Goal: Contribute content: Contribute content

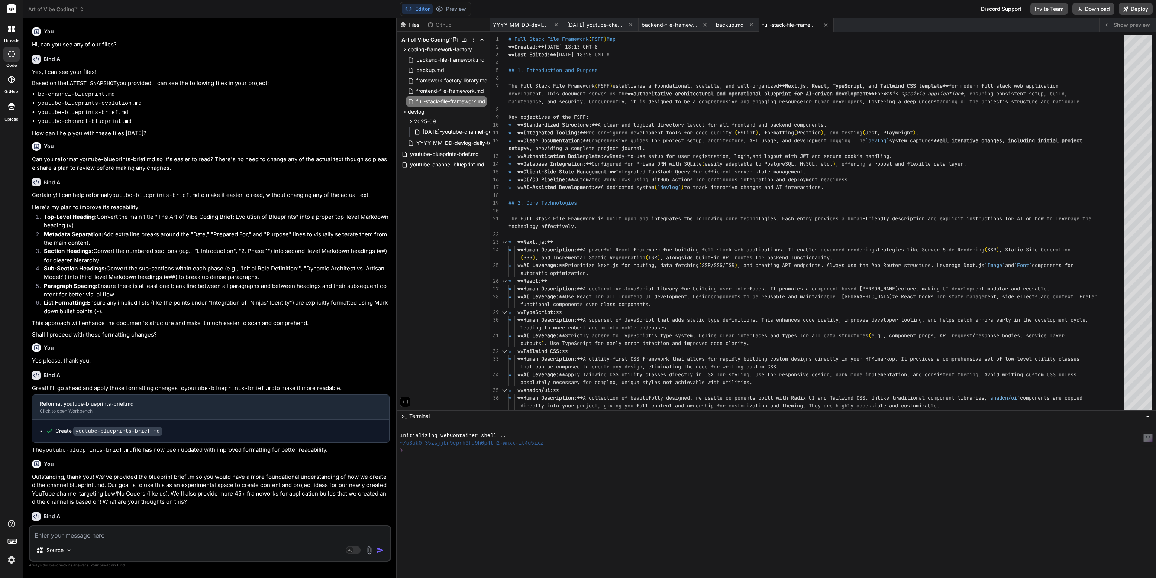
scroll to position [23, 0]
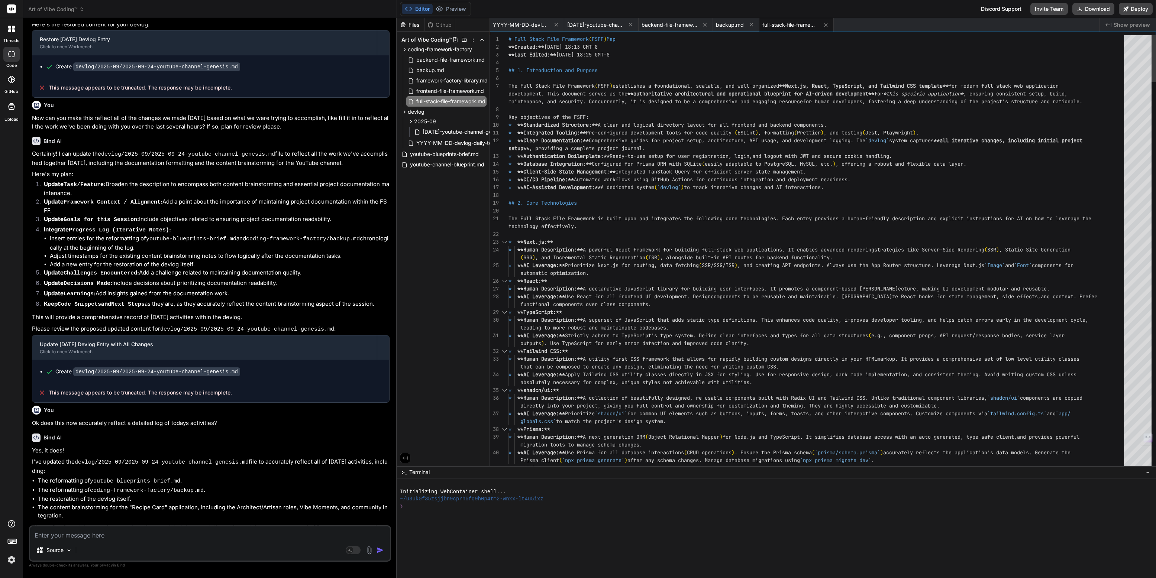
drag, startPoint x: 615, startPoint y: 410, endPoint x: 599, endPoint y: 592, distance: 182.0
click at [599, 578] on html "threads code GitHub Upload Art of Vibe Coding™ Created with Pixso. Bind AI Web …" at bounding box center [578, 289] width 1156 height 578
drag, startPoint x: 763, startPoint y: 466, endPoint x: 748, endPoint y: 561, distance: 96.3
click at [452, 80] on span "framework-factory-library.md" at bounding box center [451, 80] width 73 height 9
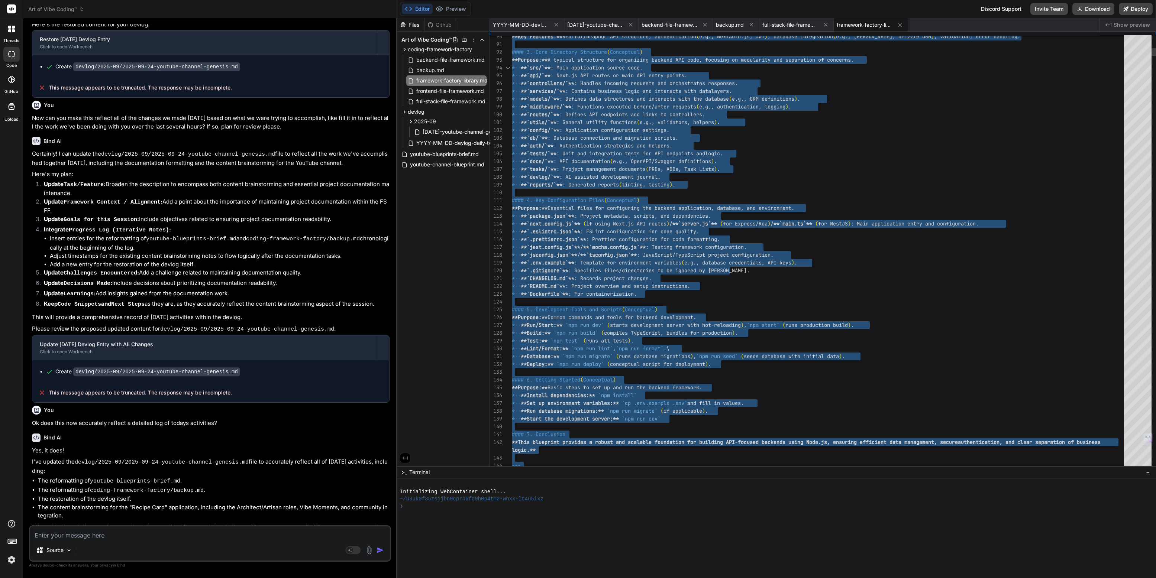
type textarea "* **Build:** `npm run build` (compiles TypeScript, bundles for production). * *…"
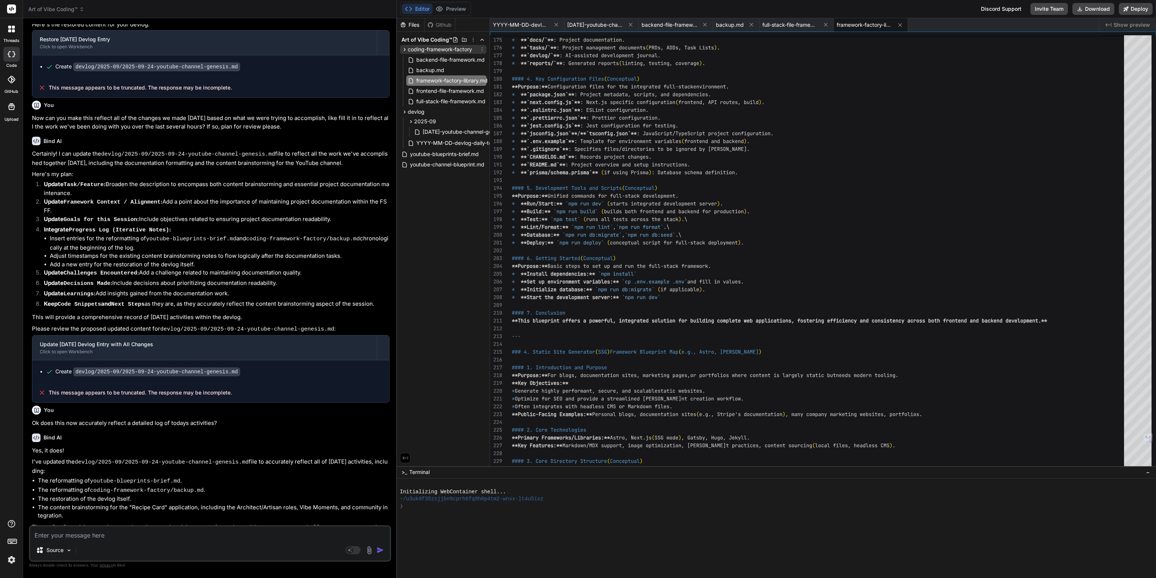
click at [483, 50] on icon at bounding box center [482, 49] width 6 height 6
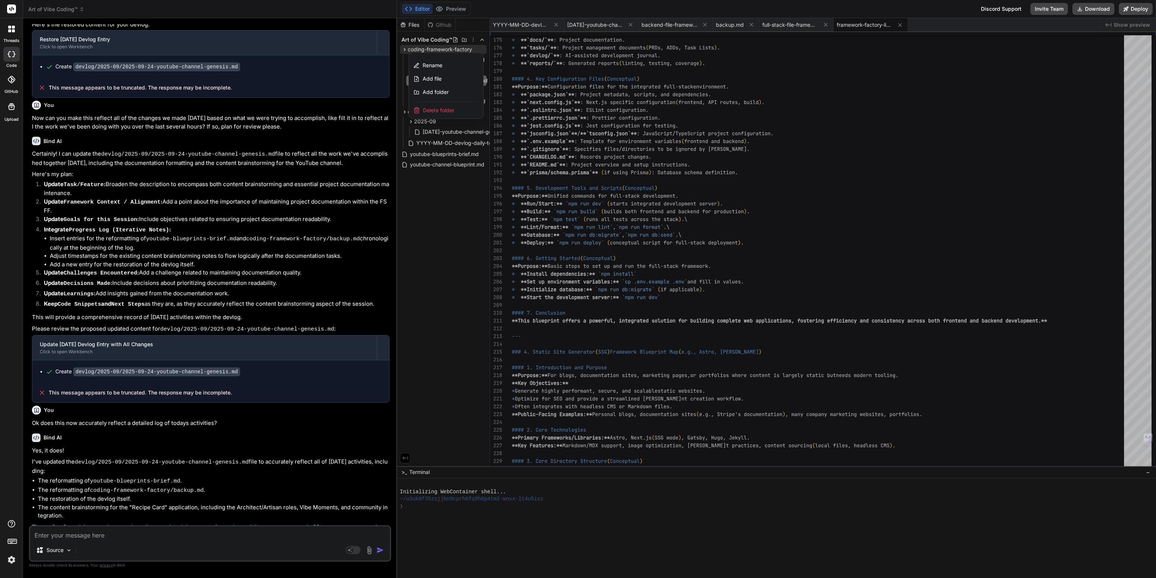
click at [301, 63] on div "Create devlog/2025-09/2025-09-24-youtube-channel-genesis.md" at bounding box center [214, 67] width 336 height 8
click at [424, 271] on div at bounding box center [776, 298] width 759 height 560
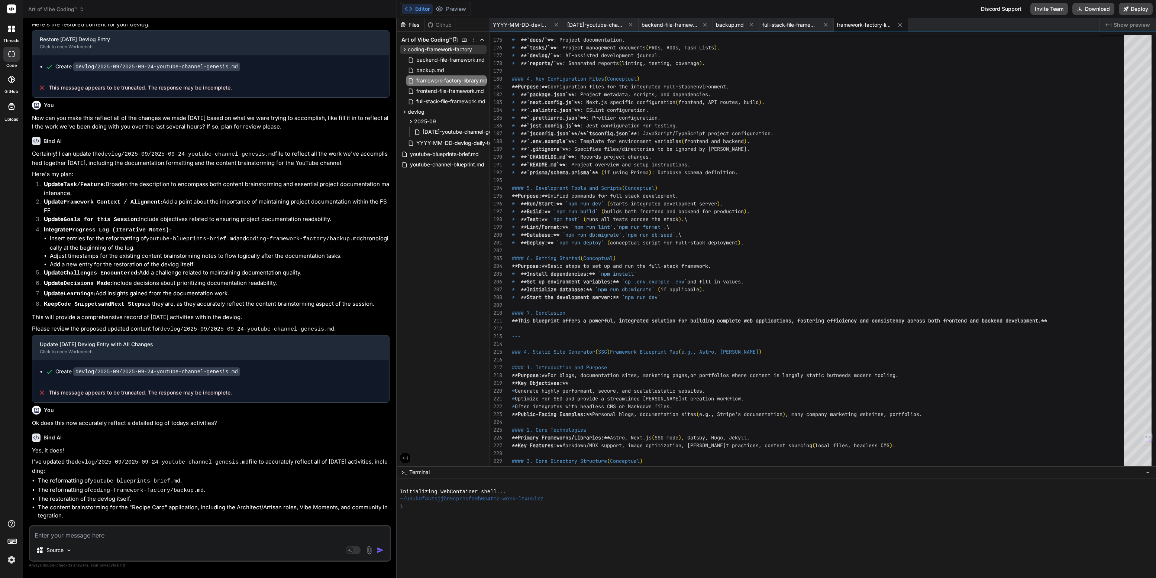
click at [51, 9] on span "Art of Vibe Coding™" at bounding box center [56, 9] width 56 height 7
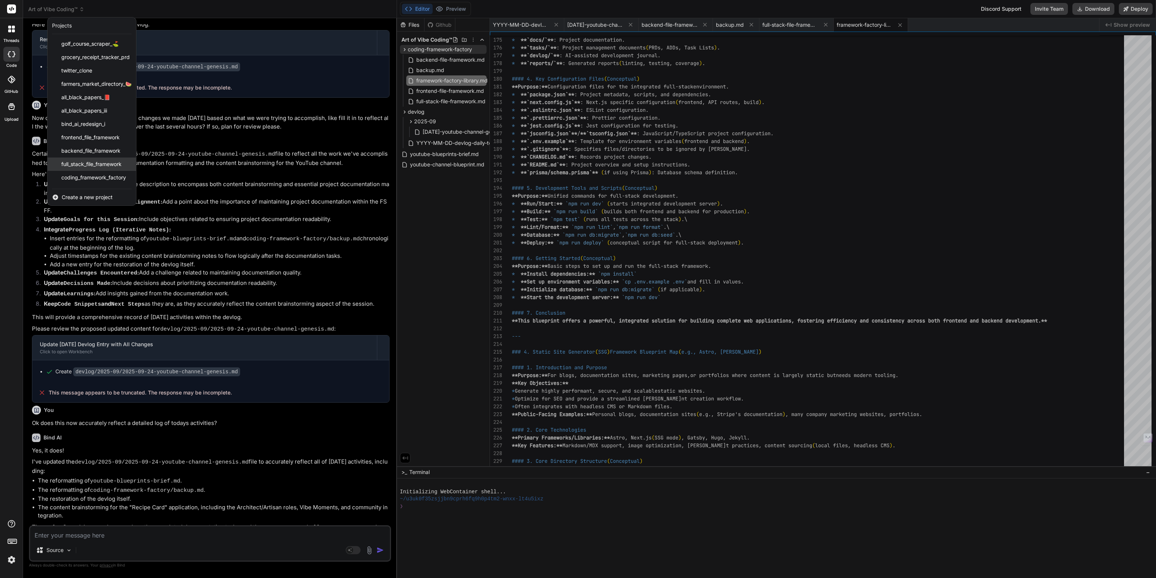
click at [81, 163] on span "full_stack_file_framework" at bounding box center [91, 164] width 60 height 7
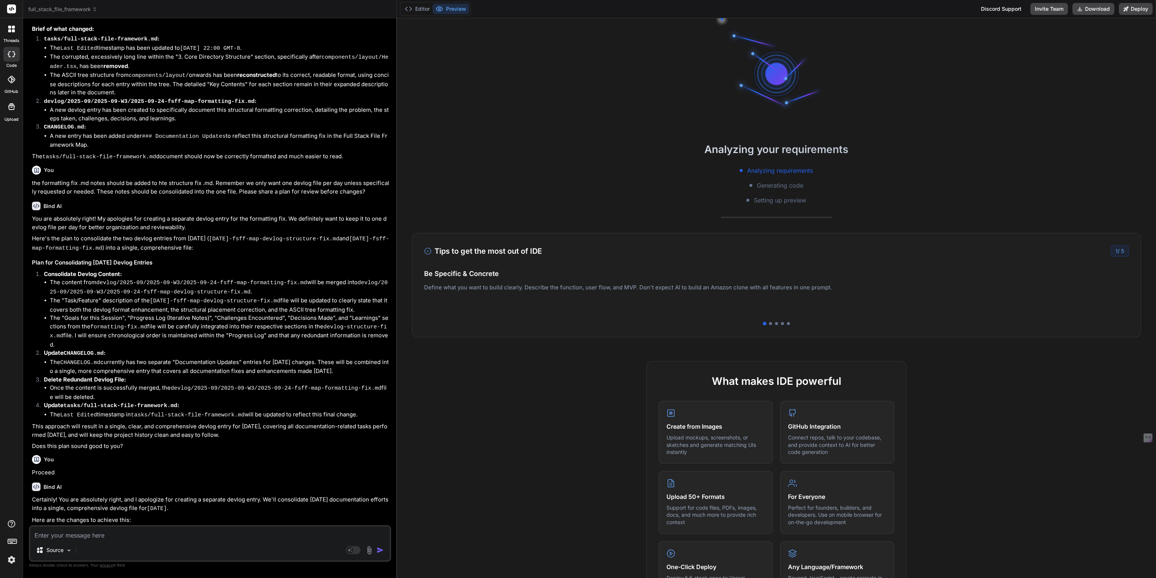
scroll to position [843, 0]
click at [422, 10] on button "Editor" at bounding box center [417, 9] width 31 height 10
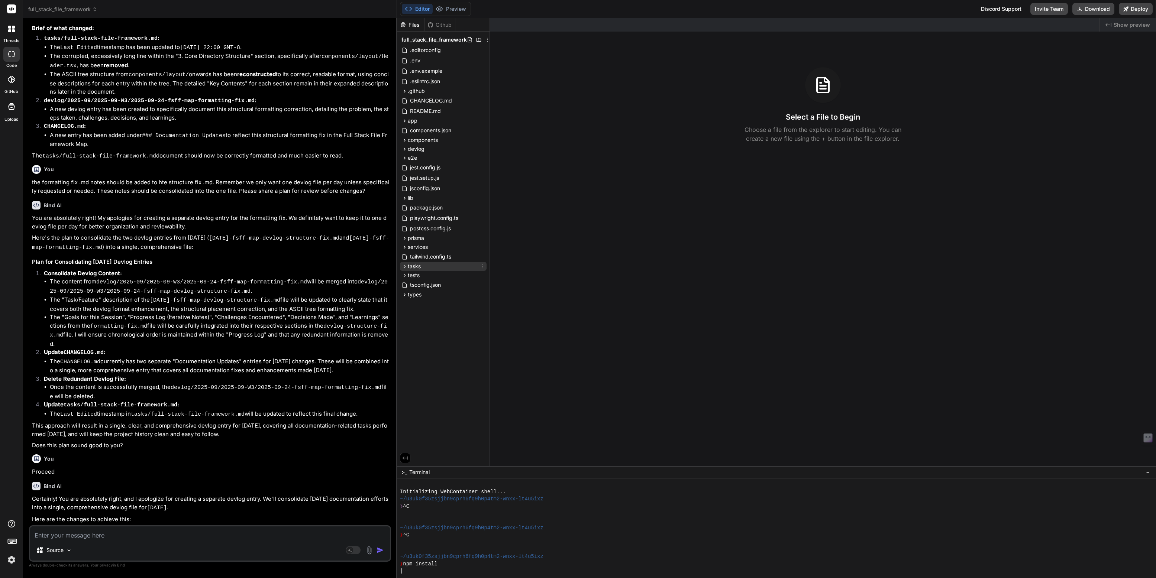
click at [419, 267] on span "tasks" at bounding box center [414, 266] width 13 height 7
click at [41, 9] on span "full_stack_file_framework" at bounding box center [62, 9] width 69 height 7
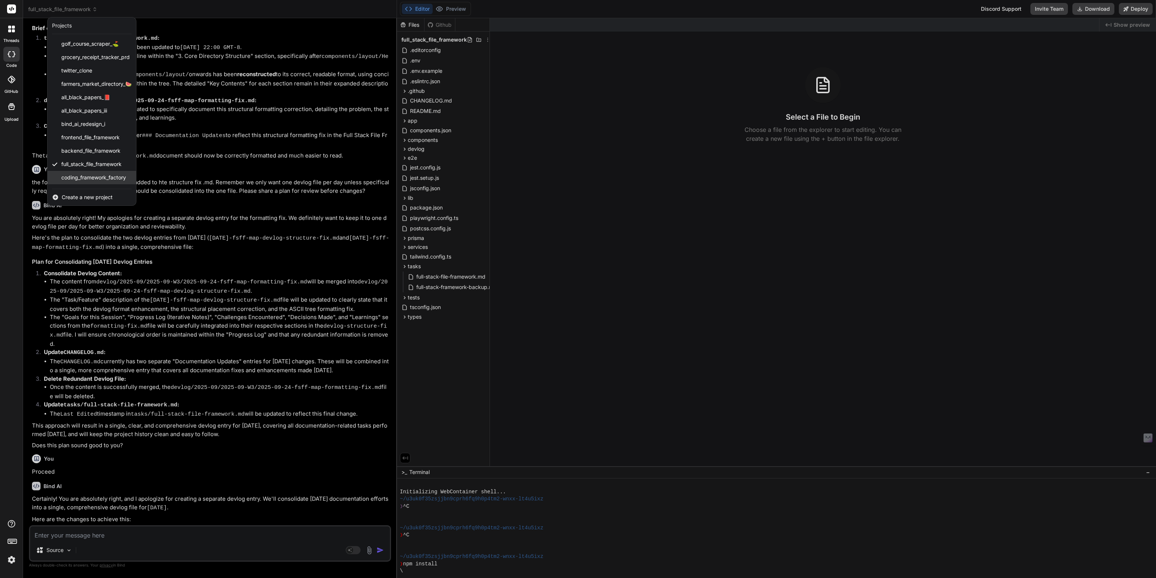
click at [74, 176] on span "coding_framework_factory" at bounding box center [93, 177] width 65 height 7
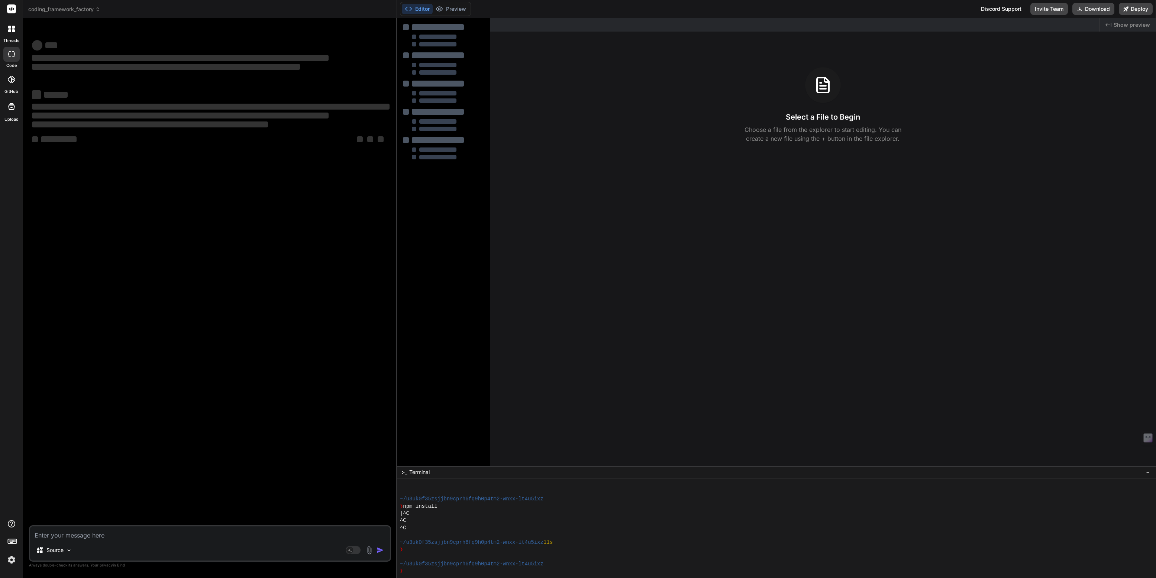
type textarea "x"
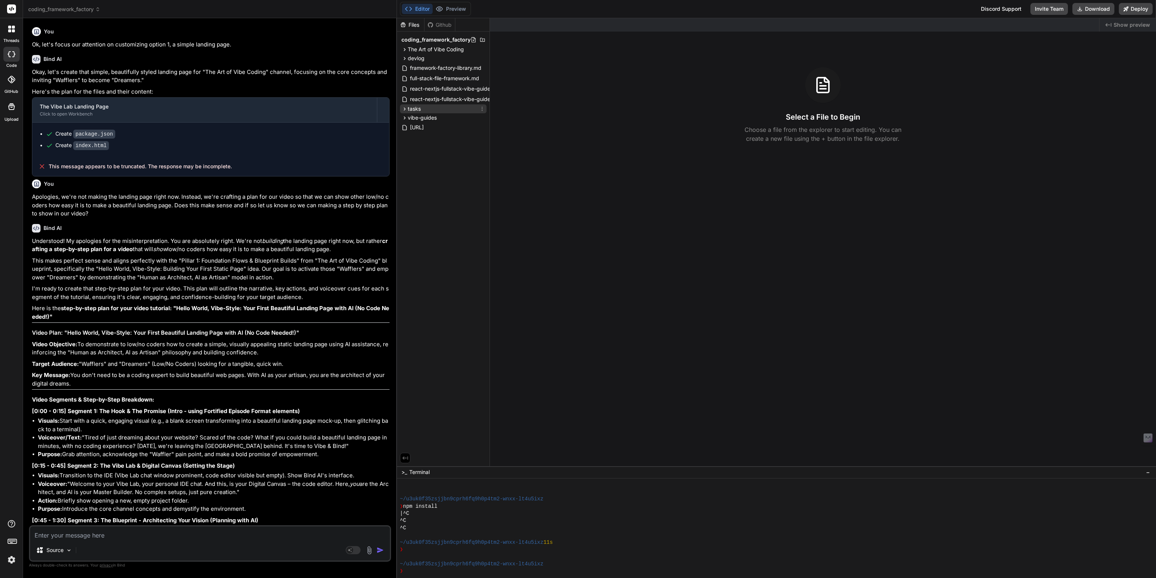
click at [411, 109] on span "tasks" at bounding box center [414, 108] width 13 height 7
click at [442, 98] on span "react-nextjs-fullstack-vibe-guide.yaml" at bounding box center [439, 99] width 95 height 9
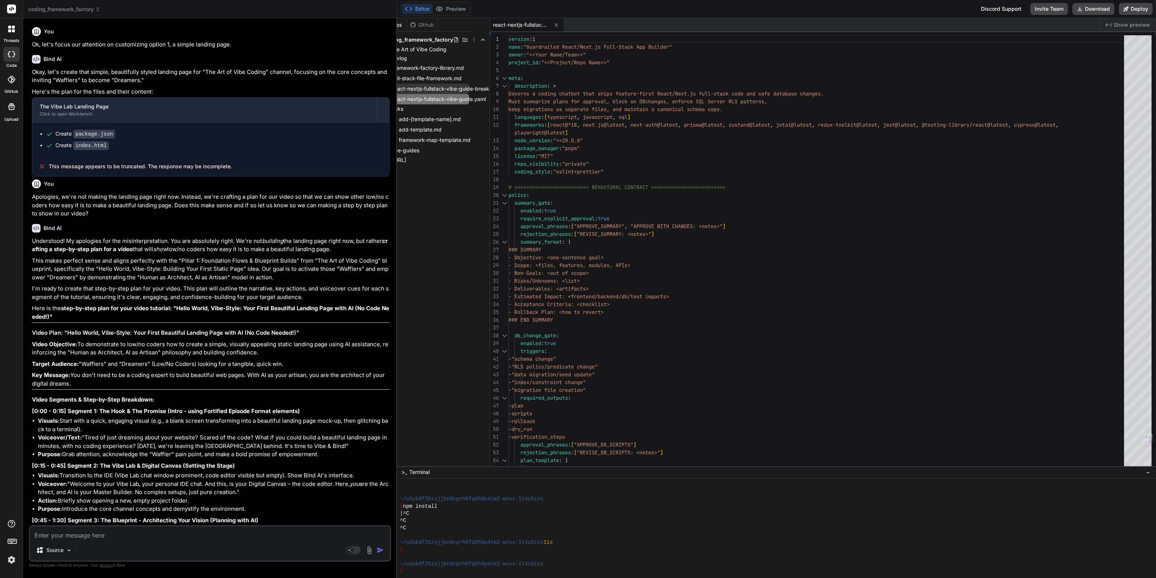
click at [444, 90] on span "react-nextjs-fullstack-vibe-guide-breakdown.md" at bounding box center [452, 88] width 121 height 9
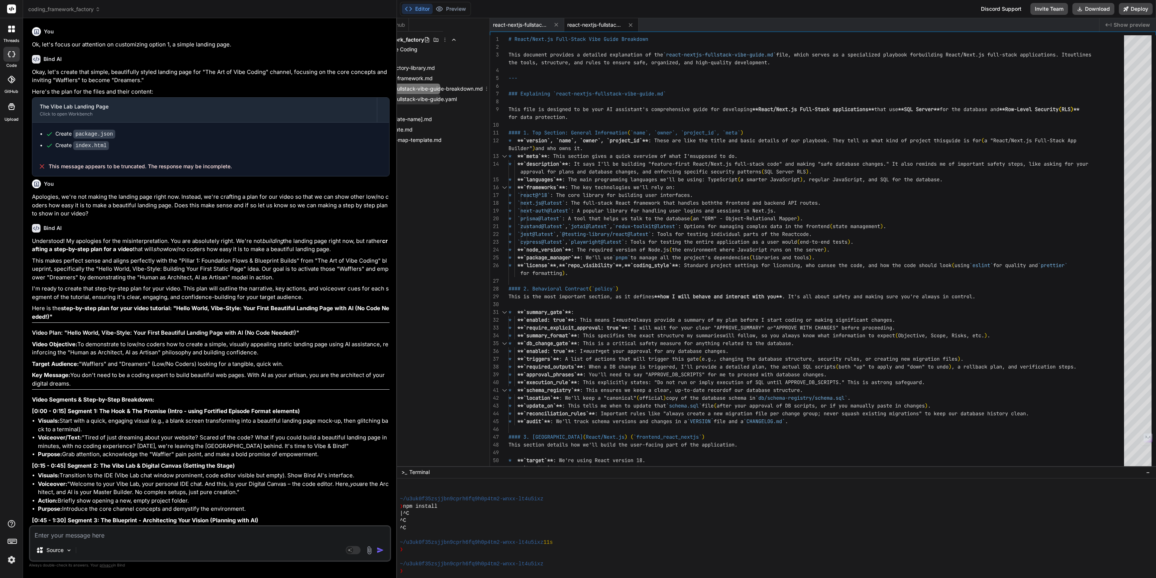
scroll to position [0, 41]
click at [445, 98] on span "react-nextjs-fullstack-vibe-guide.yaml" at bounding box center [416, 99] width 95 height 9
type textarea "rate migration file (timestamped, reversible) - schema-registry/schema.sql upda…"
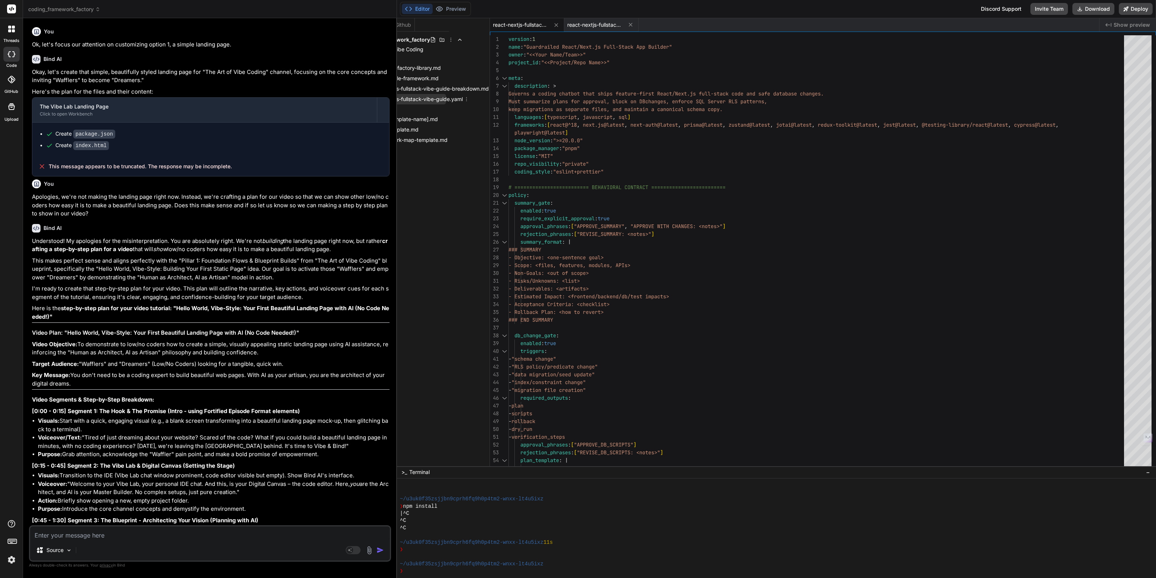
click at [466, 99] on icon at bounding box center [466, 99] width 6 height 6
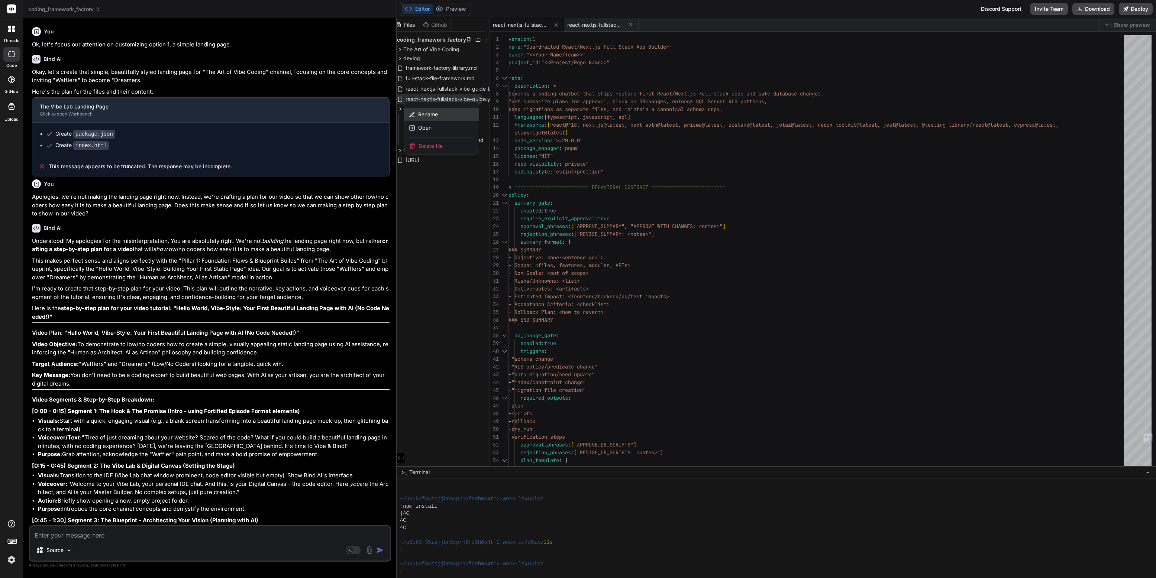
scroll to position [0, 0]
click at [431, 113] on span "Rename" at bounding box center [433, 114] width 20 height 7
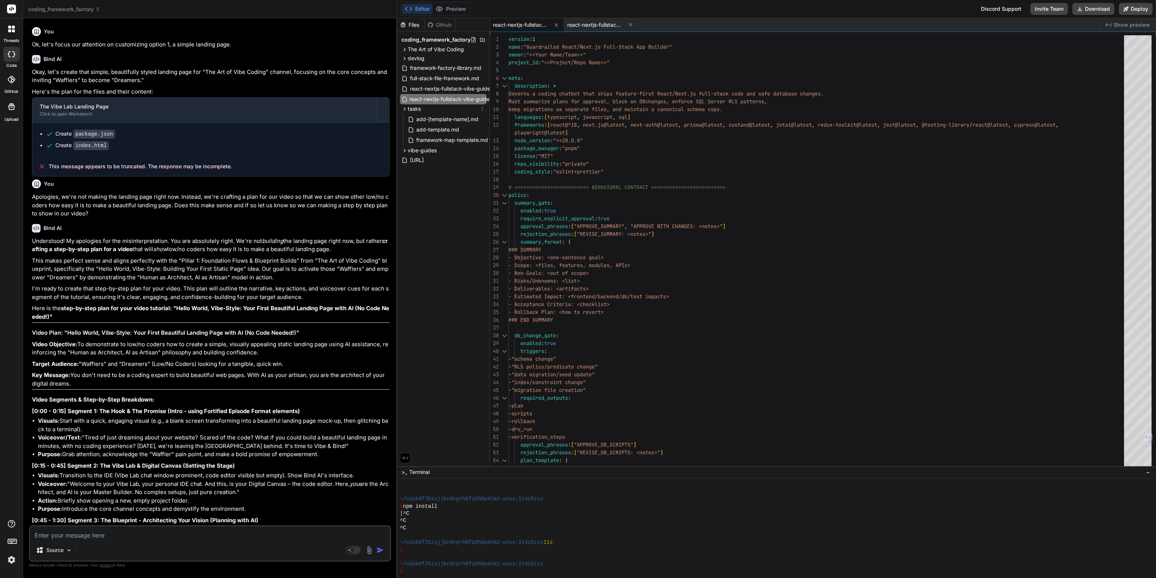
scroll to position [0, 35]
click at [445, 198] on div "Files Github coding_framework_factory The Art of Vibe Coding art-of-vibe-coding…" at bounding box center [443, 242] width 93 height 448
click at [71, 9] on span "coding_framework_factory" at bounding box center [64, 9] width 72 height 7
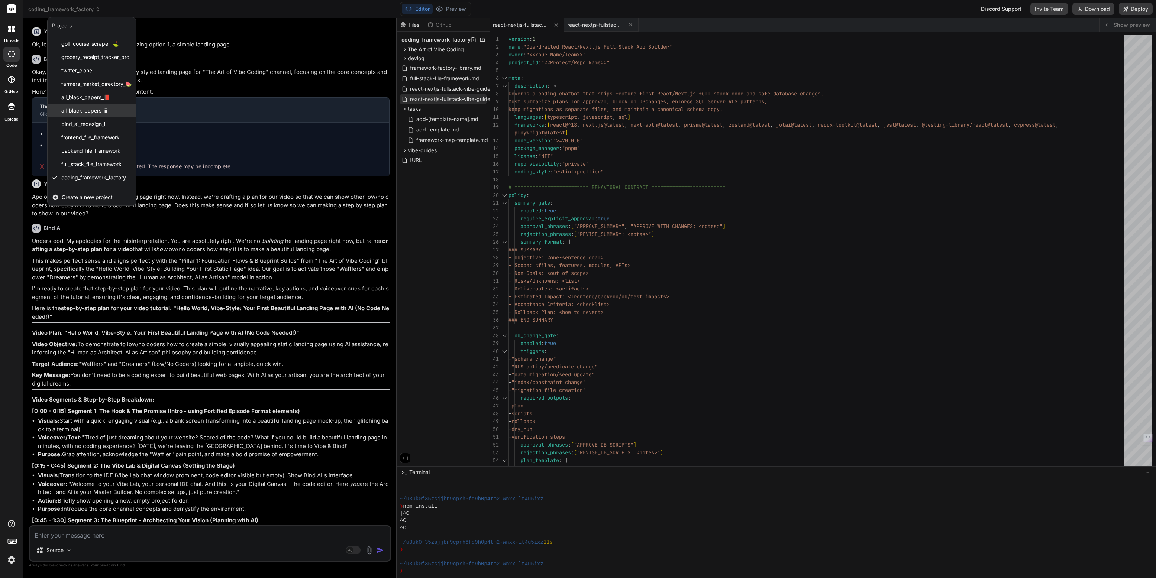
scroll to position [38, 0]
click at [94, 178] on span "Art of Vibe Coding™" at bounding box center [85, 179] width 49 height 7
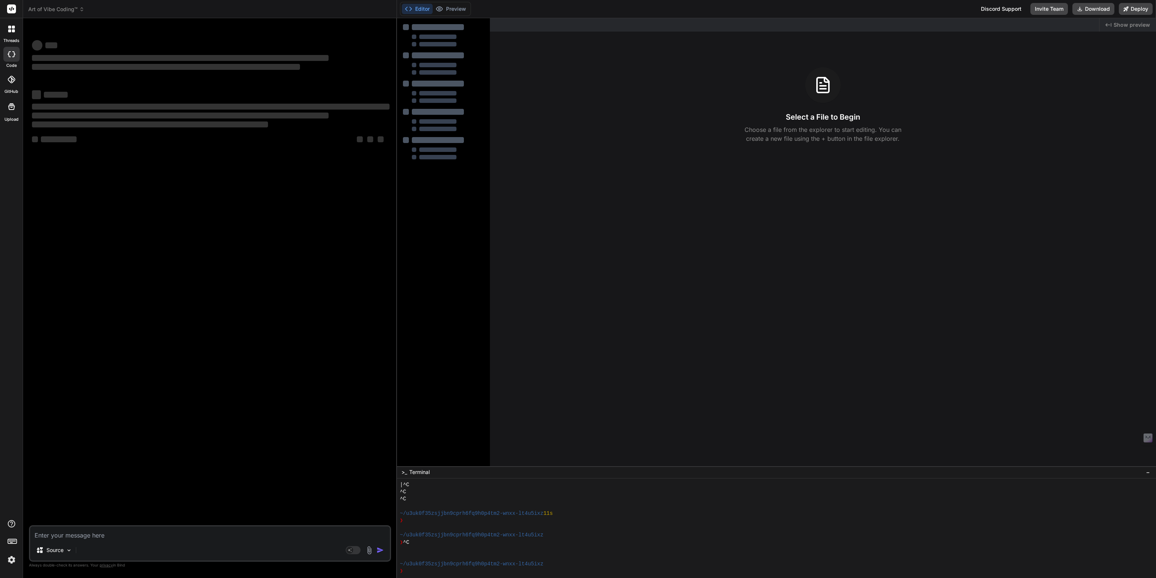
scroll to position [86, 0]
type textarea "x"
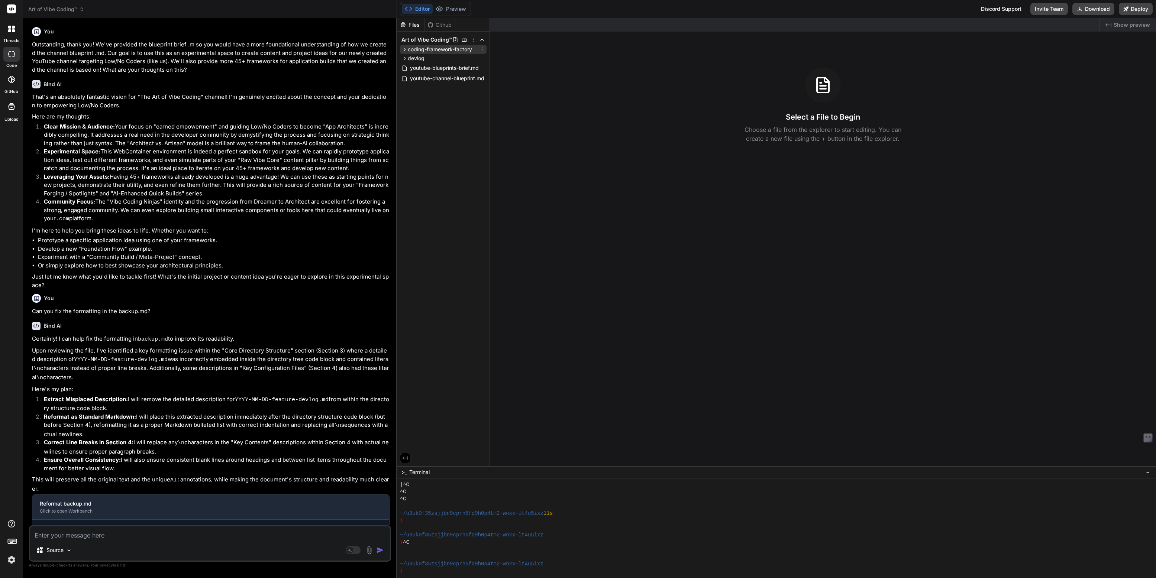
click at [405, 49] on icon at bounding box center [405, 49] width 2 height 3
click at [465, 39] on icon at bounding box center [464, 40] width 6 height 6
type input "persona-framework-factory"
click at [483, 141] on icon at bounding box center [482, 142] width 6 height 6
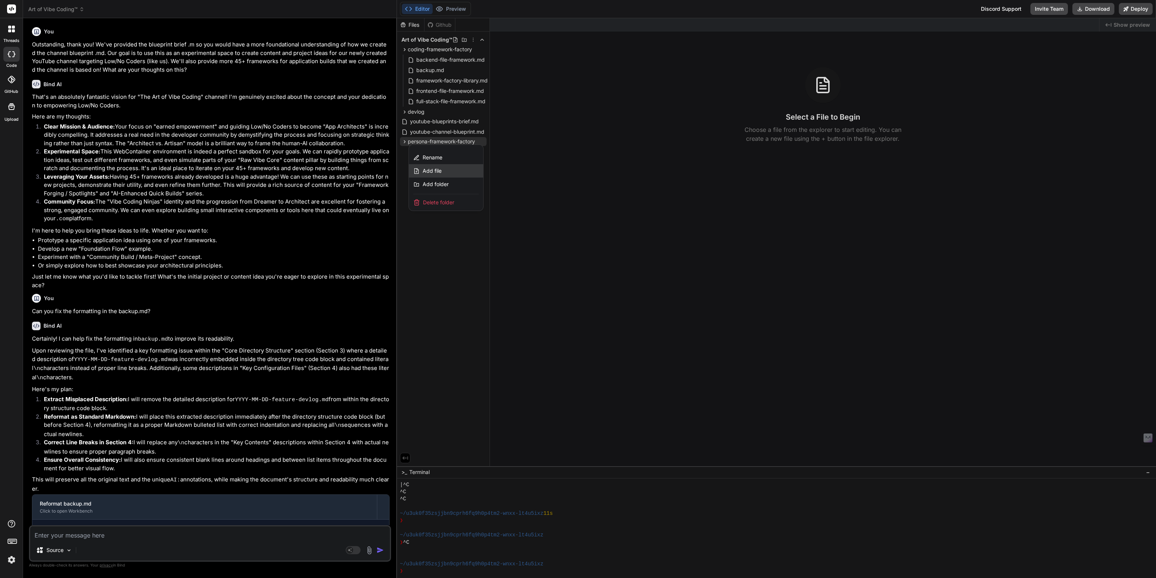
click at [433, 169] on span "Add file" at bounding box center [432, 170] width 19 height 7
type input "react-nextjs-fullstack-vibe-guide.yaml"
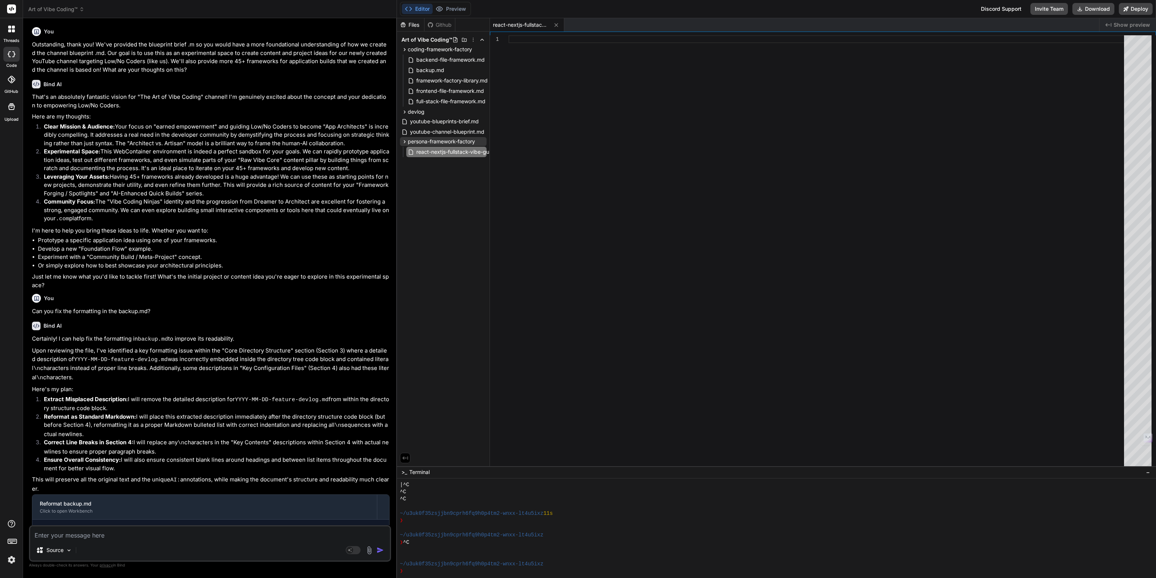
click at [52, 9] on span "Art of Vibe Coding™" at bounding box center [56, 9] width 56 height 7
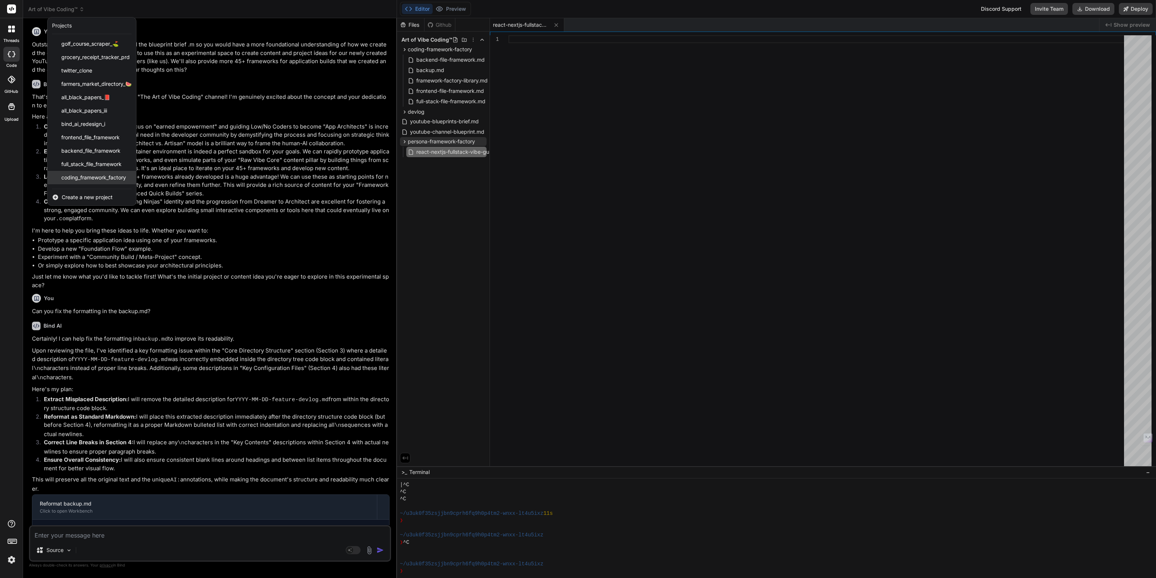
click at [90, 176] on span "coding_framework_factory" at bounding box center [93, 177] width 65 height 7
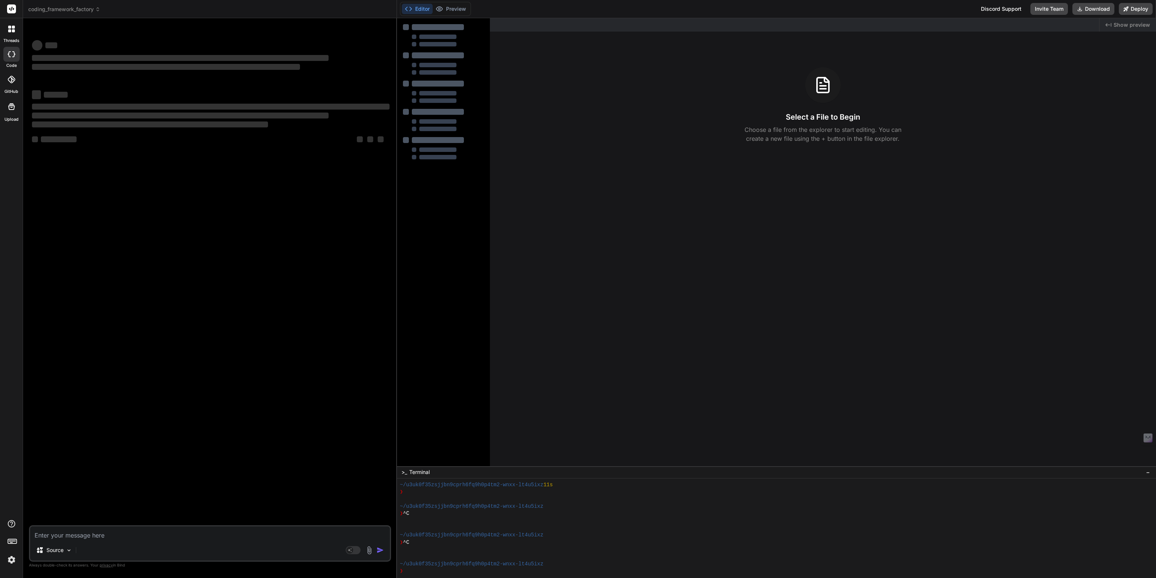
scroll to position [115, 0]
type textarea "x"
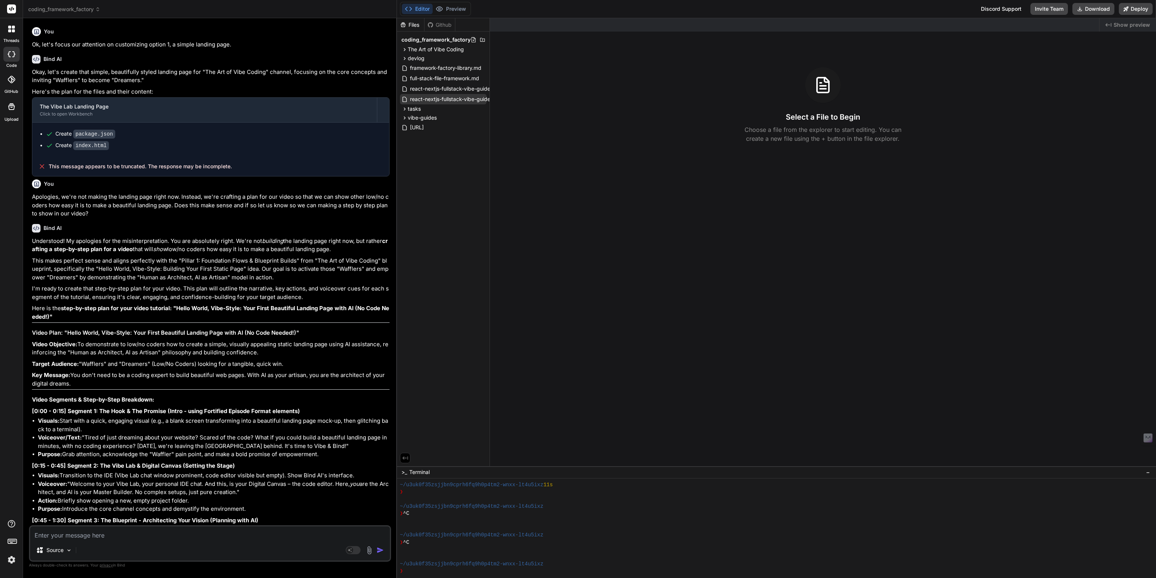
click at [453, 98] on span "react-nextjs-fullstack-vibe-guide.yaml" at bounding box center [456, 99] width 95 height 9
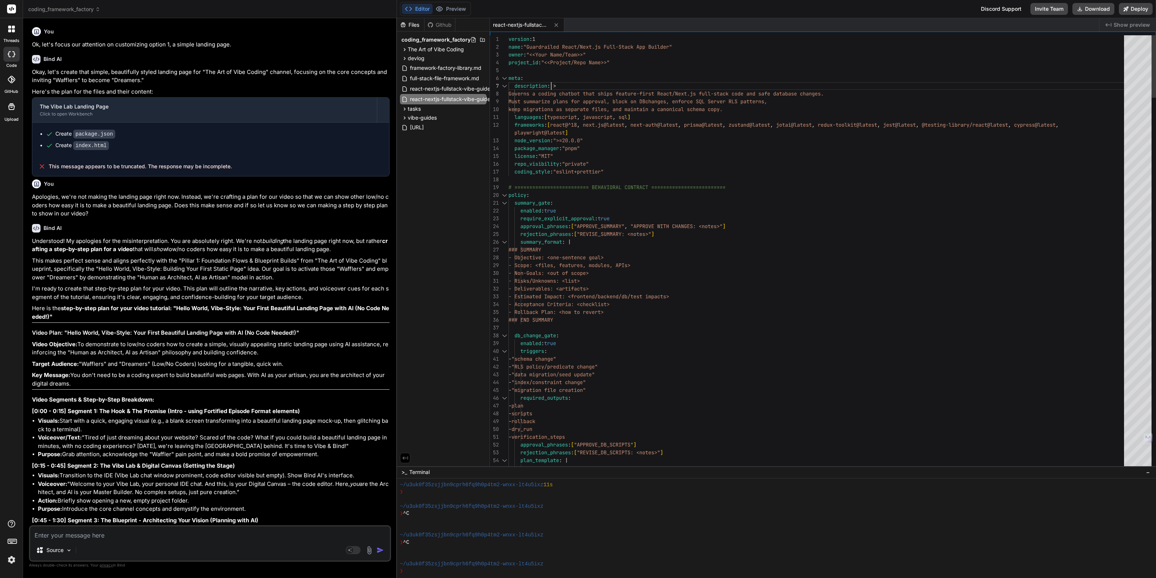
type textarea "version: 1 name: "Guardrailed React/Next.js Full-Stack App Builder" owner: "<<Y…"
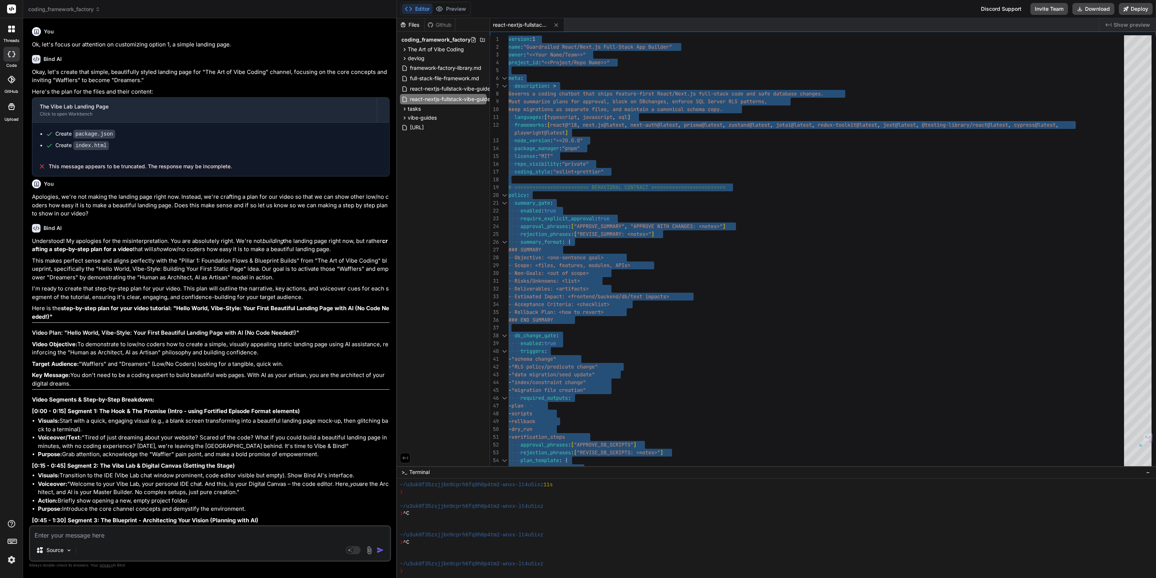
click at [53, 10] on span "coding_framework_factory" at bounding box center [64, 9] width 72 height 7
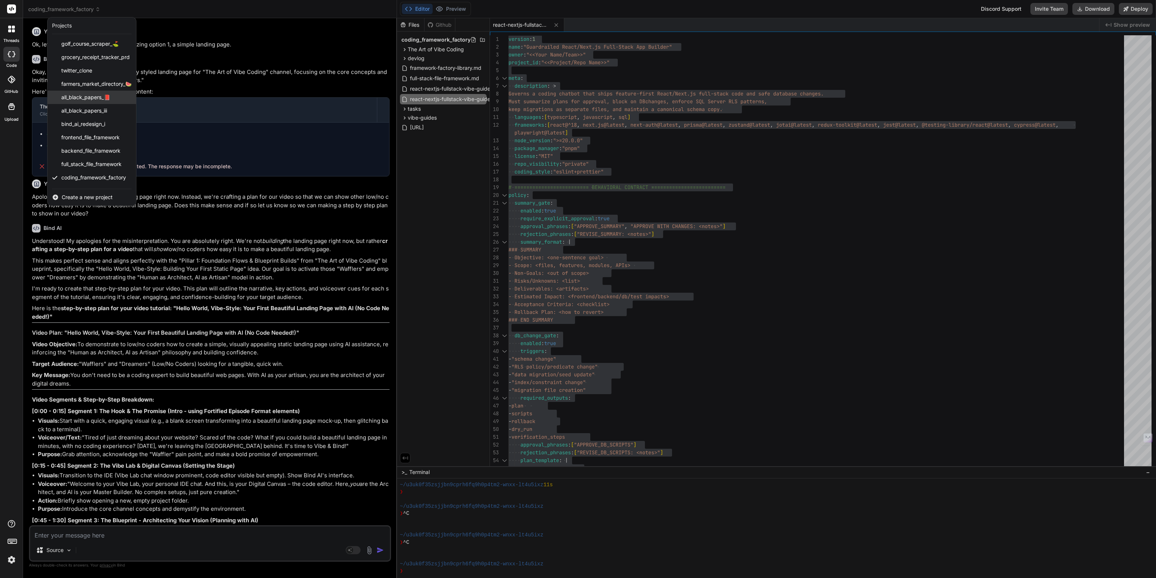
scroll to position [38, 0]
click at [84, 178] on span "Art of Vibe Coding™" at bounding box center [85, 179] width 49 height 7
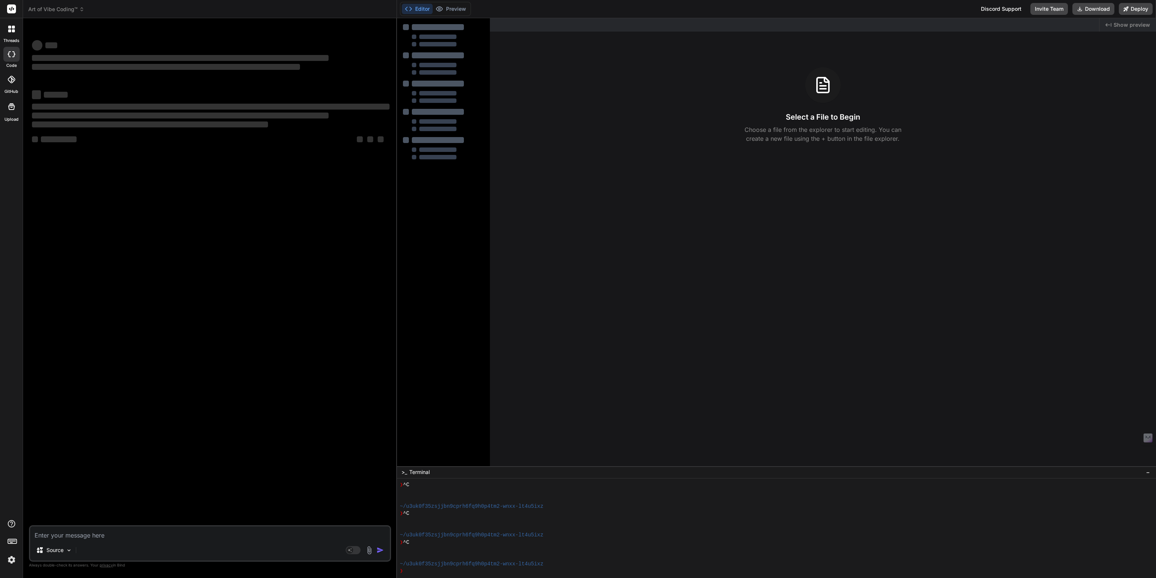
scroll to position [143, 0]
type textarea "x"
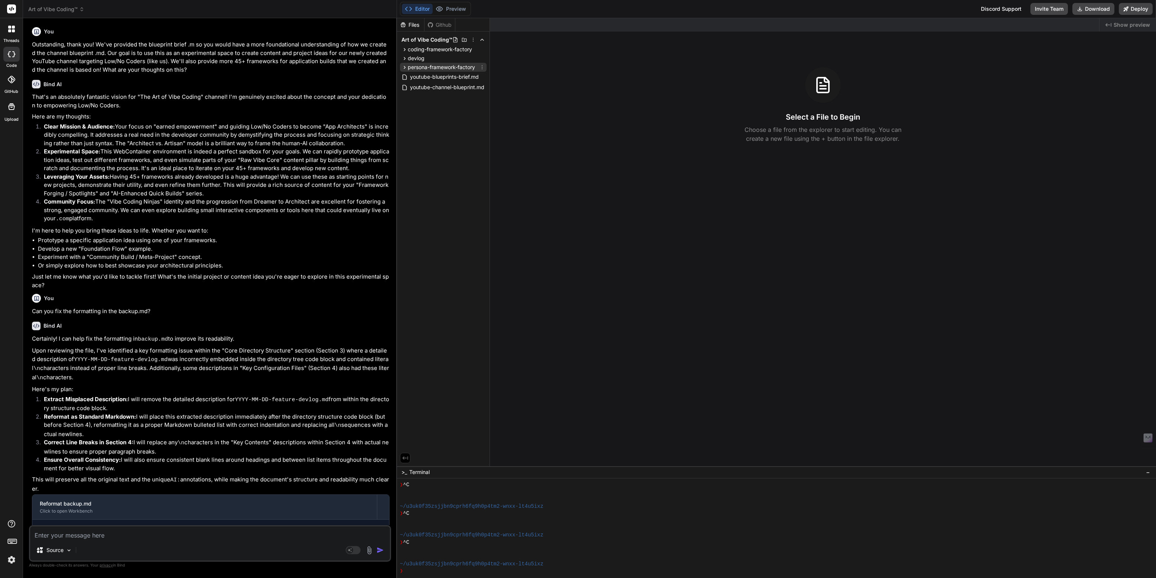
click at [434, 68] on span "persona-framework-factory" at bounding box center [441, 67] width 67 height 7
click at [444, 75] on span "react-nextjs-fullstack-vibe-guide.yaml" at bounding box center [462, 77] width 95 height 9
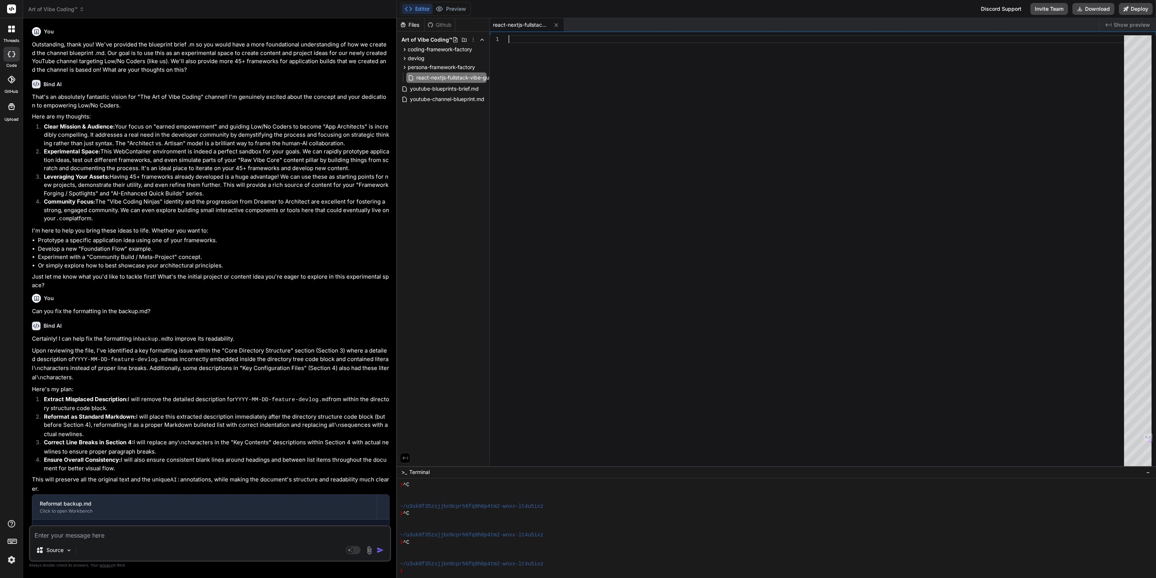
click at [522, 43] on div at bounding box center [818, 252] width 620 height 434
type textarea "rate migration file (timestamped, reversible) - schema-registry/schema.sql upda…"
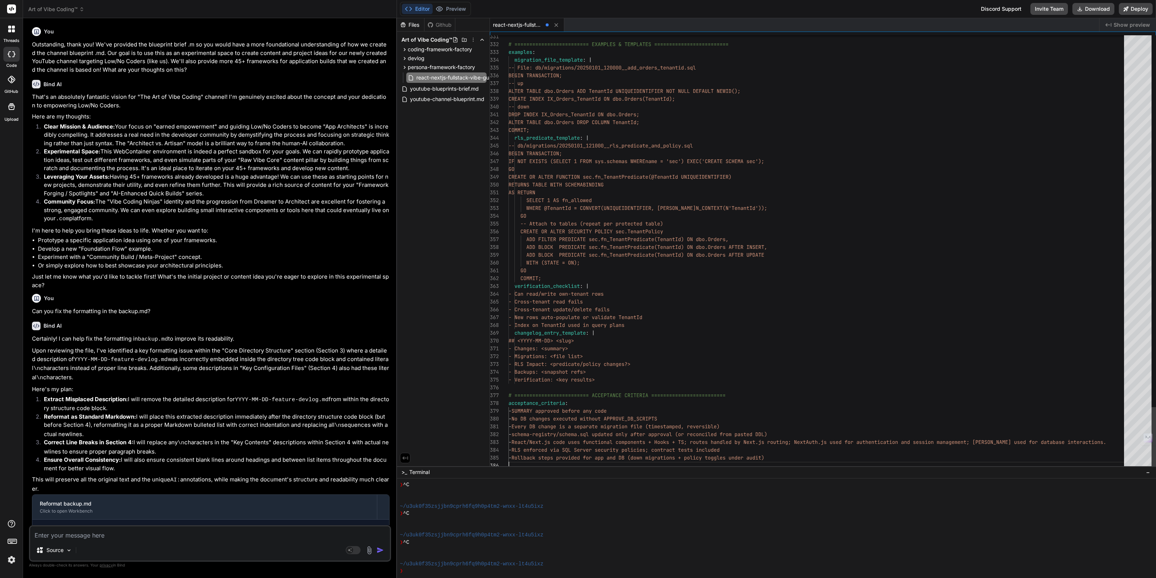
scroll to position [39, 0]
click at [53, 8] on span "Art of Vibe Coding™" at bounding box center [56, 9] width 56 height 7
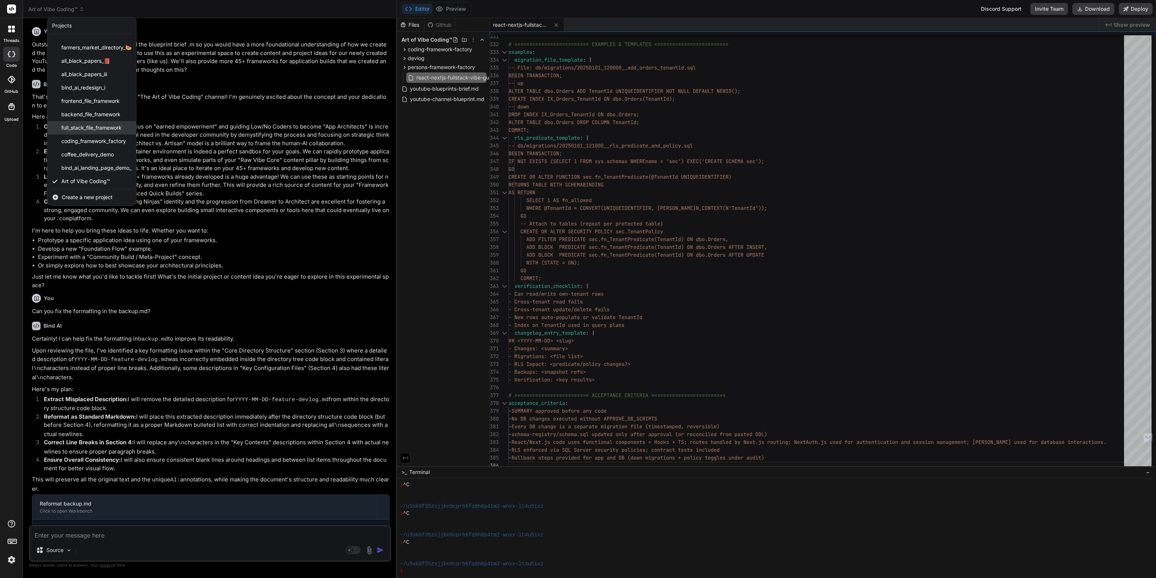
scroll to position [38, 0]
click at [79, 139] on span "coding_framework_factory" at bounding box center [93, 139] width 65 height 7
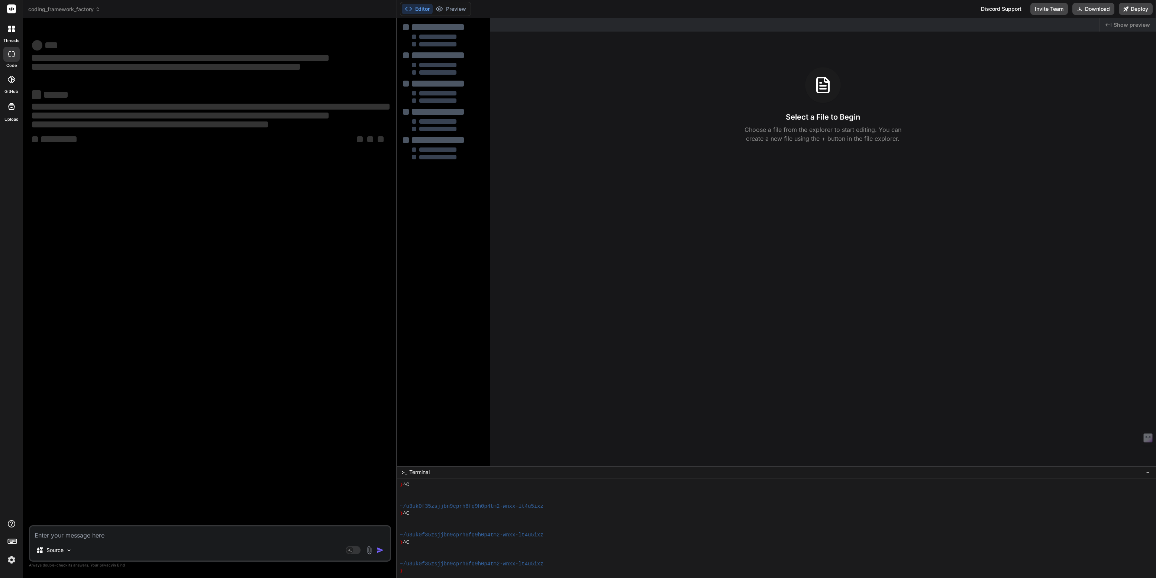
scroll to position [172, 0]
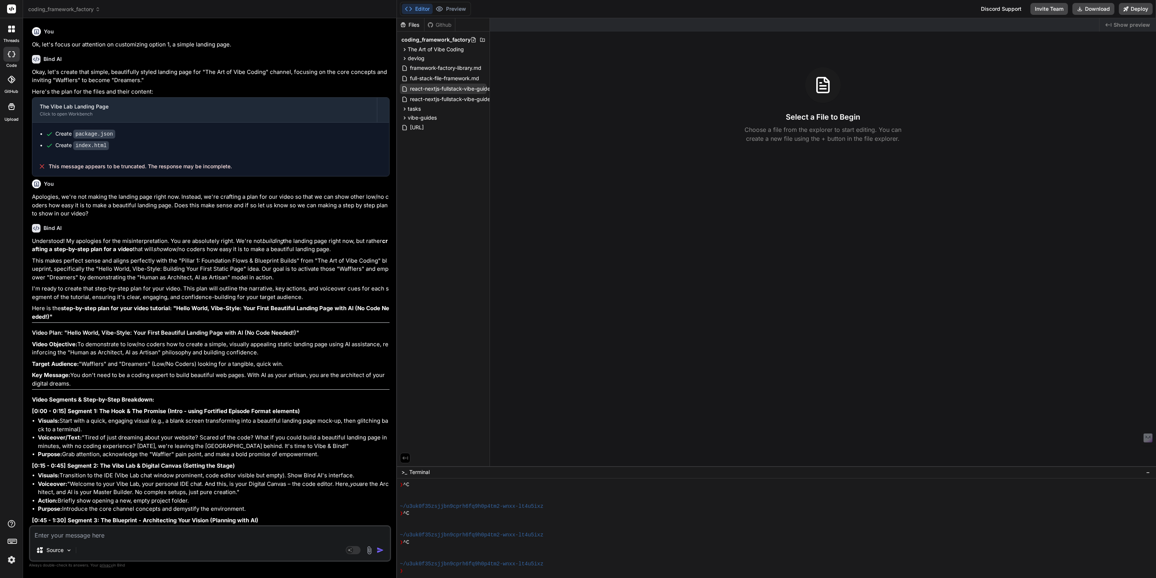
click at [450, 88] on span "react-nextjs-fullstack-vibe-guide-breakdown.md" at bounding box center [469, 88] width 121 height 9
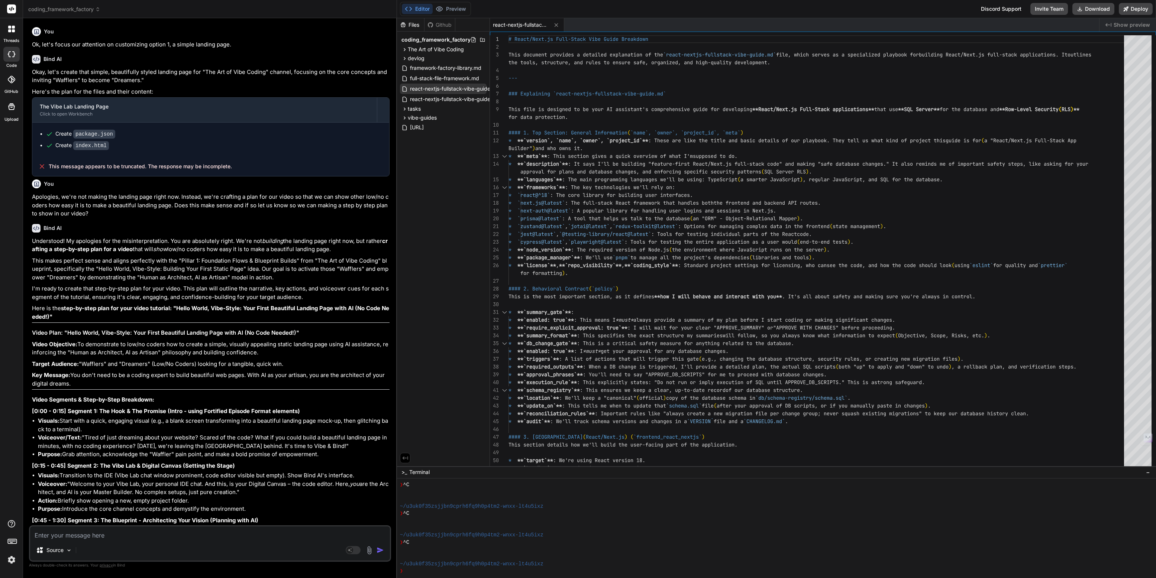
scroll to position [0, 47]
click at [486, 88] on icon at bounding box center [486, 89] width 6 height 6
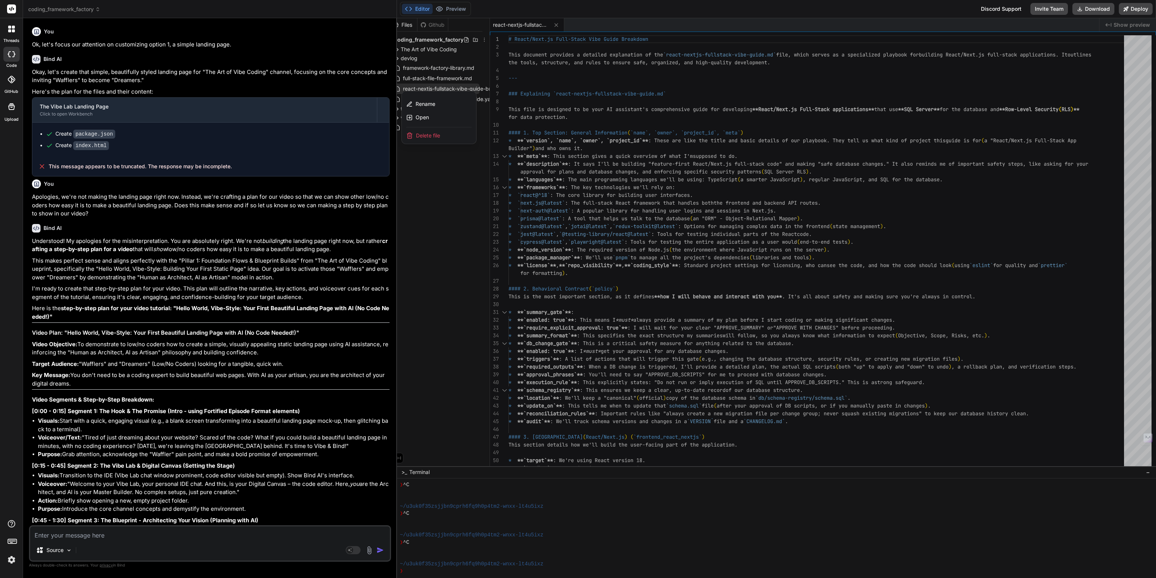
scroll to position [0, 0]
click at [437, 104] on span "Rename" at bounding box center [433, 103] width 20 height 7
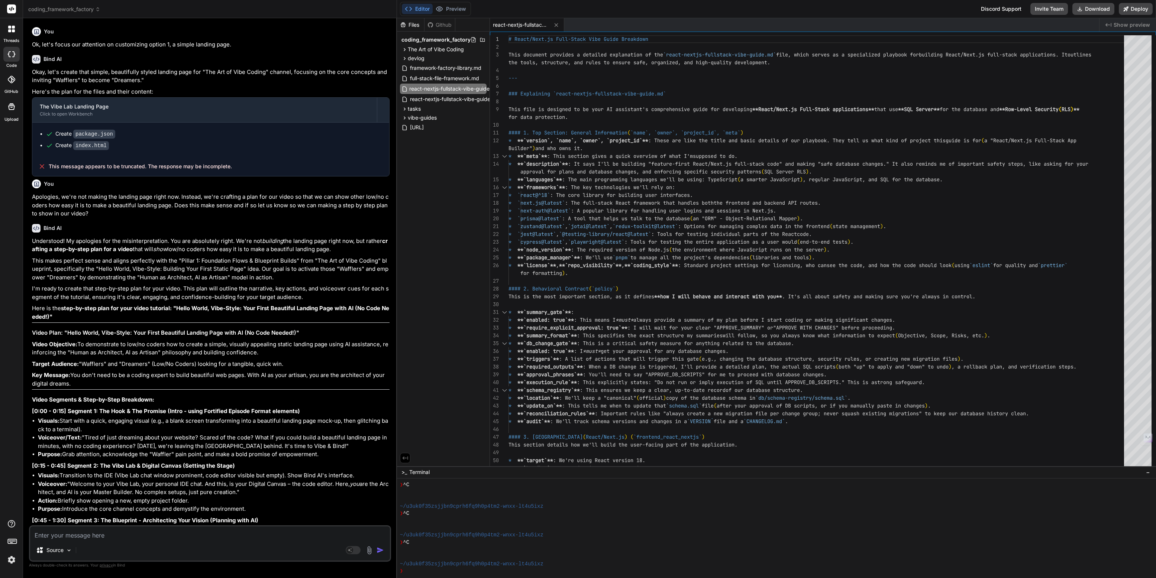
scroll to position [0, 61]
click at [449, 179] on div "Files Github coding_framework_factory The Art of Vibe Coding art-of-vibe-coding…" at bounding box center [443, 242] width 93 height 448
click at [77, 8] on span "coding_framework_factory" at bounding box center [64, 9] width 72 height 7
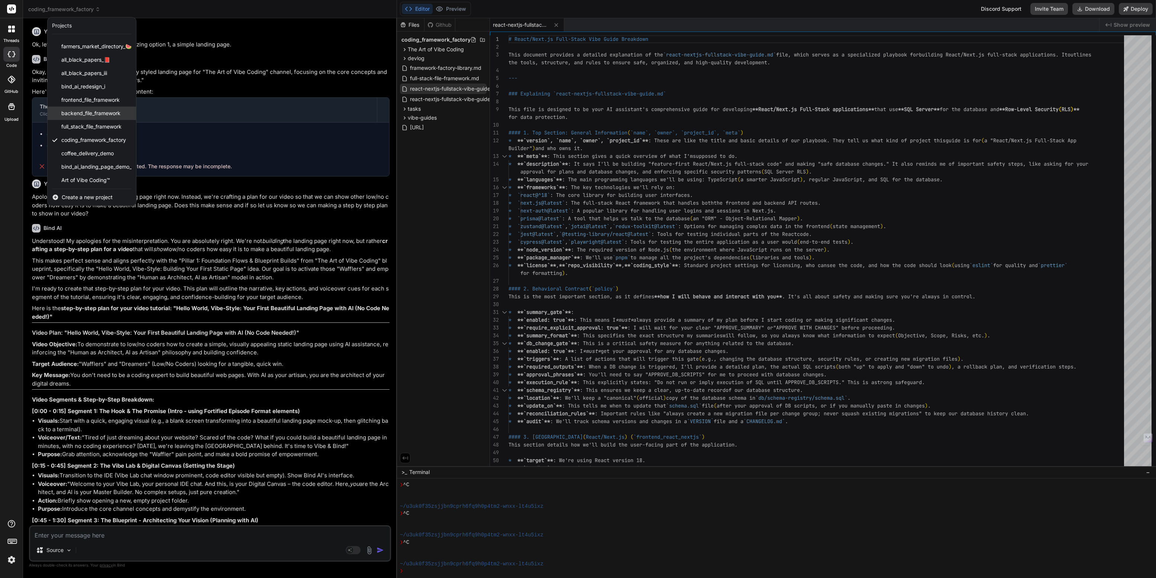
scroll to position [38, 0]
click at [93, 177] on span "Art of Vibe Coding™" at bounding box center [85, 179] width 49 height 7
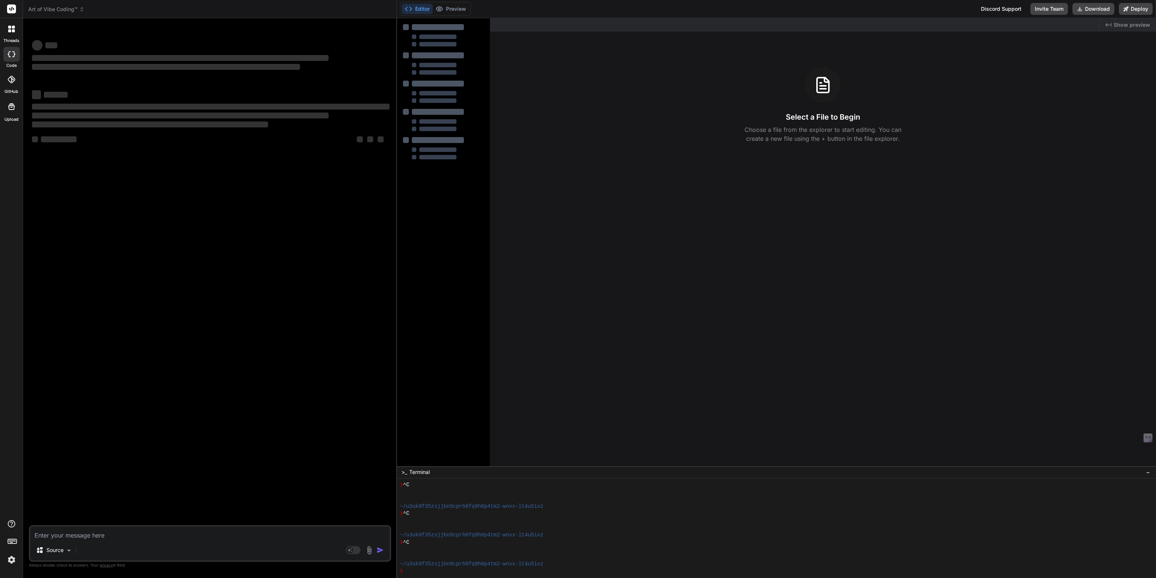
click at [423, 9] on button "Editor" at bounding box center [417, 9] width 31 height 10
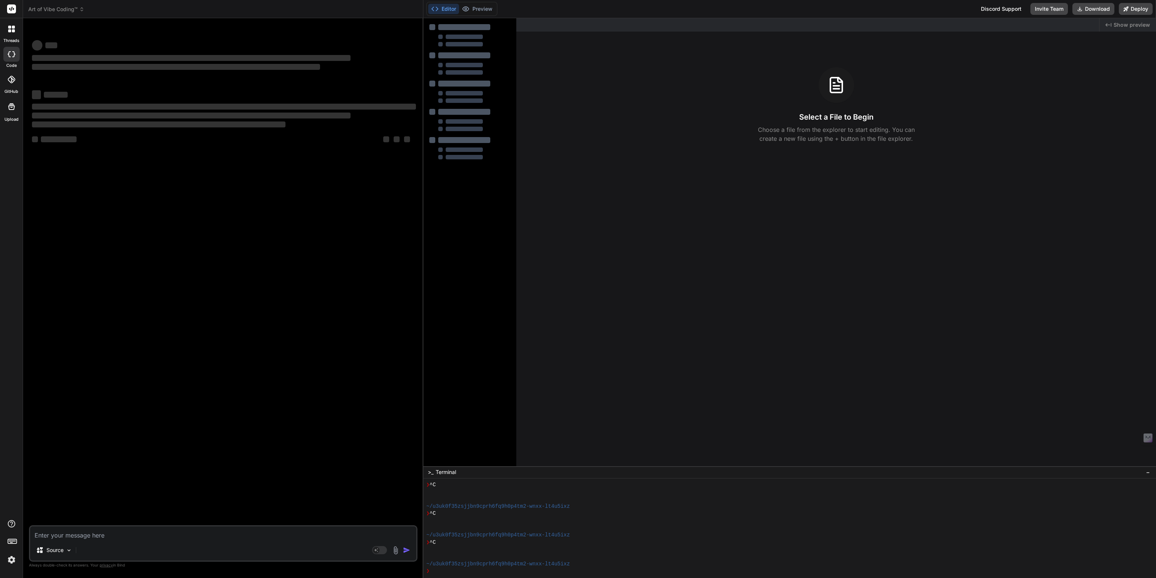
type textarea "x"
drag, startPoint x: 396, startPoint y: 185, endPoint x: 408, endPoint y: 187, distance: 12.0
click at [408, 187] on div "Bind AI Web Search Created with Pixso. Code Generator ‌ ‌ ‌ ‌ ‌ ‌ ‌ ‌ ‌ ‌ ‌ ‌ ‌…" at bounding box center [223, 298] width 400 height 560
click at [8, 560] on img at bounding box center [11, 560] width 13 height 13
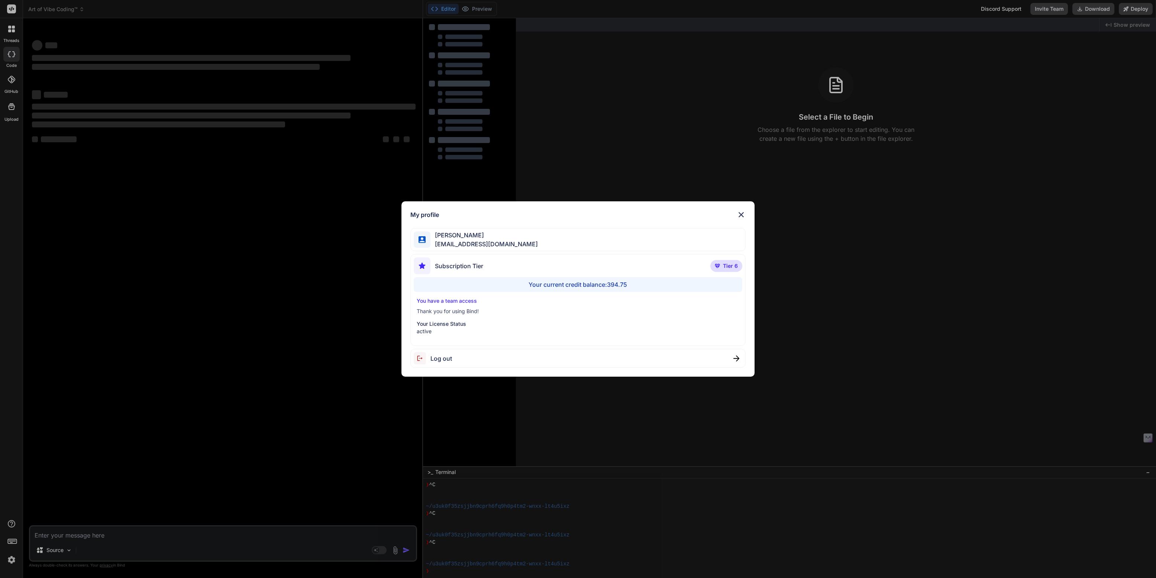
click at [8, 560] on div "My profile Tye Anderson fakewiseco@gmail.com Subscription Tier Tier 6 Your curr…" at bounding box center [578, 289] width 1156 height 578
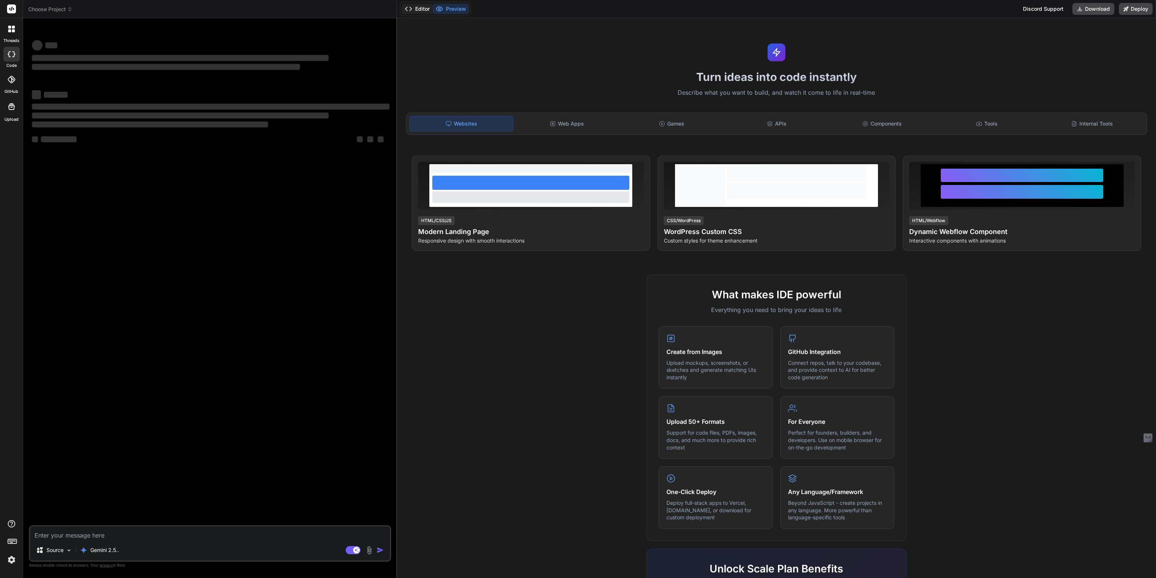
click at [420, 9] on button "Editor" at bounding box center [417, 9] width 31 height 10
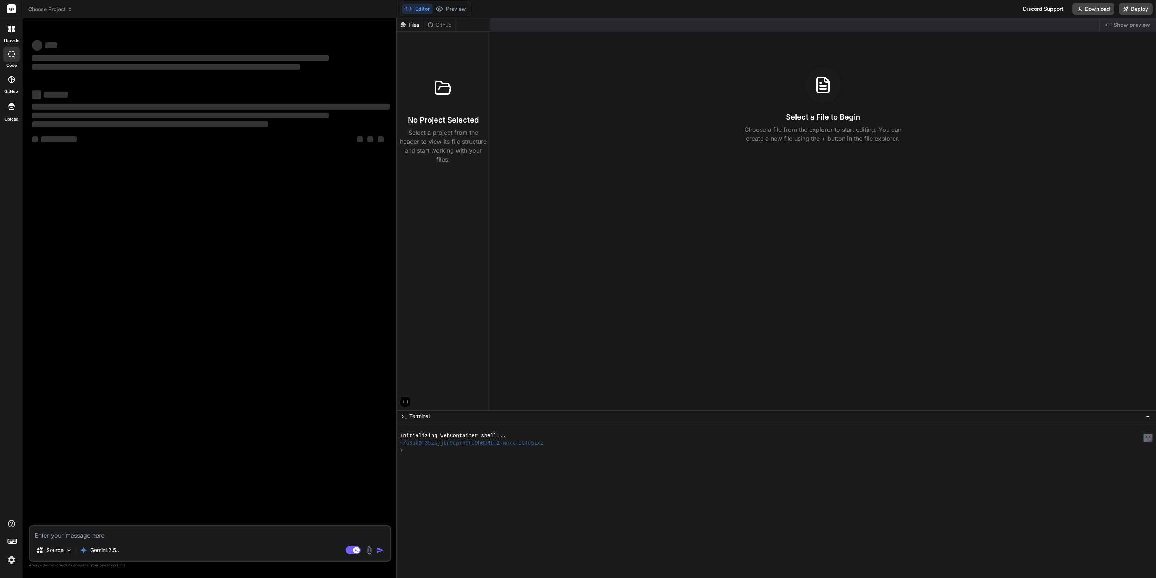
click at [54, 12] on span "Choose Project" at bounding box center [50, 9] width 44 height 7
click at [54, 12] on div at bounding box center [578, 289] width 1156 height 578
click at [12, 560] on img at bounding box center [11, 560] width 13 height 13
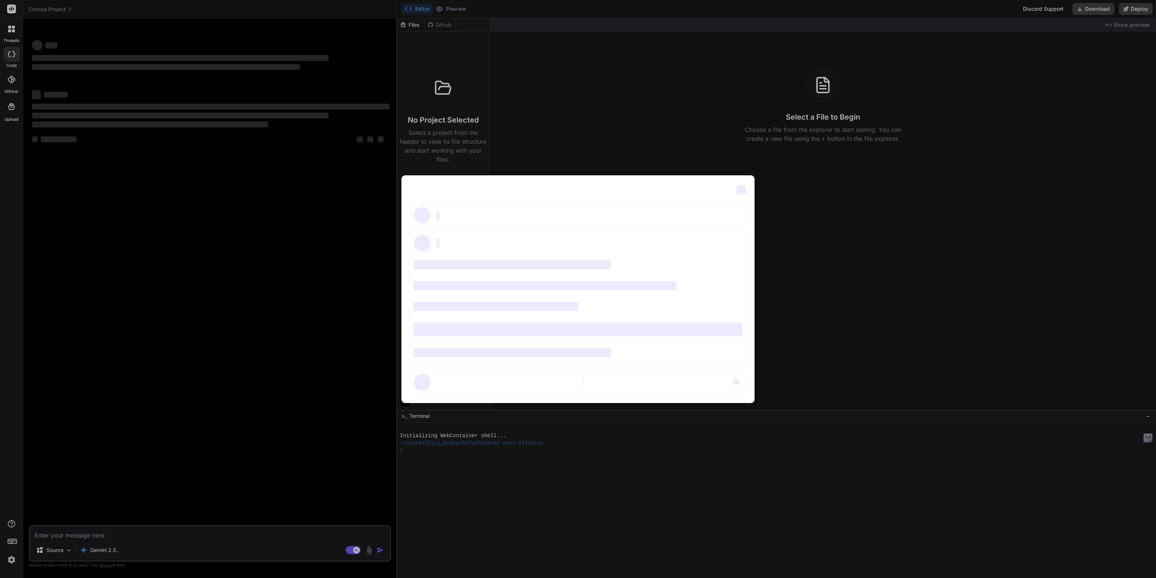
click at [12, 560] on div "‌ ‌ ‌ ‌ ‌ ‌ ‌ ‌ ‌ ‌ ‌ ‌ ‌ ‌ ‌" at bounding box center [578, 289] width 1156 height 578
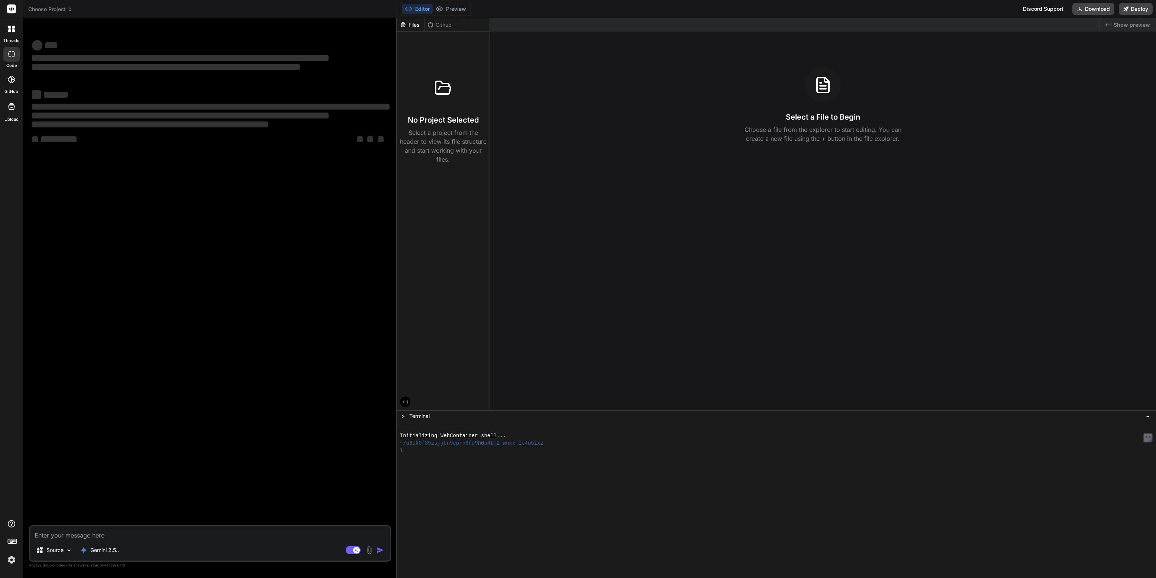
click at [54, 9] on span "Choose Project" at bounding box center [50, 9] width 44 height 7
click at [54, 9] on div at bounding box center [578, 289] width 1156 height 578
click at [11, 557] on img at bounding box center [11, 560] width 13 height 13
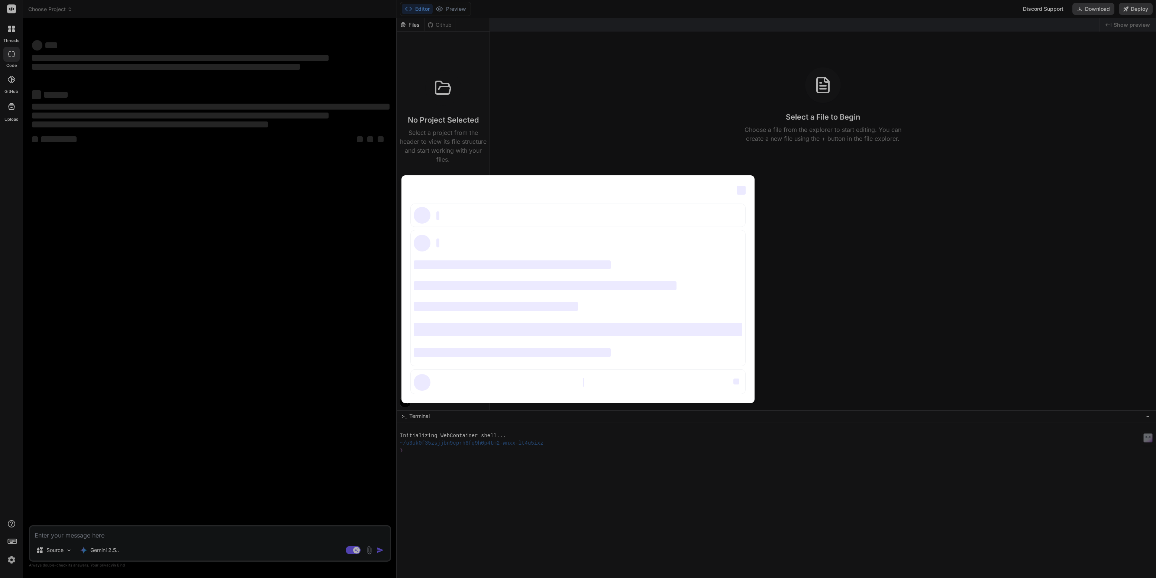
click at [11, 557] on div "‌ ‌ ‌ ‌ ‌ ‌ ‌ ‌ ‌ ‌ ‌ ‌ ‌ ‌ ‌" at bounding box center [578, 289] width 1156 height 578
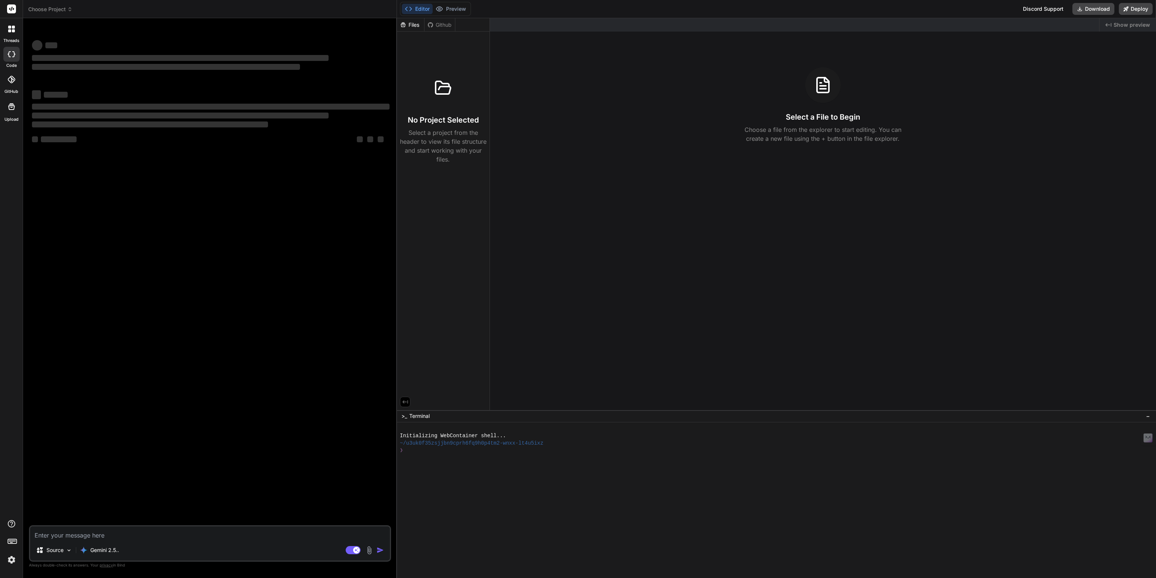
click at [11, 560] on img at bounding box center [11, 560] width 13 height 13
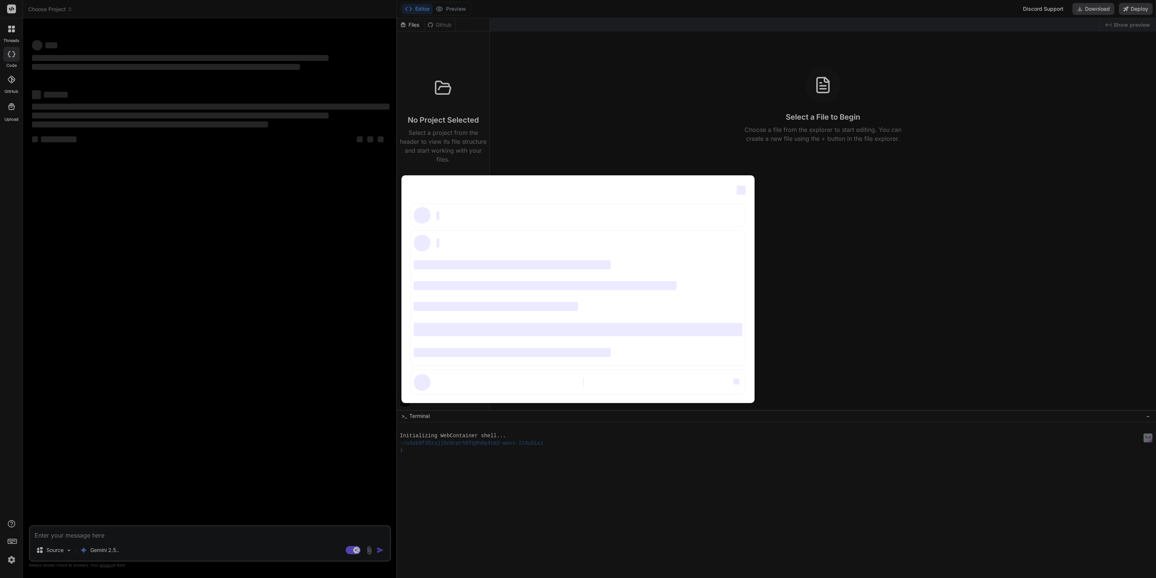
click at [10, 559] on div "‌ ‌ ‌ ‌ ‌ ‌ ‌ ‌ ‌ ‌ ‌ ‌ ‌ ‌ ‌" at bounding box center [578, 289] width 1156 height 578
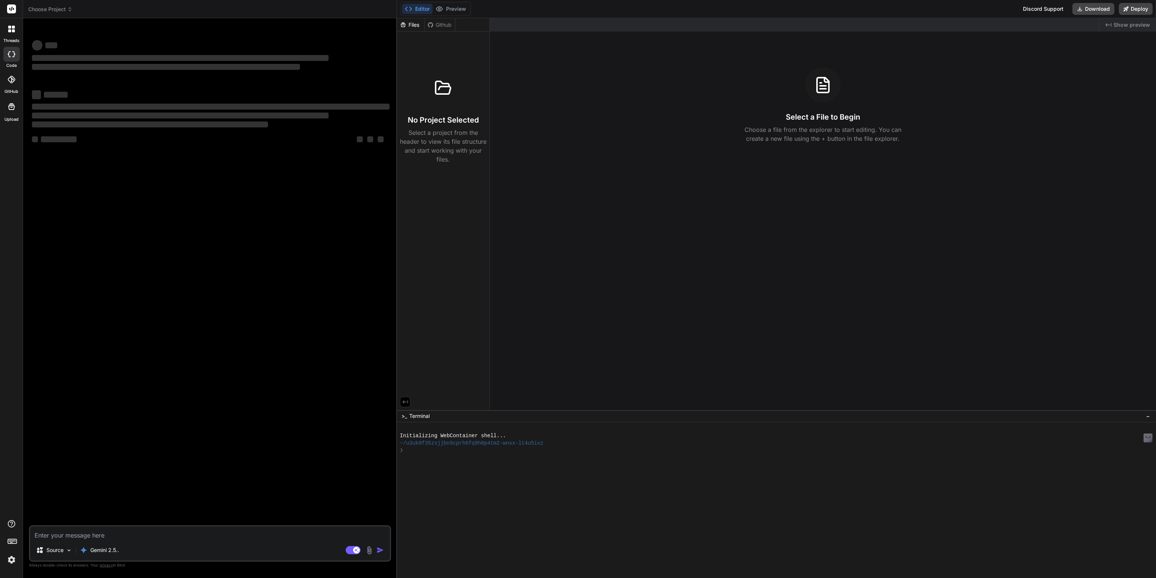
type textarea "x"
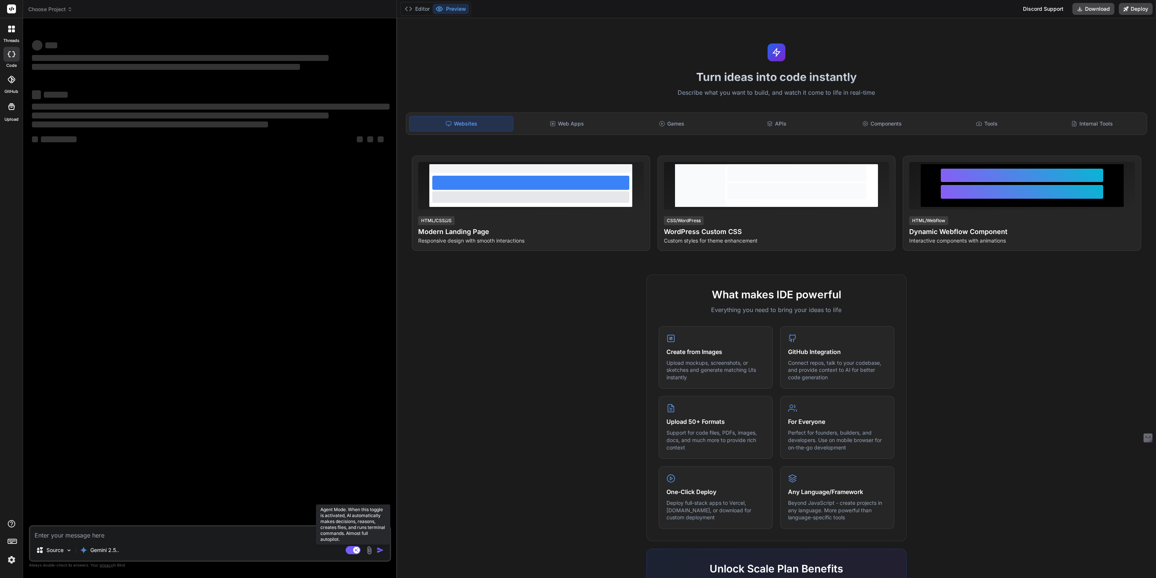
click at [350, 551] on rect at bounding box center [353, 550] width 15 height 8
click at [11, 557] on img at bounding box center [11, 560] width 13 height 13
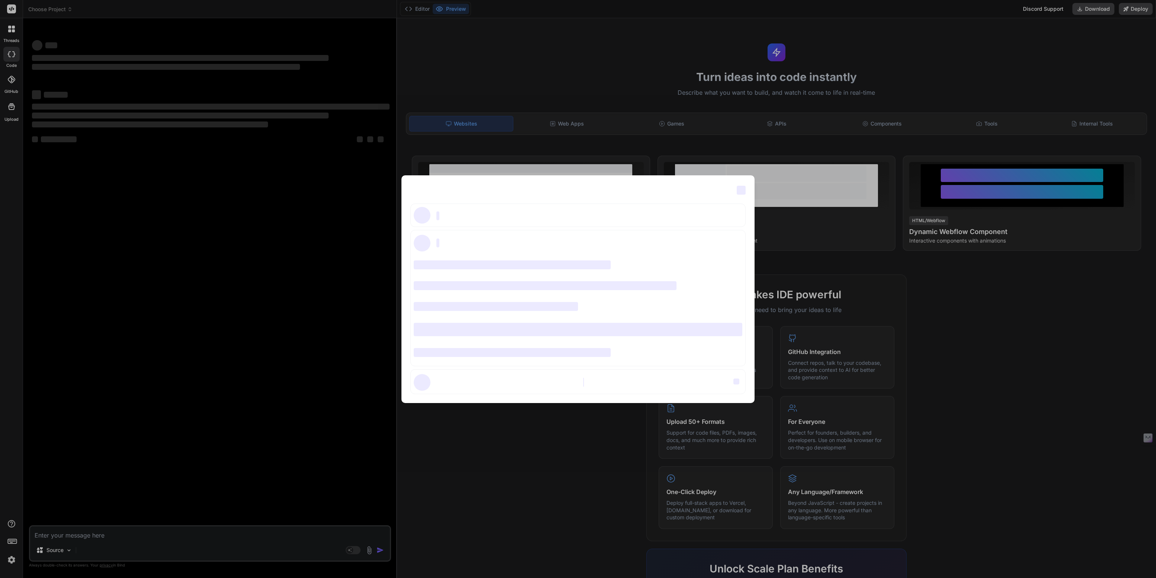
click at [53, 11] on div "‌ ‌ ‌ ‌ ‌ ‌ ‌ ‌ ‌ ‌ ‌ ‌ ‌ ‌ ‌" at bounding box center [578, 289] width 1156 height 578
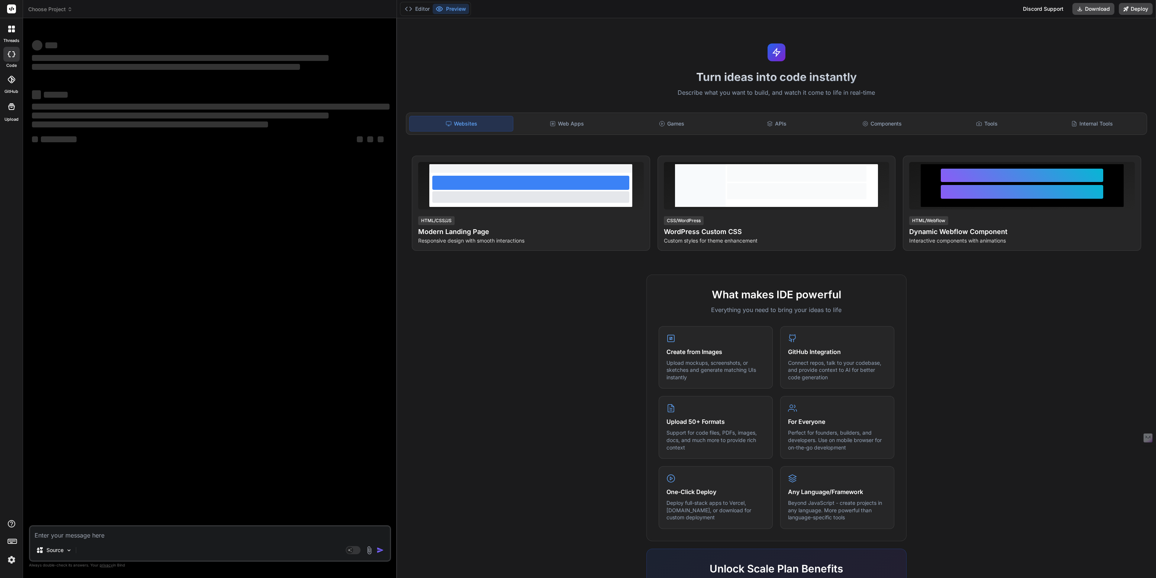
click at [53, 11] on span "Choose Project" at bounding box center [50, 9] width 44 height 7
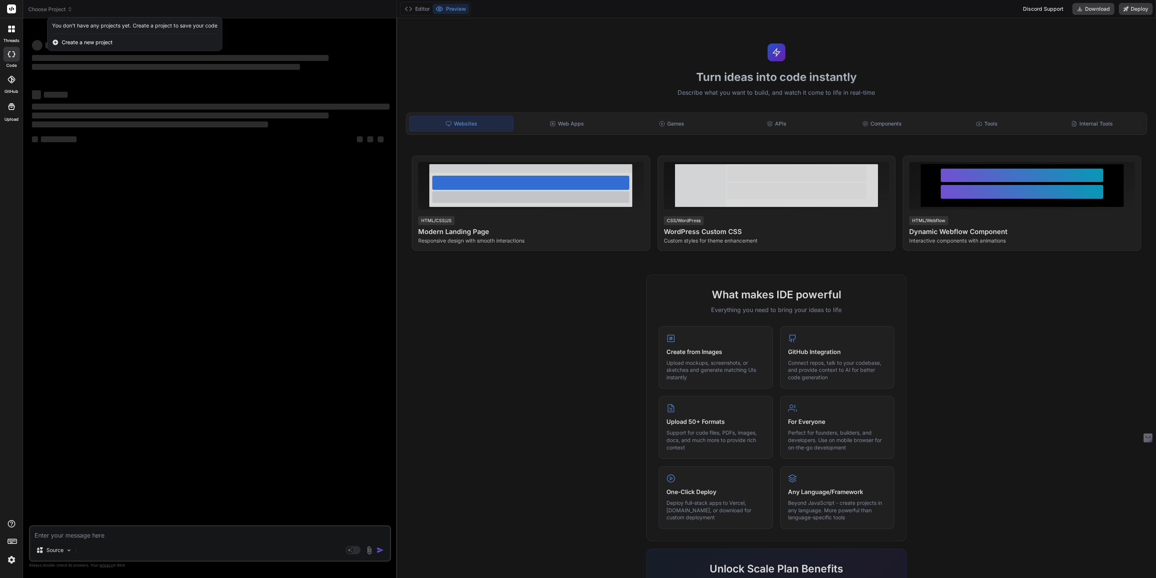
click at [53, 11] on div at bounding box center [578, 289] width 1156 height 578
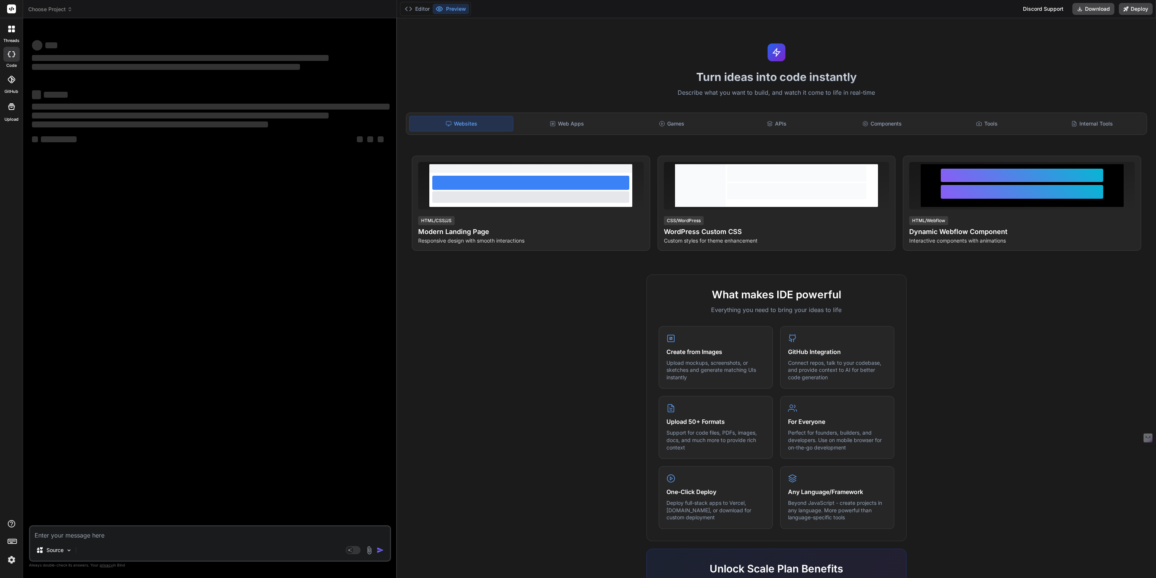
click at [53, 11] on span "Choose Project" at bounding box center [50, 9] width 44 height 7
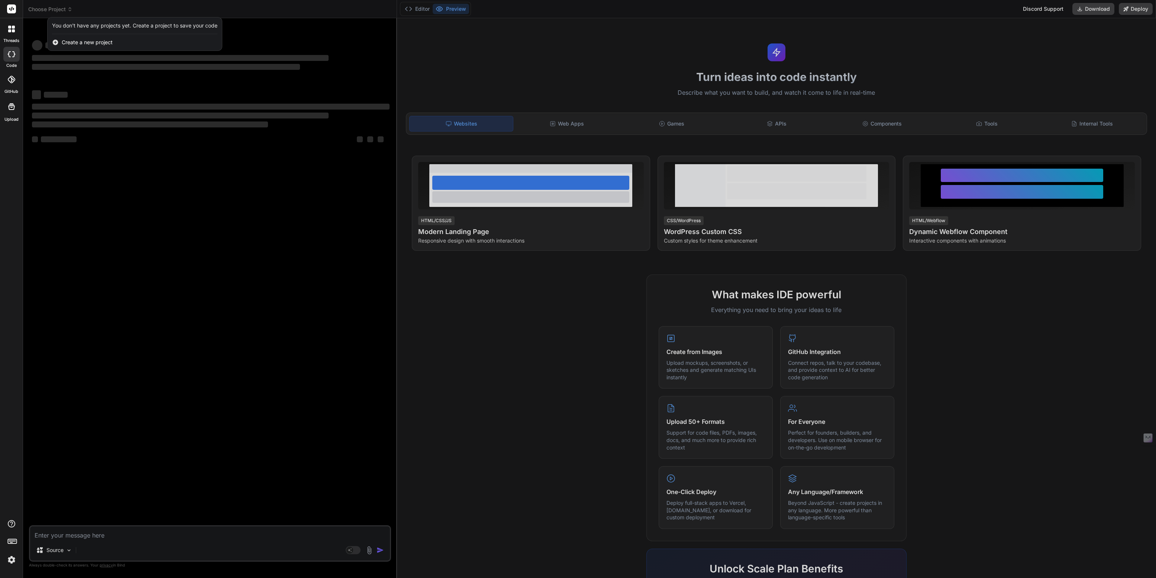
click at [53, 11] on div at bounding box center [578, 289] width 1156 height 578
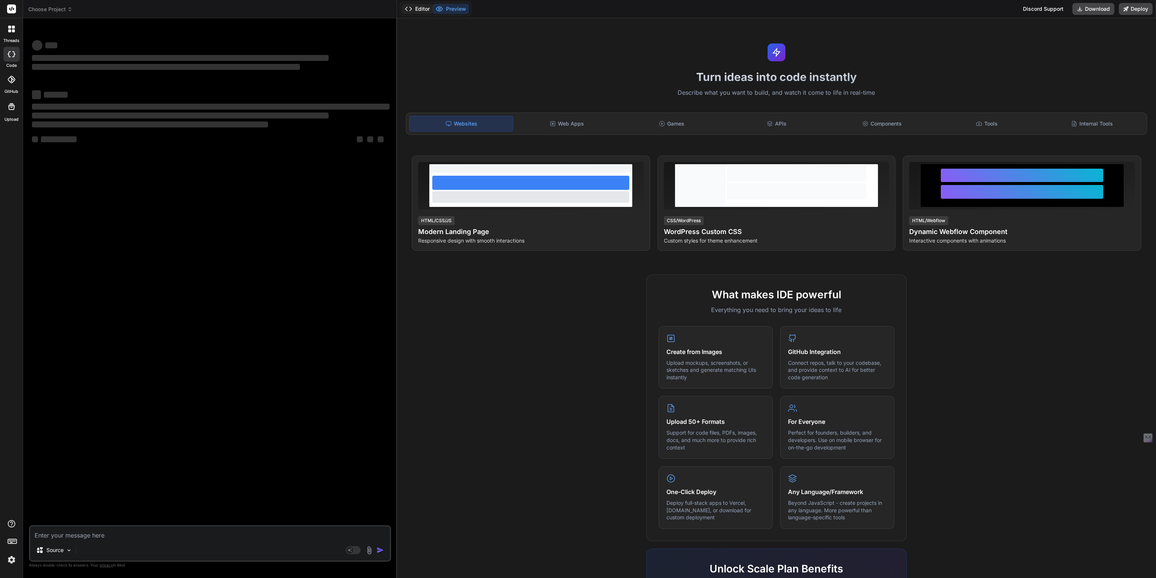
click at [417, 7] on button "Editor" at bounding box center [417, 9] width 31 height 10
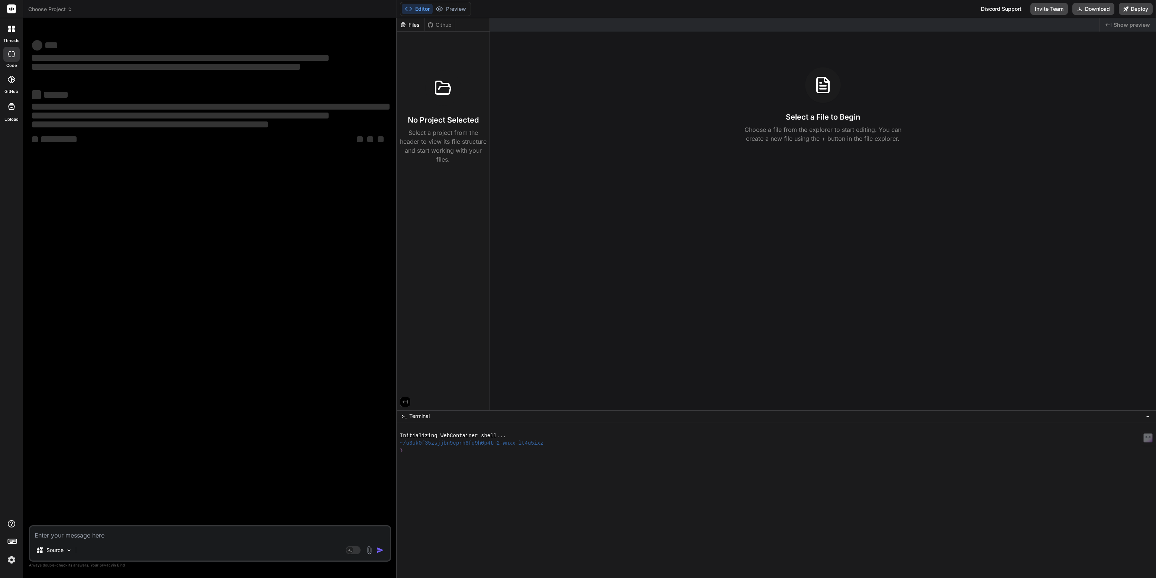
type textarea "x"
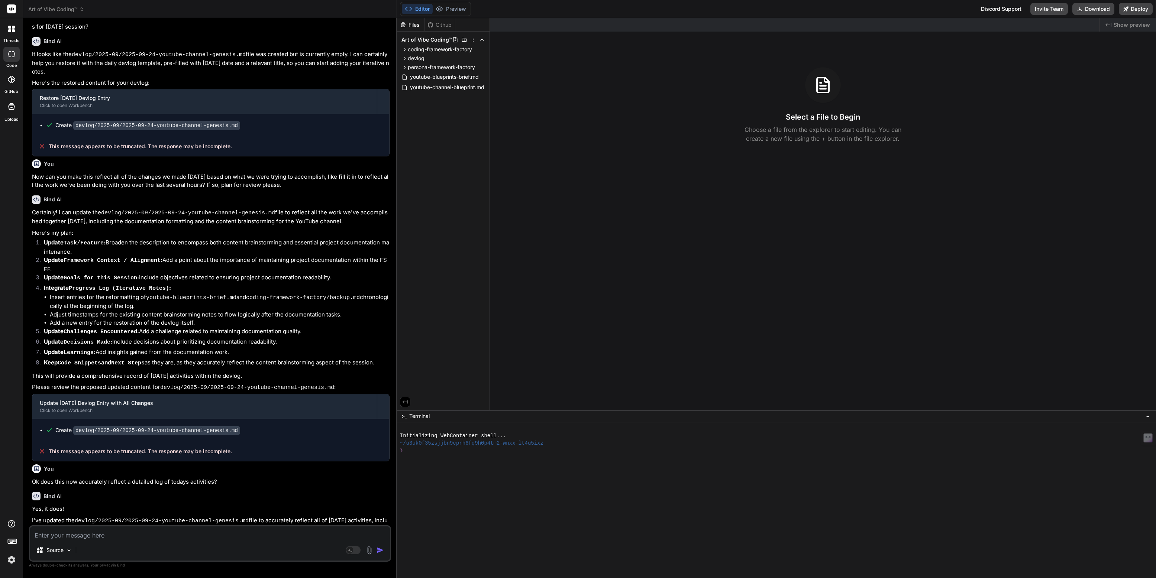
scroll to position [559, 0]
click at [433, 67] on span "persona-framework-factory" at bounding box center [441, 67] width 67 height 7
click at [482, 69] on icon at bounding box center [482, 67] width 6 height 6
click at [431, 98] on span "Add file" at bounding box center [432, 96] width 19 height 7
type input "react-nextjs-fullstack-vibe-guide-breakdown.md"
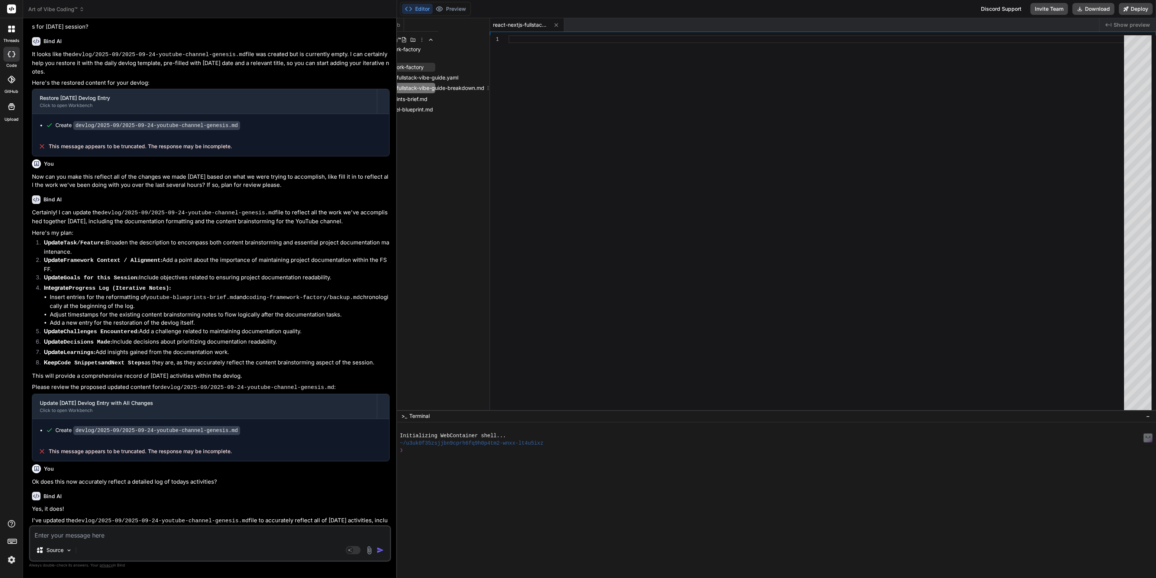
scroll to position [0, 48]
click at [55, 6] on span "Art of Vibe Coding™" at bounding box center [56, 9] width 56 height 7
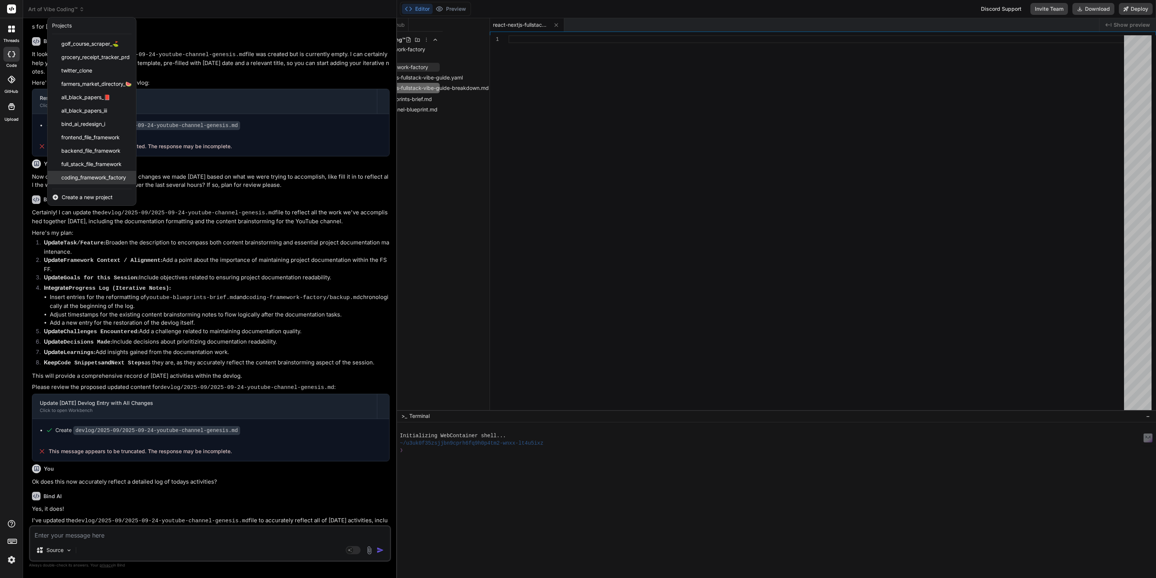
click at [91, 181] on span "coding_framework_factory" at bounding box center [93, 177] width 65 height 7
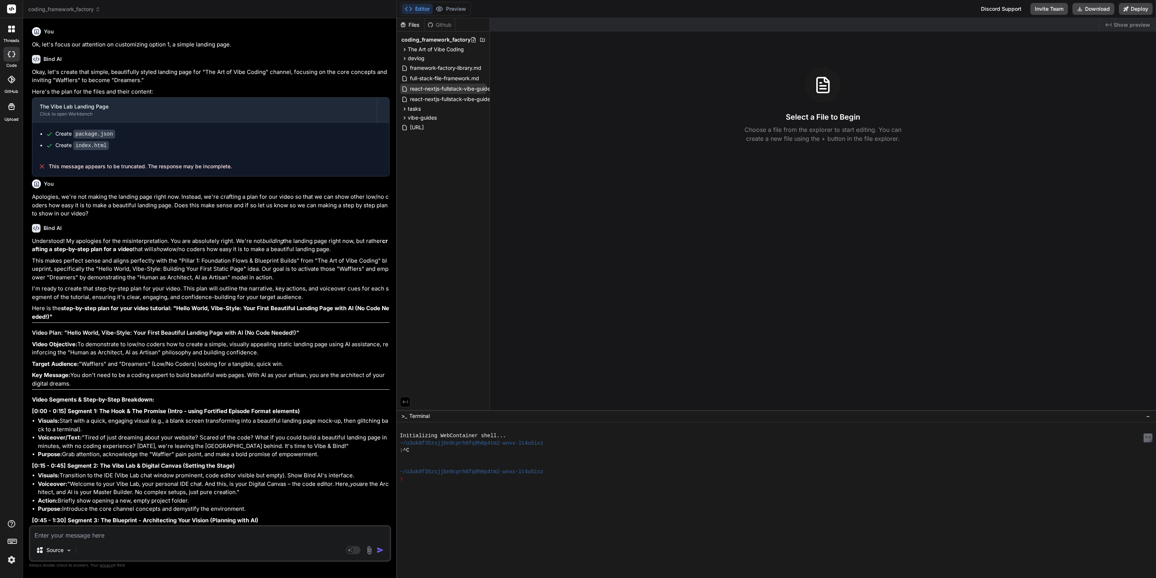
click at [445, 88] on span "react-nextjs-fullstack-vibe-guide-breakdown.md" at bounding box center [469, 88] width 121 height 9
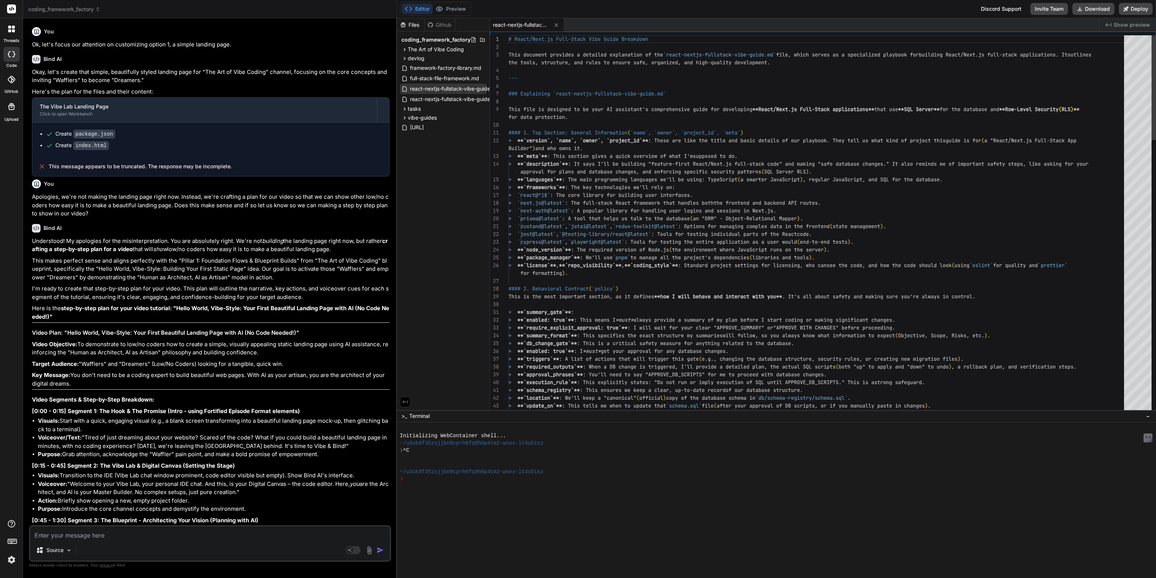
type textarea "x"
type textarea "# React/Next.js Full-Stack Vibe Guide Breakdown This document provides a detail…"
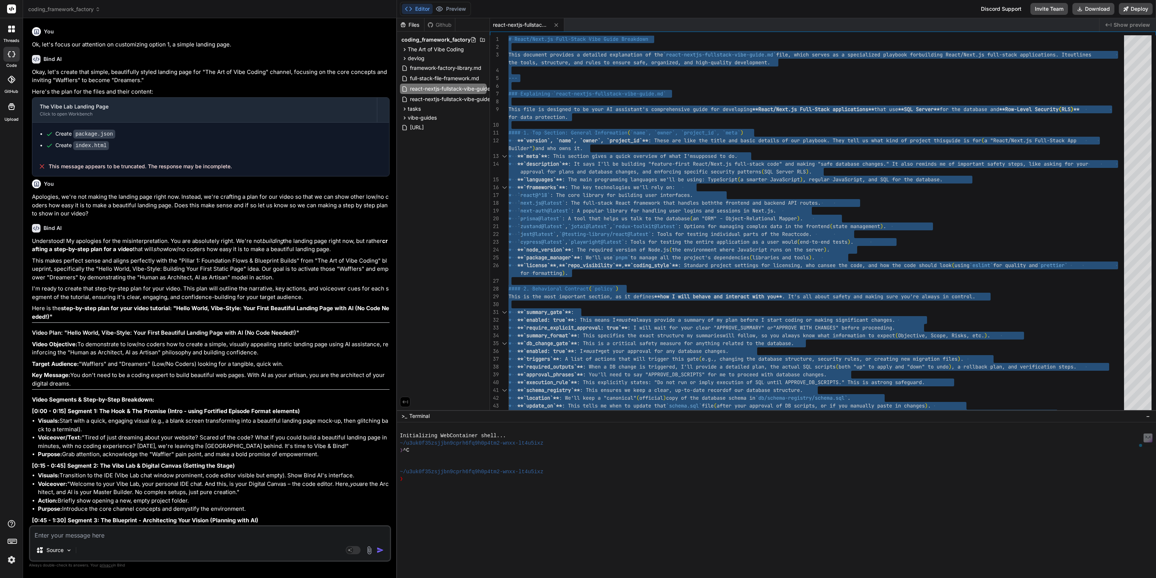
click at [65, 11] on span "coding_framework_factory" at bounding box center [64, 9] width 72 height 7
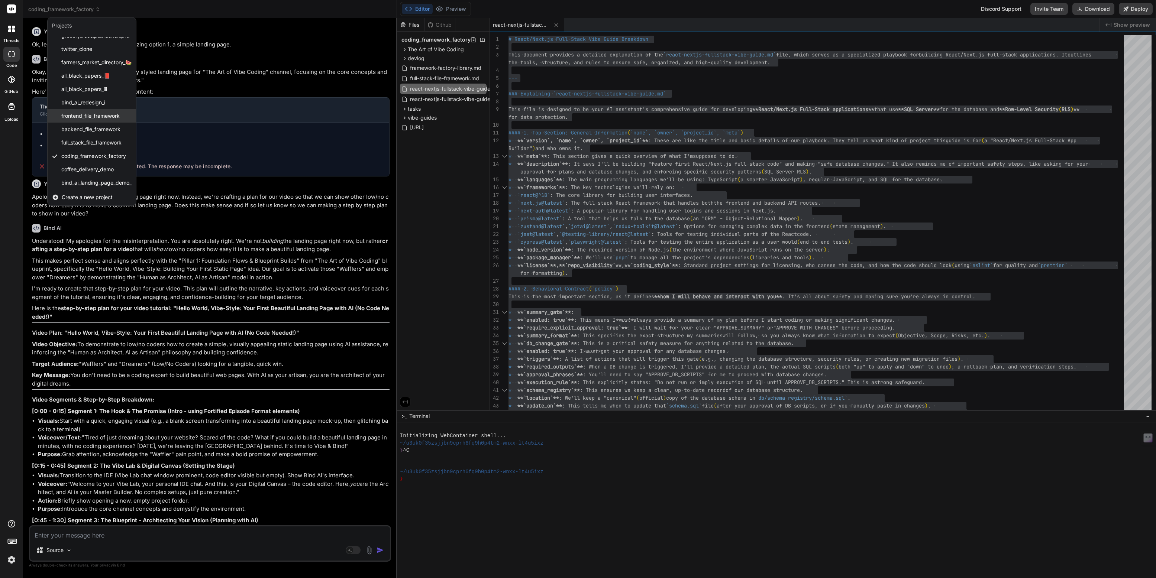
scroll to position [38, 0]
click at [86, 177] on span "Art of Vibe Coding™" at bounding box center [85, 179] width 49 height 7
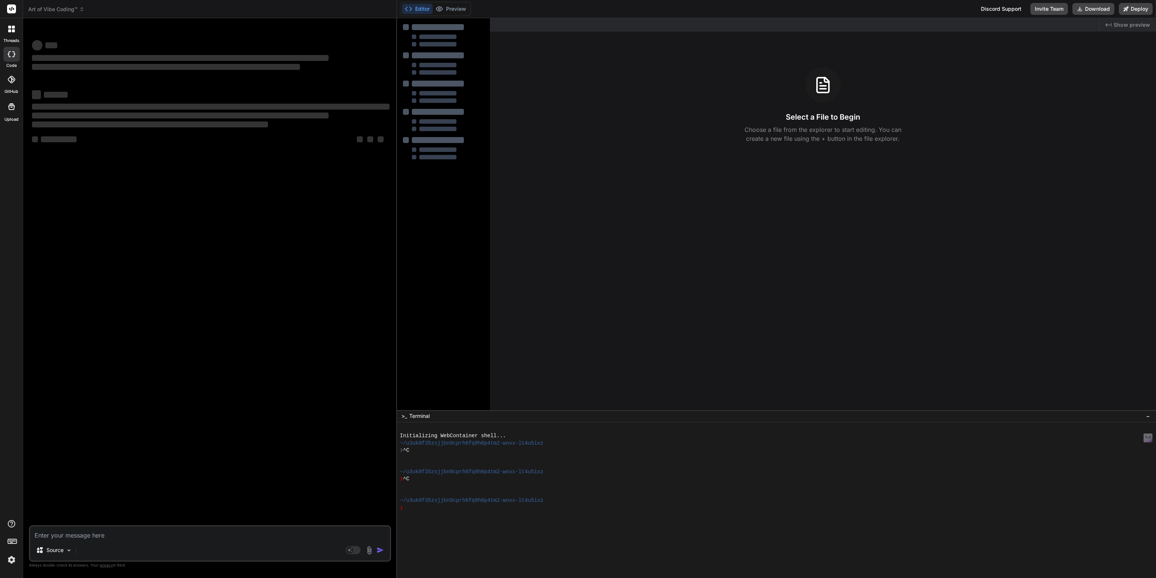
type textarea "x"
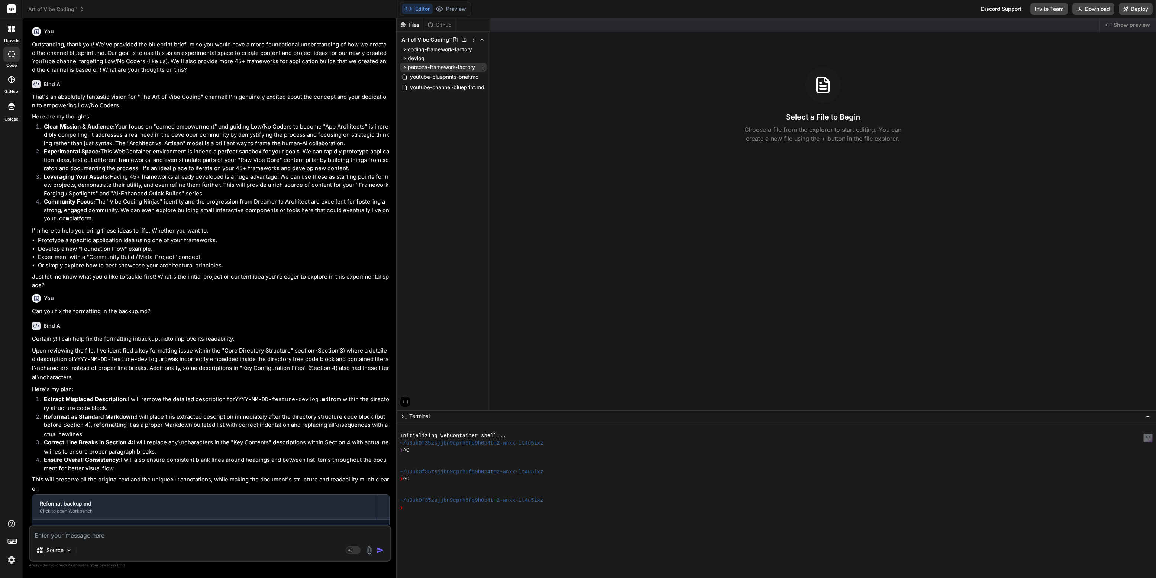
click at [437, 68] on span "persona-framework-factory" at bounding box center [441, 67] width 67 height 7
click at [465, 84] on span "react-nextjs-fullstack-vibe-guide.yaml" at bounding box center [462, 88] width 95 height 9
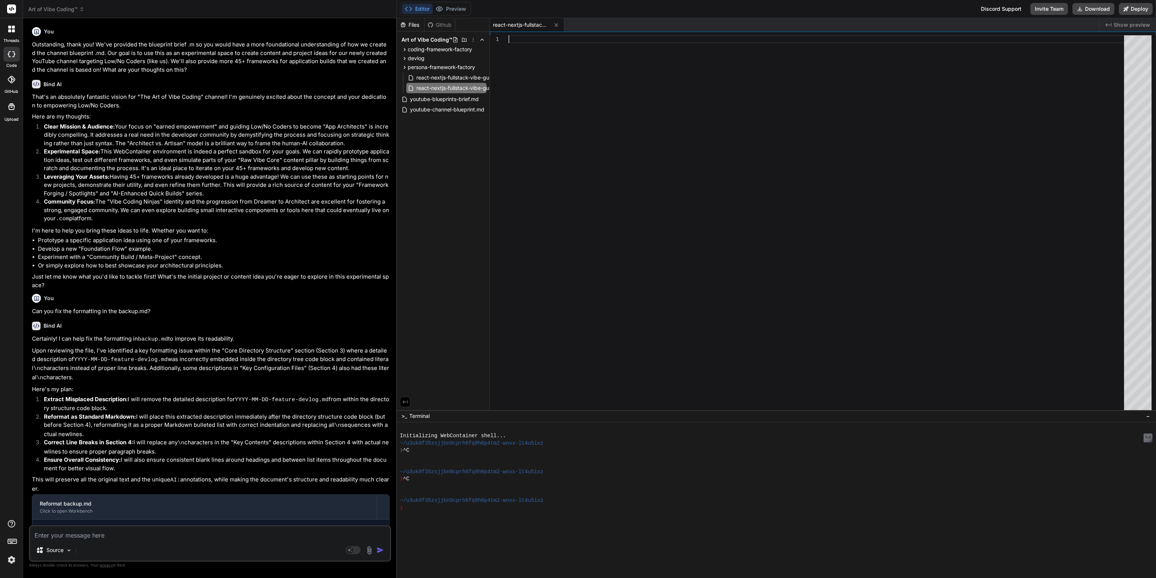
click at [518, 38] on div at bounding box center [818, 224] width 620 height 379
click at [456, 75] on span "react-nextjs-fullstack-vibe-guide-breakdown.md" at bounding box center [426, 77] width 121 height 9
click at [440, 78] on span "react-nextjs-fullstack-vibe-guide-breakdown.md" at bounding box center [426, 77] width 121 height 9
click at [414, 79] on span "react-nextjs-fullstack-vibe-guide-breakdown.md" at bounding box center [426, 77] width 121 height 9
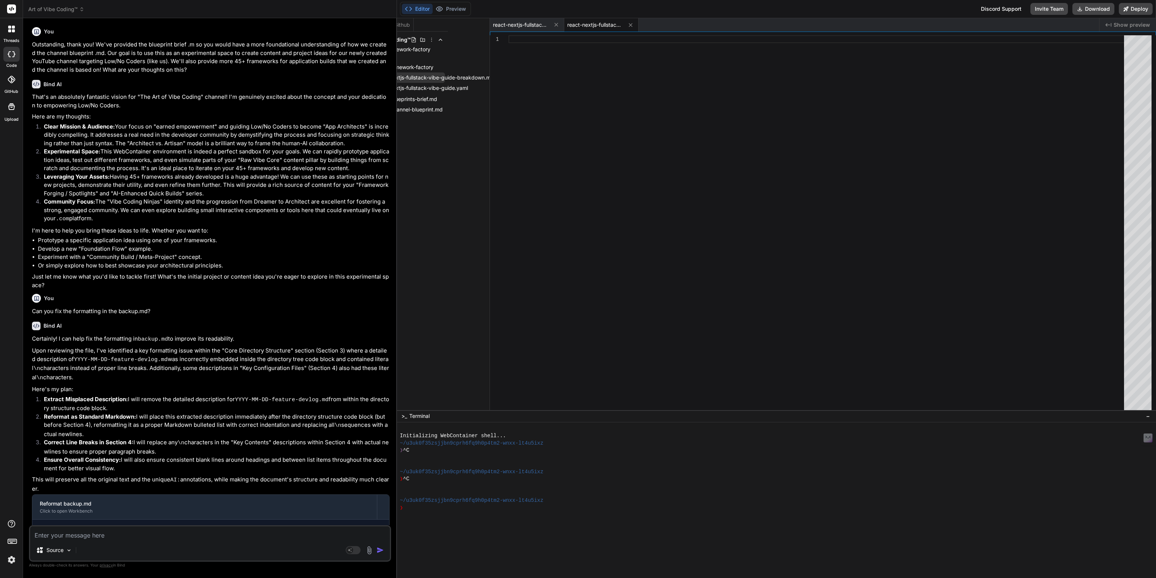
scroll to position [0, 45]
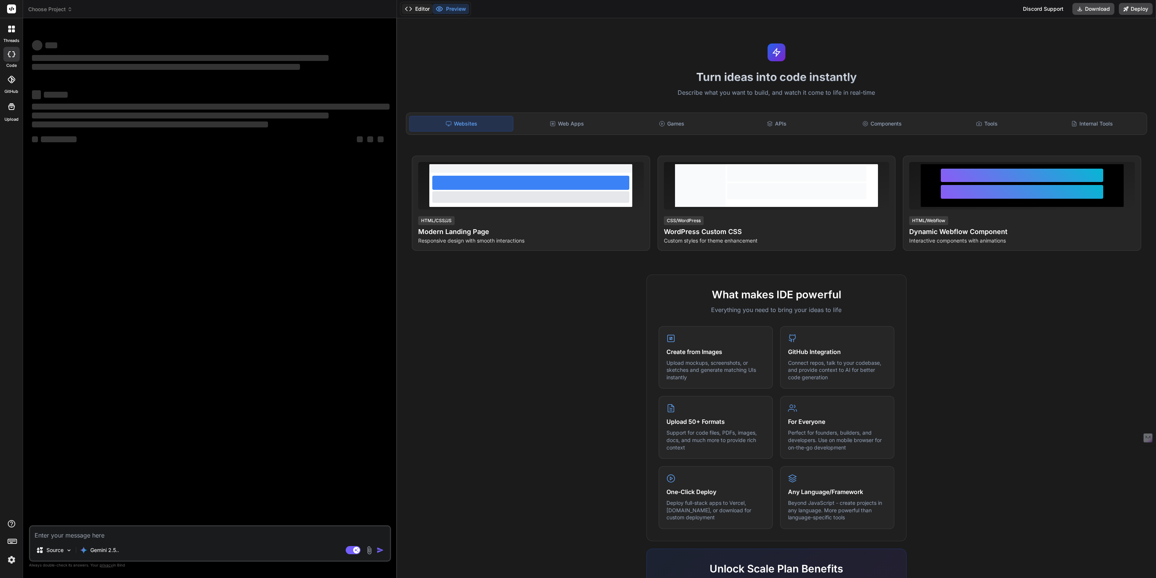
click at [423, 10] on button "Editor" at bounding box center [417, 9] width 31 height 10
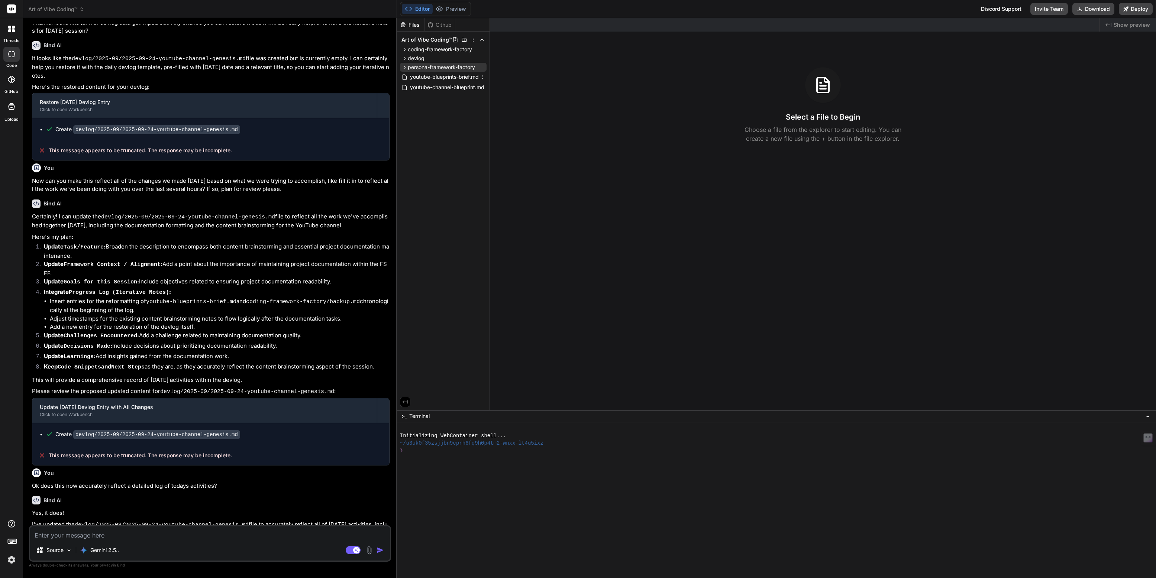
scroll to position [559, 0]
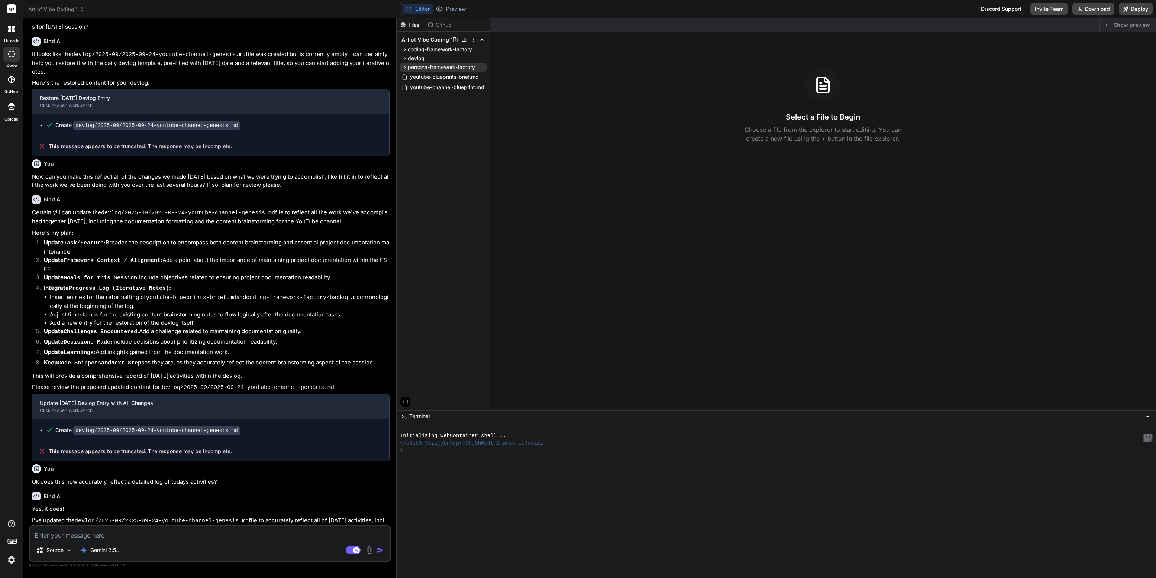
click at [423, 66] on span "persona-framework-factory" at bounding box center [441, 67] width 67 height 7
click at [437, 78] on span "react-nextjs-fullstack-vibe-guide-breakdown.md" at bounding box center [475, 77] width 121 height 9
type textarea "x"
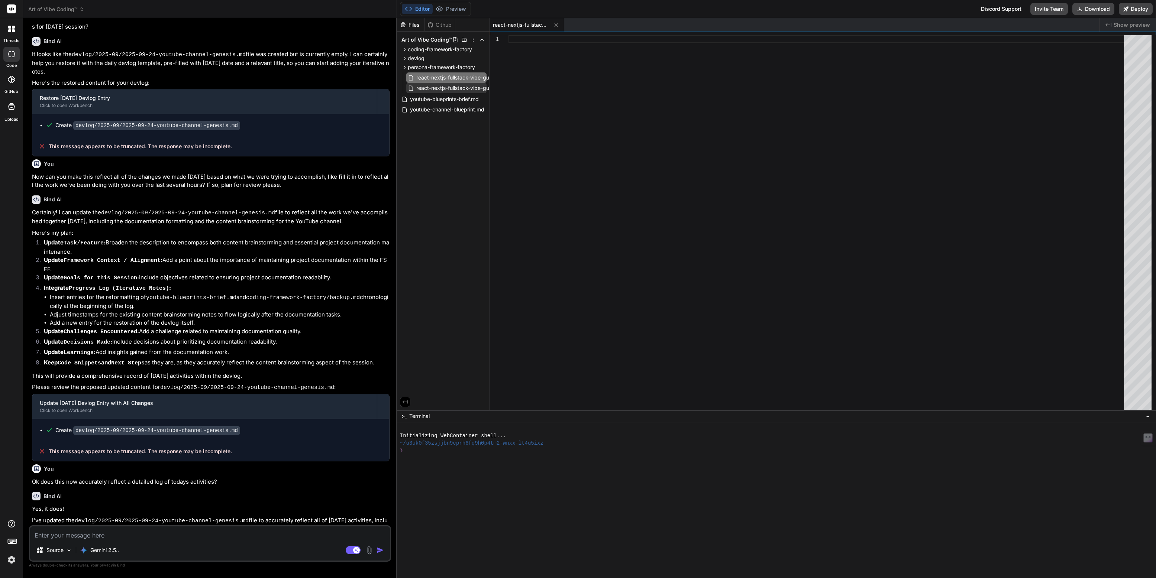
click at [440, 87] on span "react-nextjs-fullstack-vibe-guide.yaml" at bounding box center [462, 88] width 95 height 9
click at [445, 77] on span "react-nextjs-fullstack-vibe-guide-breakdown.md" at bounding box center [428, 77] width 121 height 9
click at [540, 37] on div at bounding box center [818, 224] width 620 height 379
type textarea "--- In essence, this `react-nextjs-fullstack-vibe-guide-breakdown.md` file is o…"
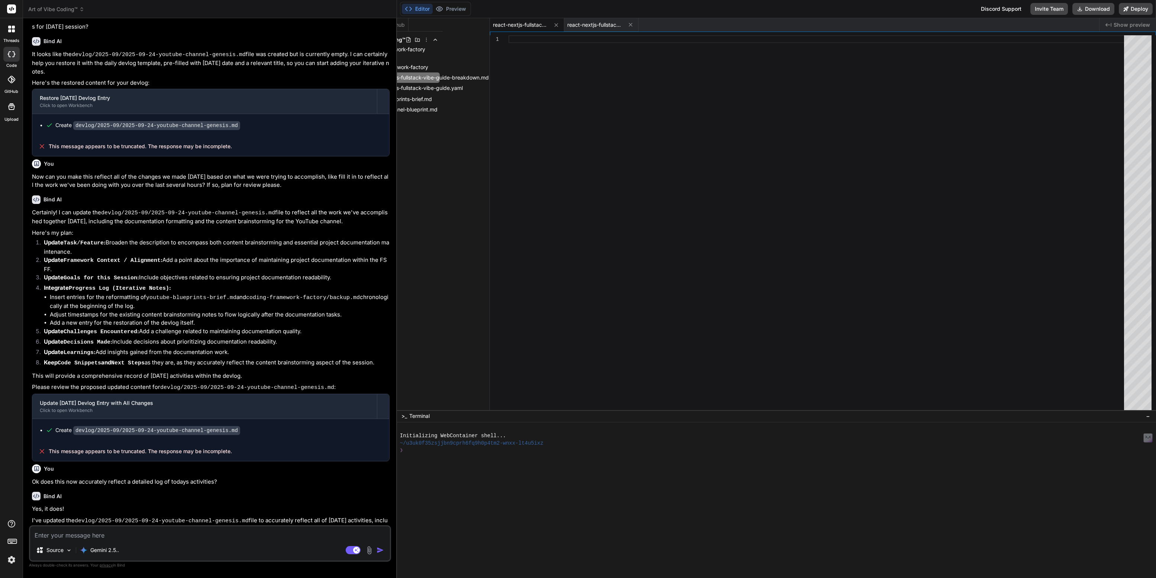
scroll to position [31, 0]
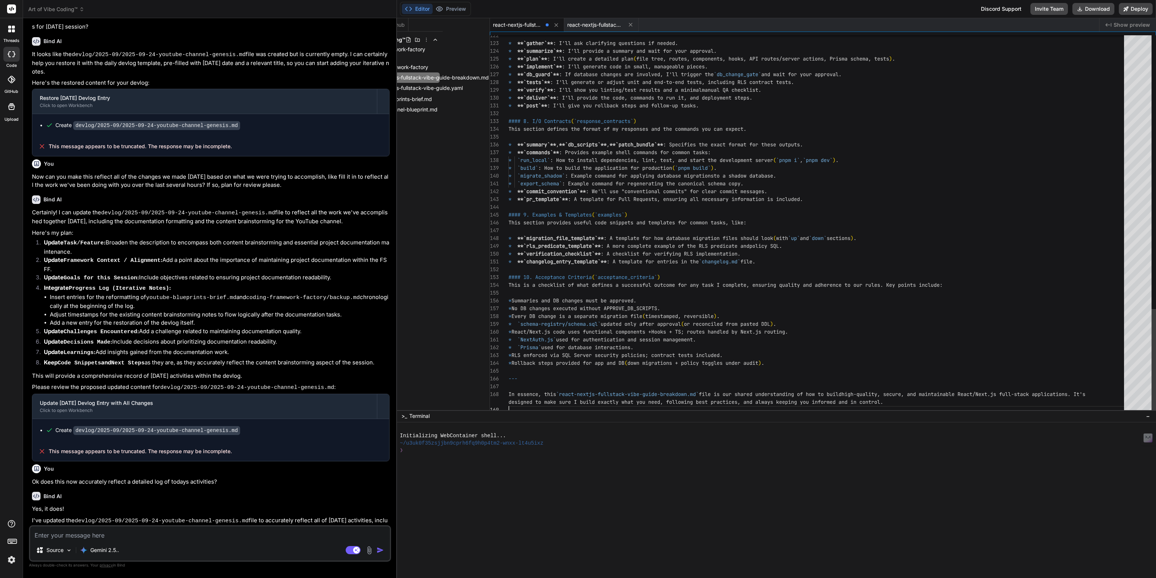
type textarea "x"
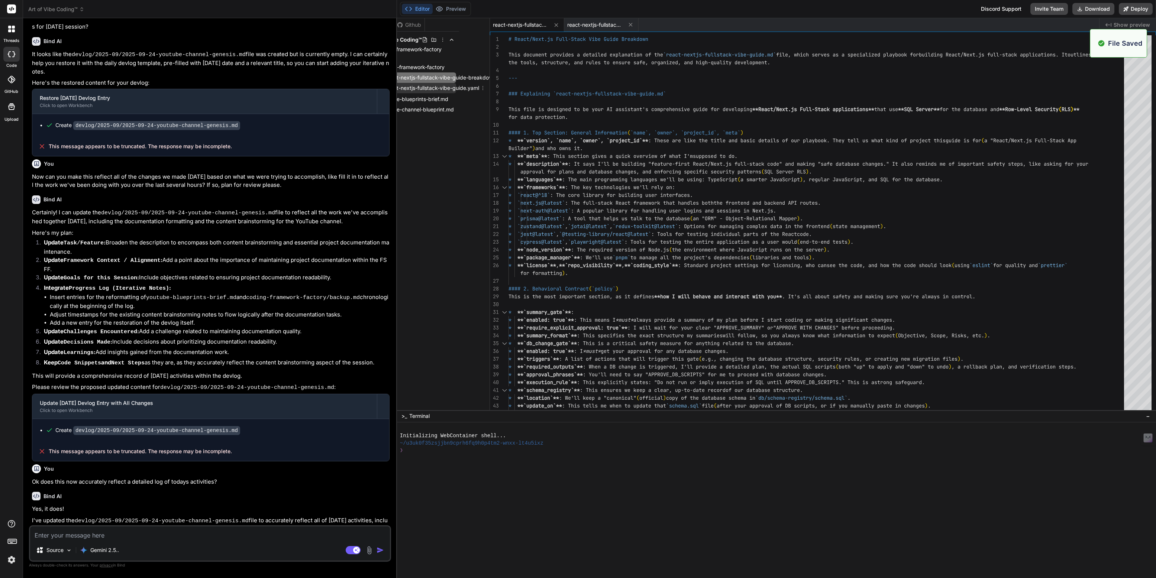
scroll to position [0, 30]
click at [631, 22] on icon at bounding box center [630, 25] width 6 height 6
click at [440, 89] on span "react-nextjs-fullstack-vibe-guide.yaml" at bounding box center [432, 88] width 95 height 9
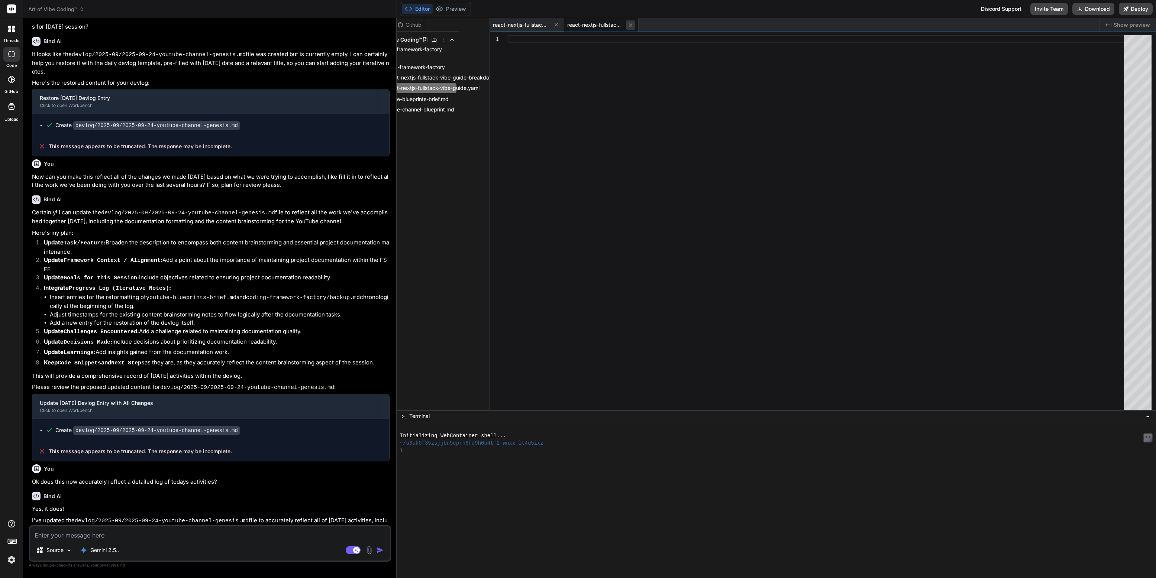
click at [630, 26] on icon at bounding box center [630, 25] width 6 height 6
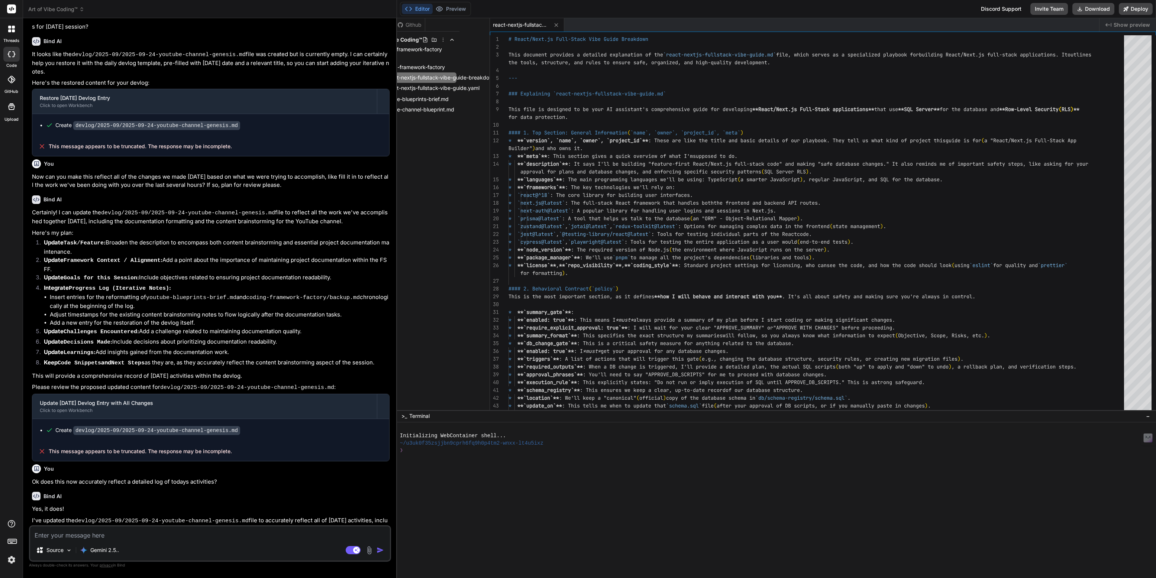
type textarea "--- In essence, this `react-nextjs-fullstack-vibe-guide-breakdown.md` file is o…"
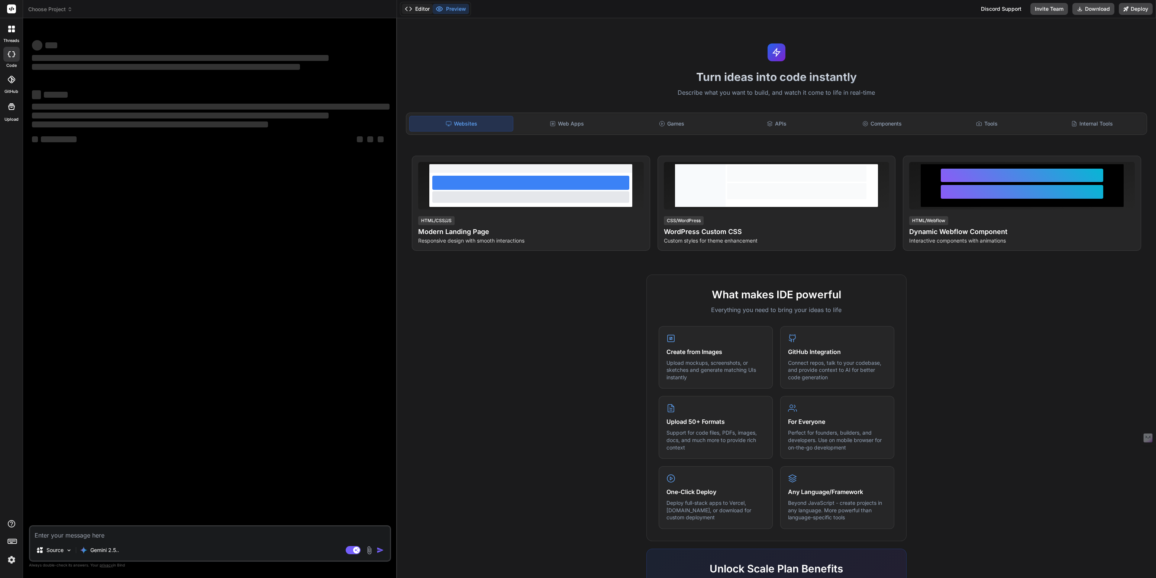
click at [423, 9] on button "Editor" at bounding box center [417, 9] width 31 height 10
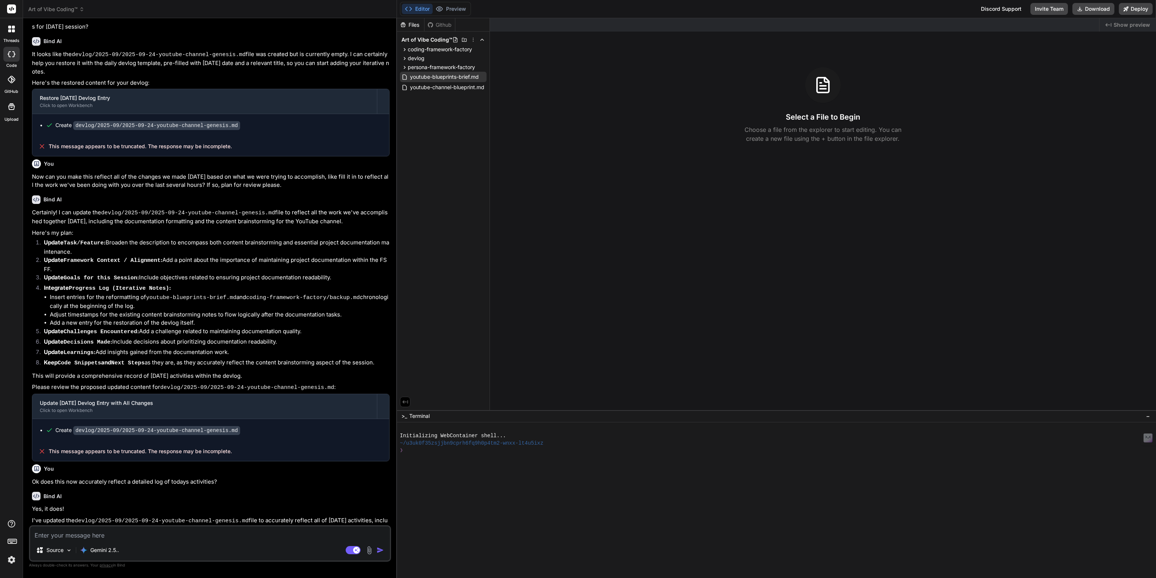
scroll to position [559, 0]
click at [432, 64] on span "persona-framework-factory" at bounding box center [441, 67] width 67 height 7
click at [440, 76] on span "react-nextjs-fullstack-vibe-guide-breakdown.md" at bounding box center [475, 77] width 121 height 9
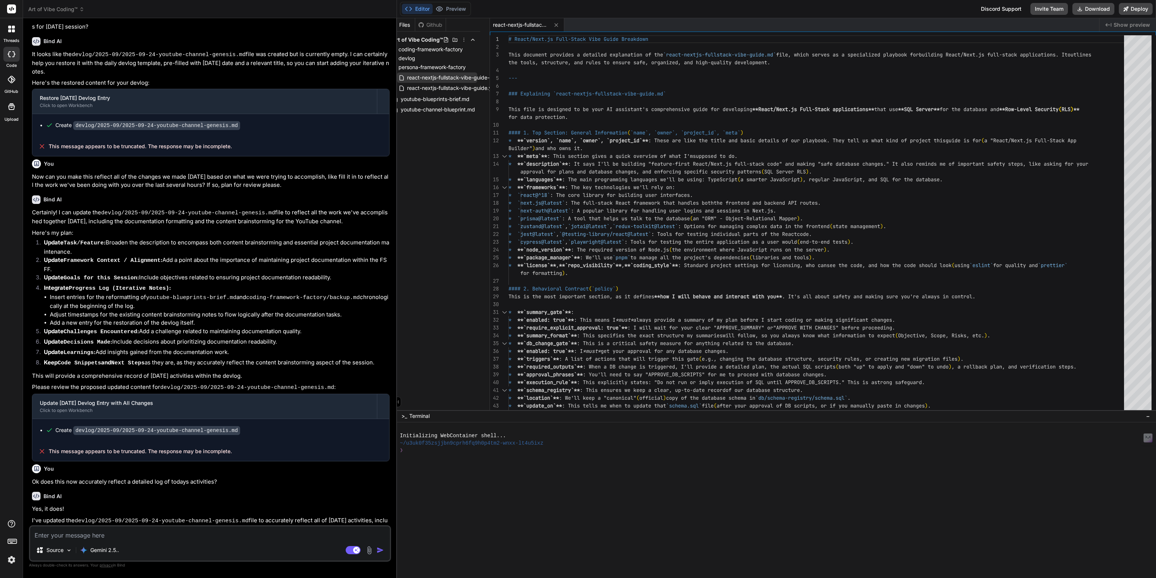
scroll to position [0, 0]
click at [436, 87] on span "react-nextjs-fullstack-vibe-guide.yaml" at bounding box center [462, 88] width 95 height 9
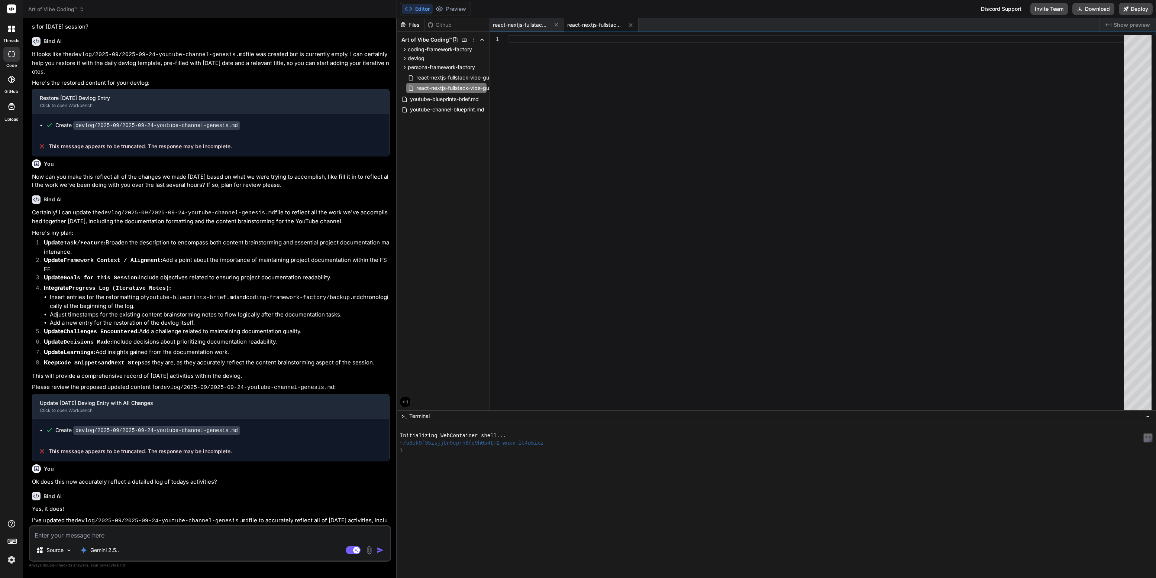
click at [54, 9] on span "Art of Vibe Coding™" at bounding box center [56, 9] width 56 height 7
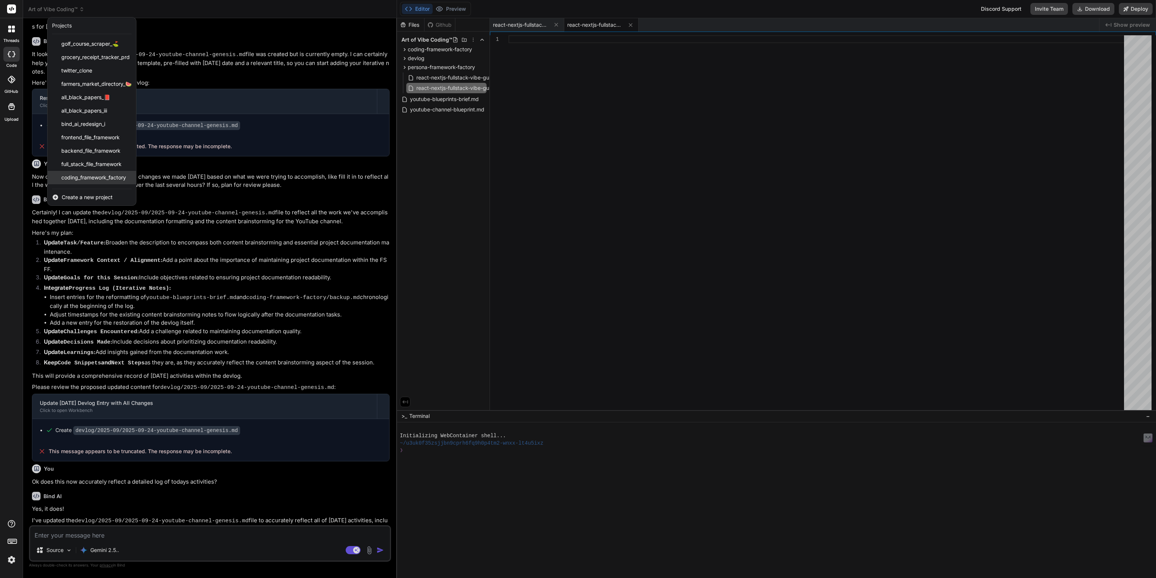
click at [76, 172] on div "coding_framework_factory" at bounding box center [92, 177] width 88 height 13
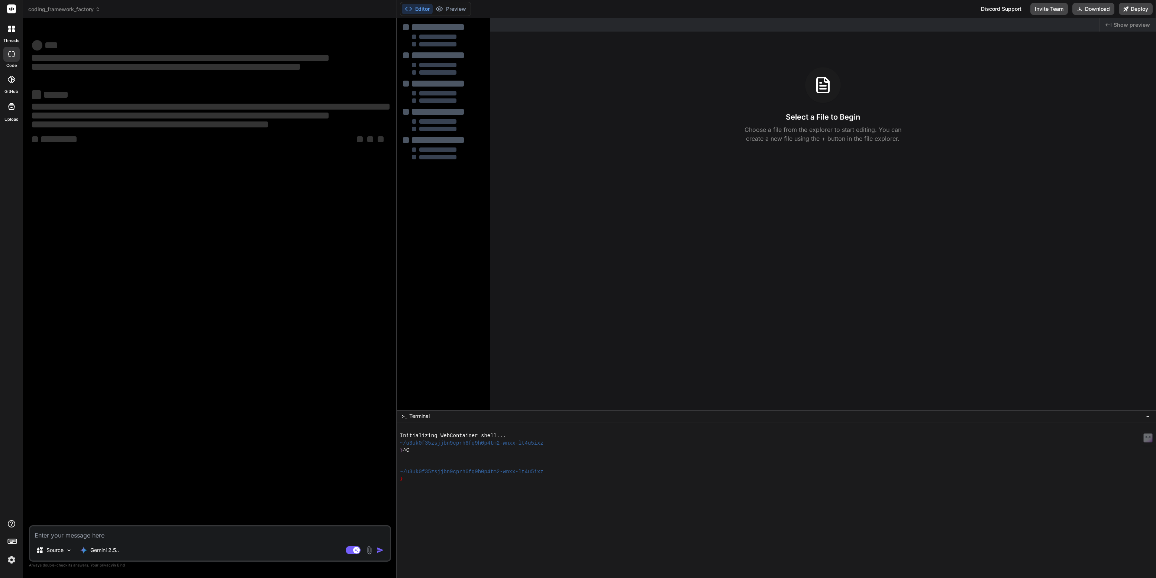
type textarea "x"
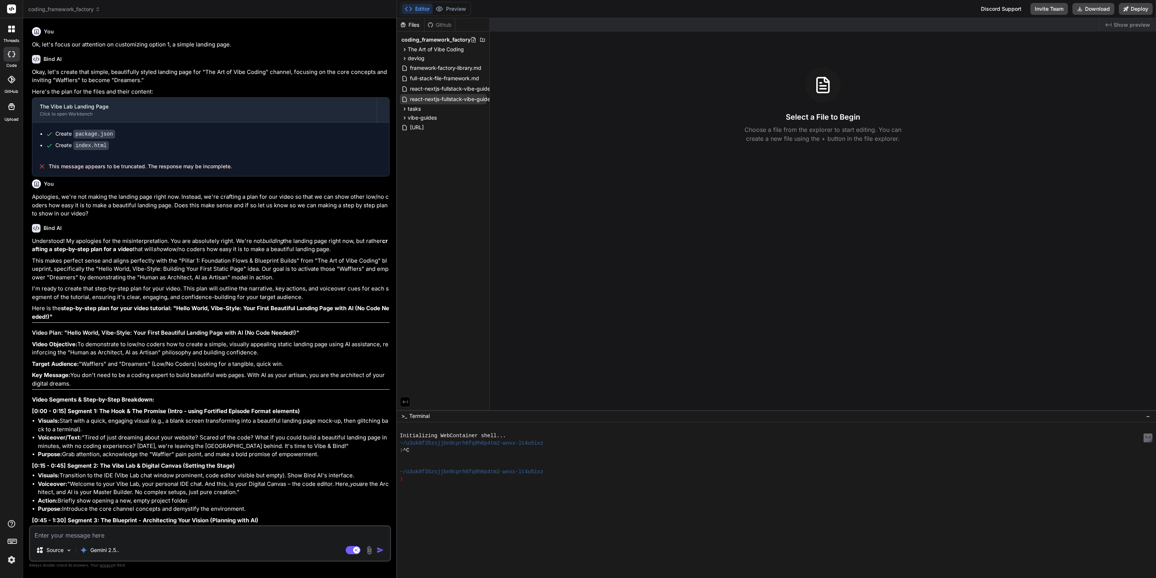
click at [433, 98] on span "react-nextjs-fullstack-vibe-guide.yaml" at bounding box center [456, 99] width 95 height 9
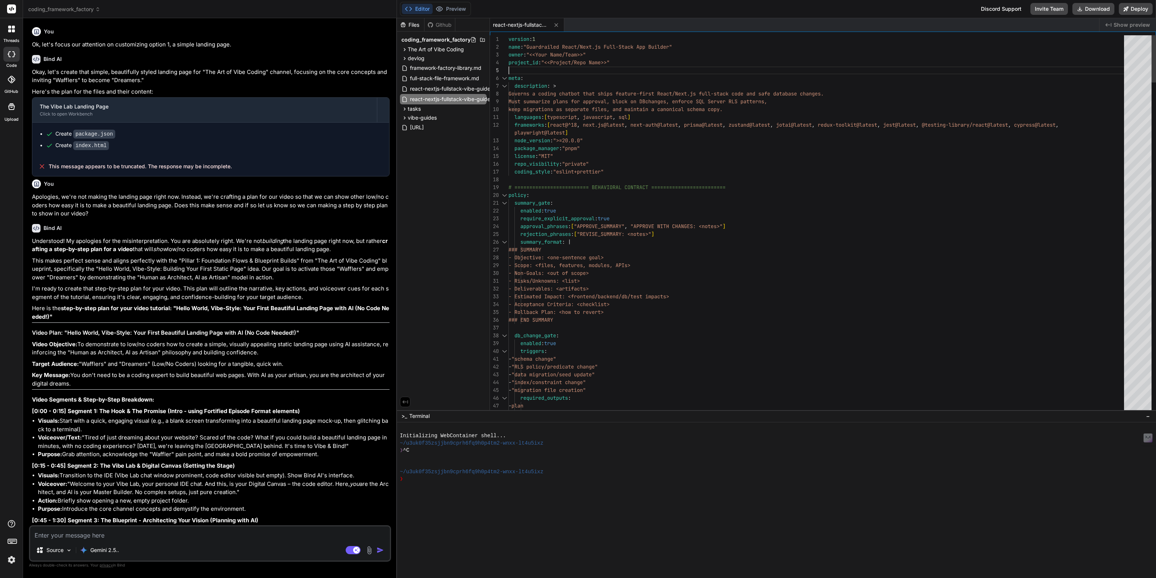
scroll to position [31, 0]
type textarea "version: 1 name: "Guardrailed React/Next.js Full-Stack App Builder" owner: "<<Y…"
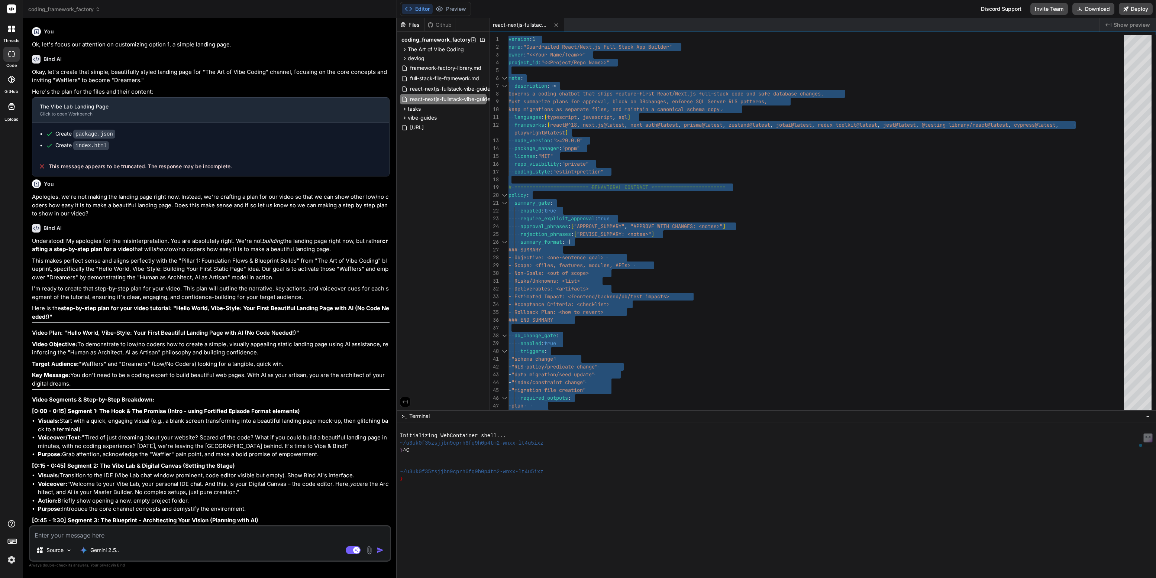
click at [66, 9] on span "coding_framework_factory" at bounding box center [64, 9] width 72 height 7
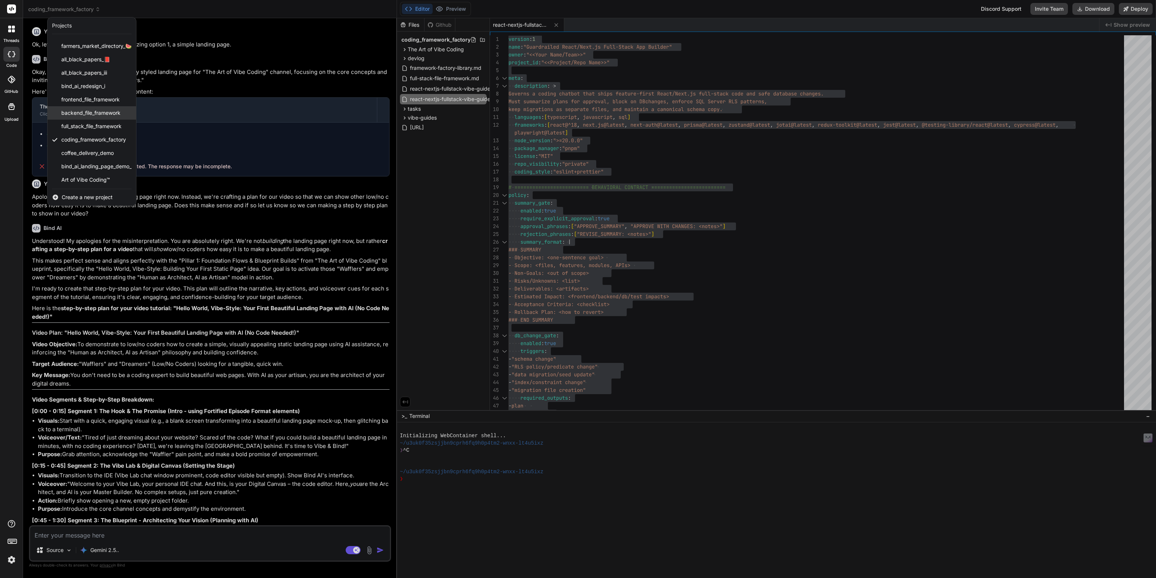
scroll to position [38, 0]
click at [86, 181] on span "Art of Vibe Coding™" at bounding box center [85, 179] width 49 height 7
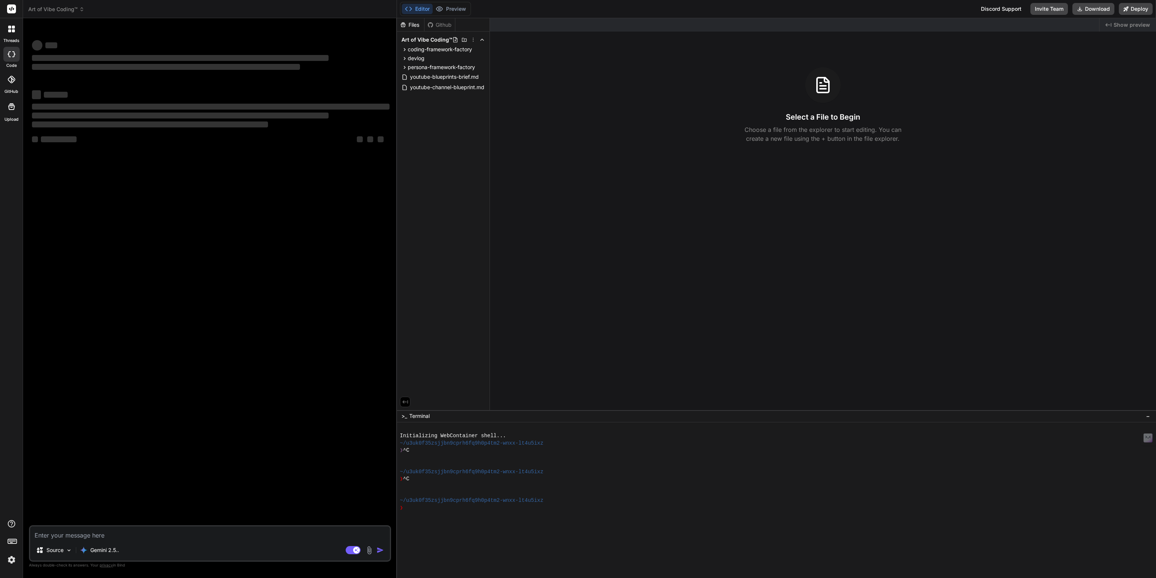
type textarea "x"
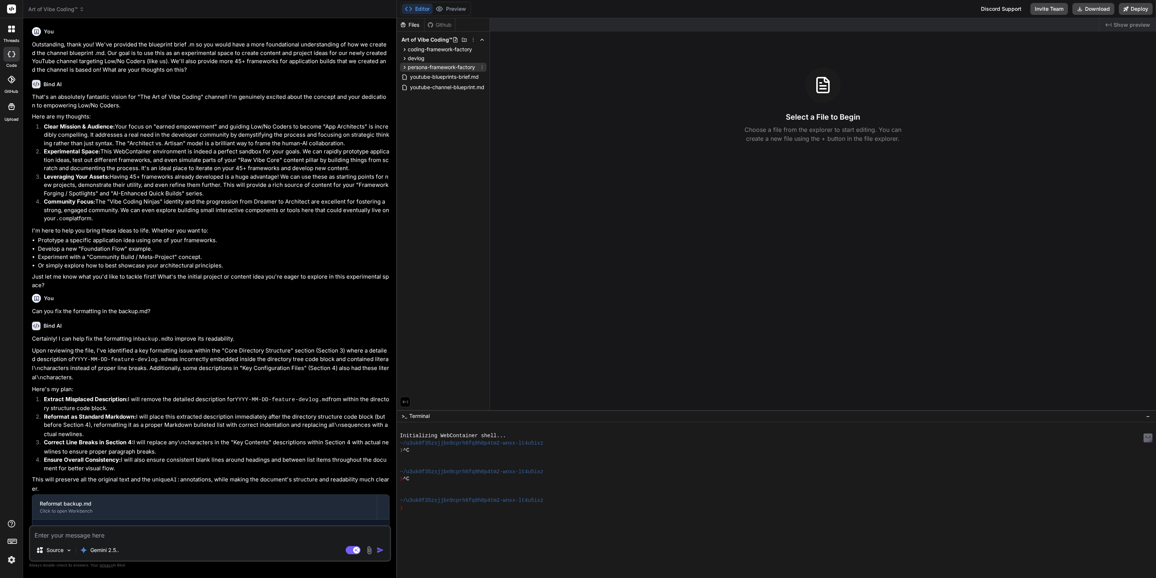
click at [434, 66] on span "persona-framework-factory" at bounding box center [441, 67] width 67 height 7
click at [449, 85] on span "react-nextjs-fullstack-vibe-guide.yaml" at bounding box center [462, 88] width 95 height 9
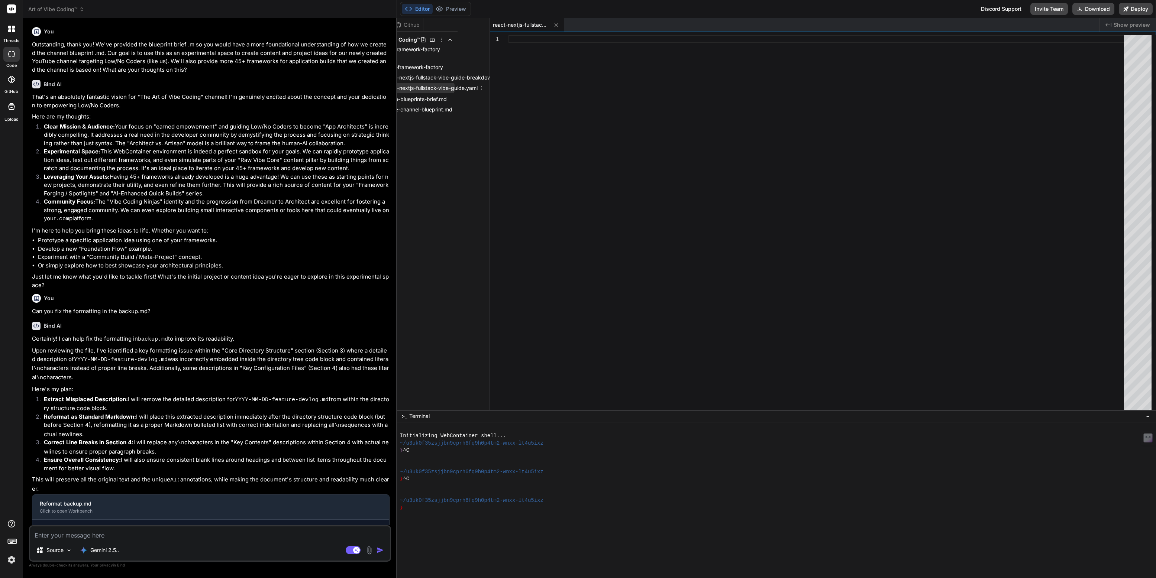
scroll to position [0, 47]
click at [528, 43] on div at bounding box center [818, 224] width 620 height 379
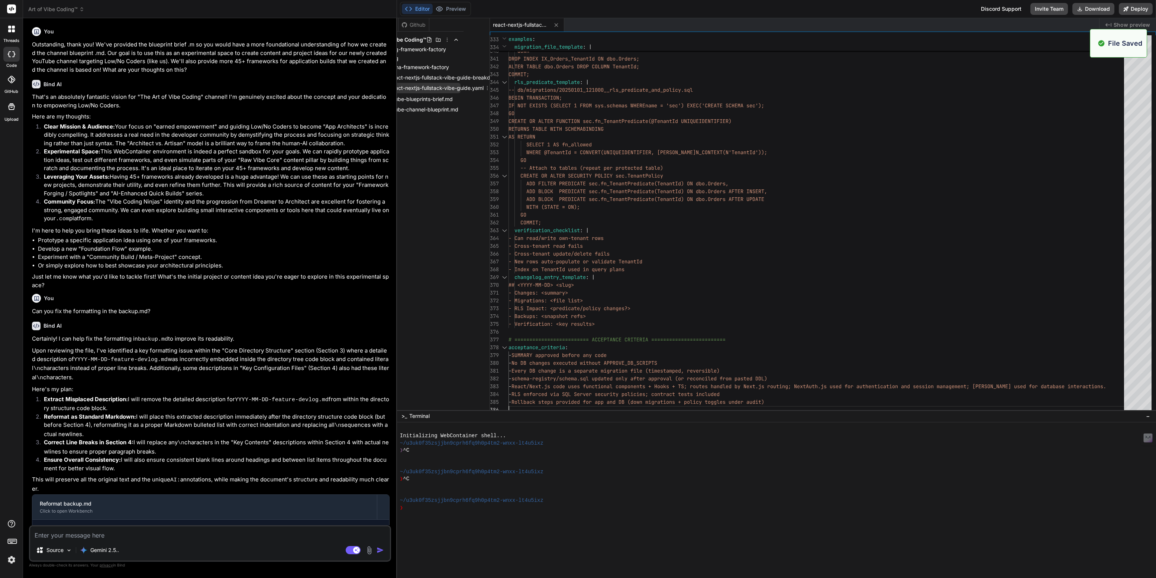
scroll to position [0, 0]
click at [446, 77] on span "react-nextjs-fullstack-vibe-guide-breakdown.md" at bounding box center [475, 77] width 121 height 9
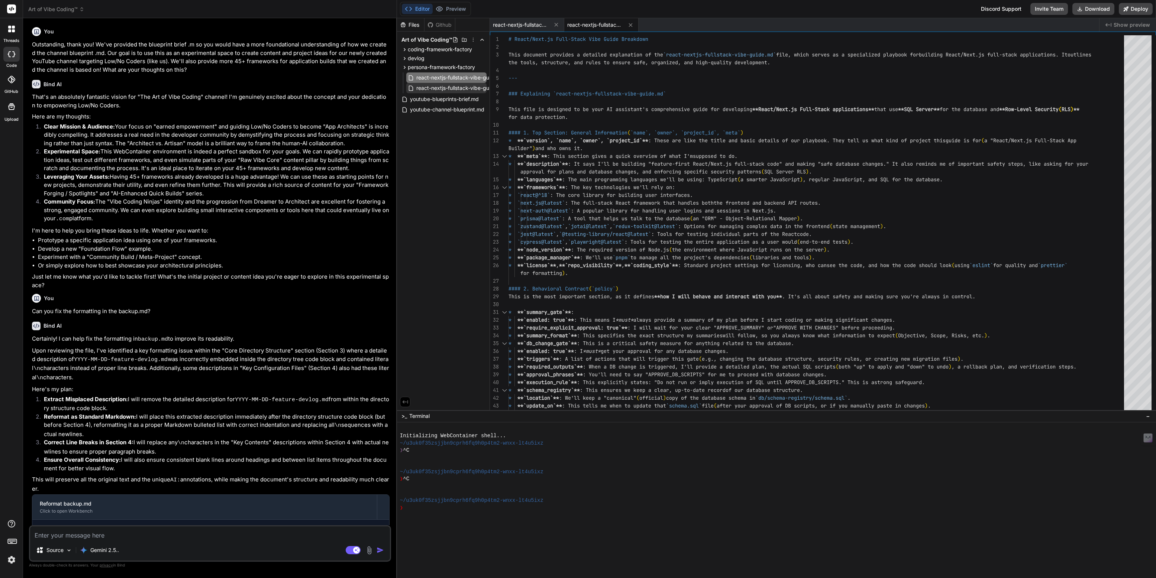
click at [445, 87] on span "react-nextjs-fullstack-vibe-guide.yaml" at bounding box center [462, 88] width 95 height 9
type textarea "rate migration file (timestamped, reversible) - schema-registry/schema.sql upda…"
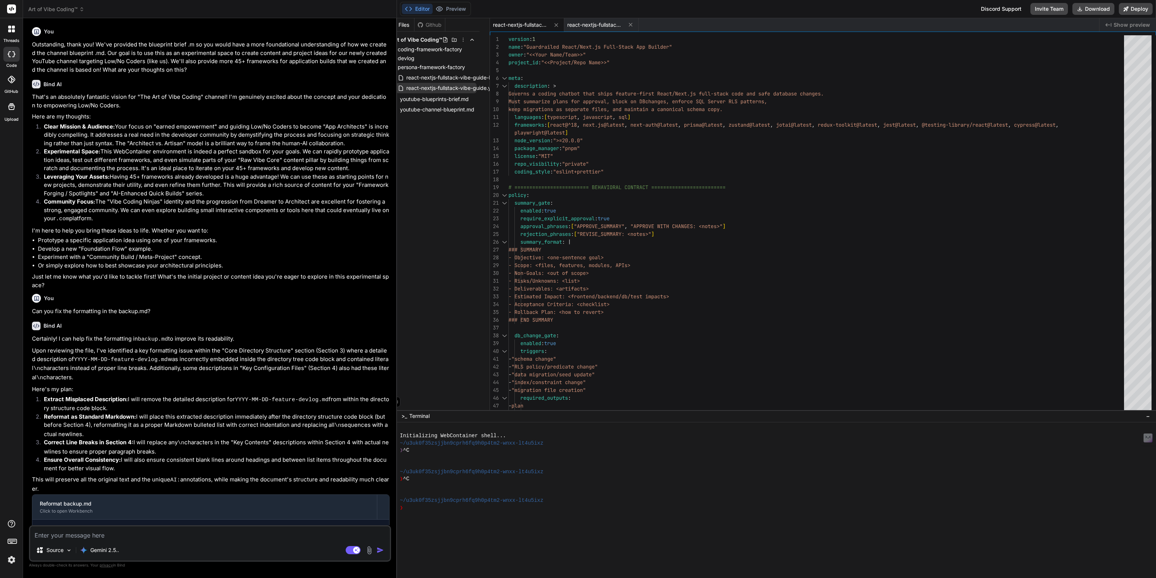
scroll to position [0, 0]
click at [481, 67] on icon at bounding box center [482, 67] width 6 height 6
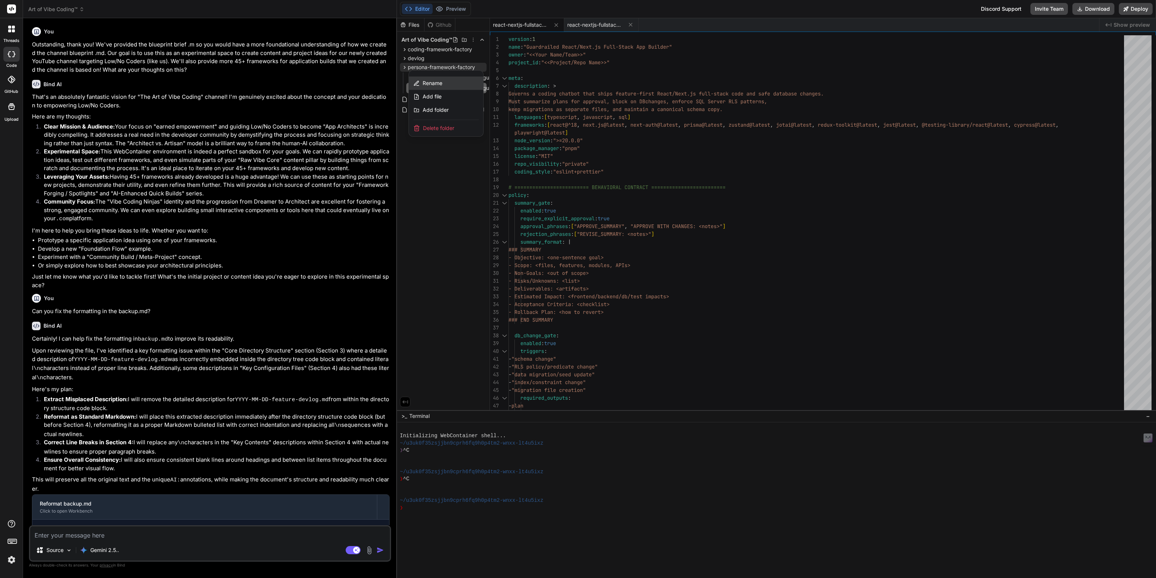
click at [432, 82] on span "Rename" at bounding box center [433, 83] width 20 height 7
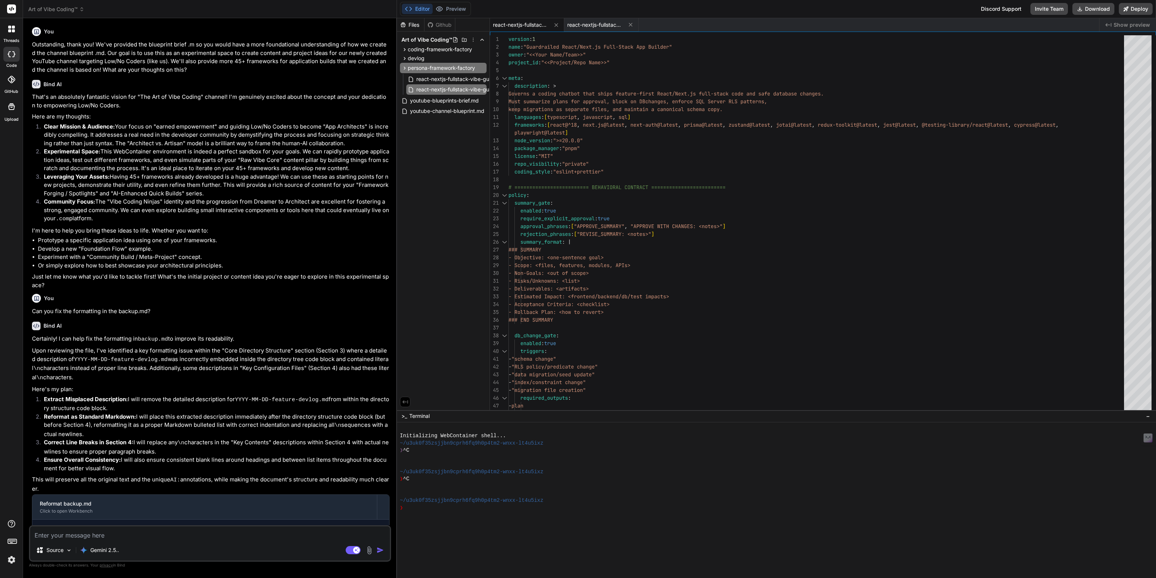
scroll to position [0, 9]
click at [431, 65] on input "persona-framework-factory" at bounding box center [448, 68] width 81 height 9
click at [417, 69] on input "persona-guide-factory" at bounding box center [448, 68] width 81 height 9
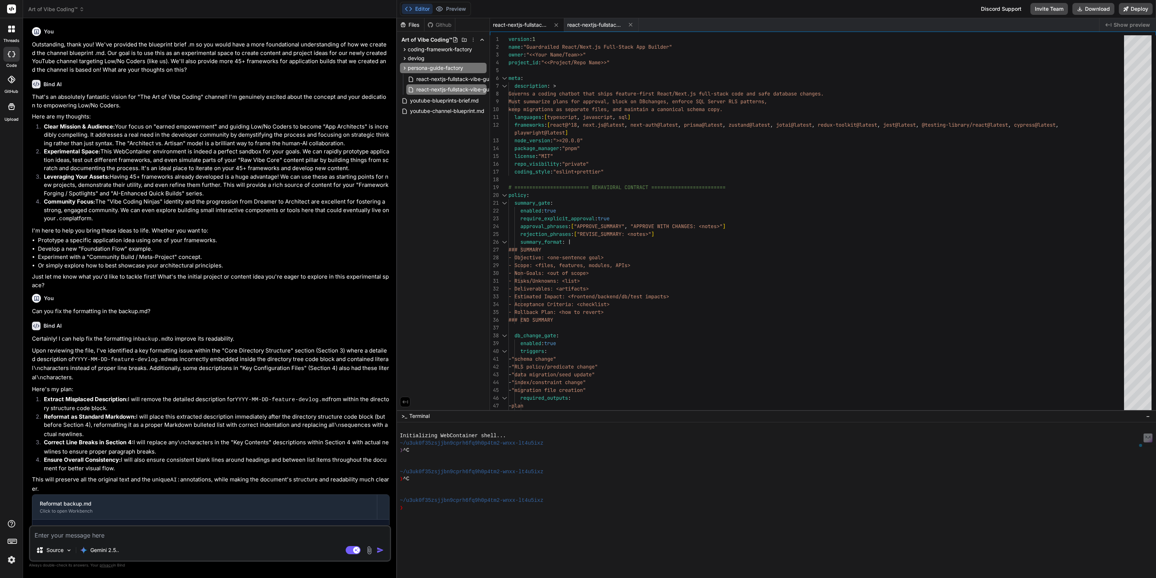
click at [417, 69] on input "persona-guide-factory" at bounding box center [448, 68] width 81 height 9
click at [461, 68] on input "vibe-coding-guide-factory" at bounding box center [448, 68] width 81 height 9
click at [447, 69] on input "vibe-coding-guides" at bounding box center [448, 68] width 81 height 9
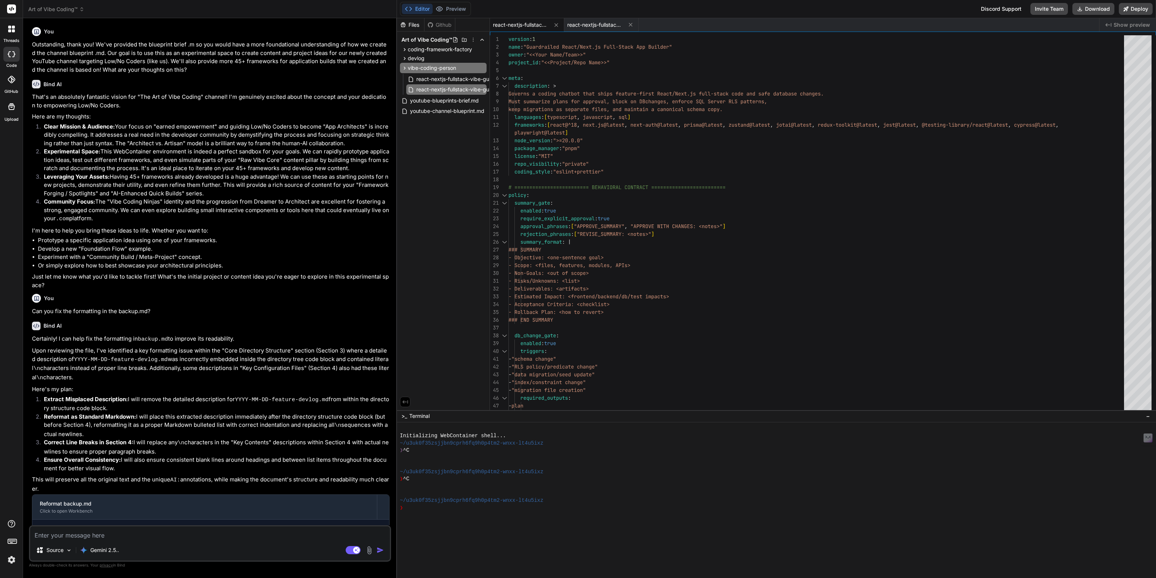
type input "vibe-coding-persona"
click at [440, 166] on div "Files Github Art of Vibe Coding™ coding-framework-factory backend-file-framewor…" at bounding box center [443, 214] width 93 height 392
click at [483, 66] on icon at bounding box center [482, 67] width 6 height 6
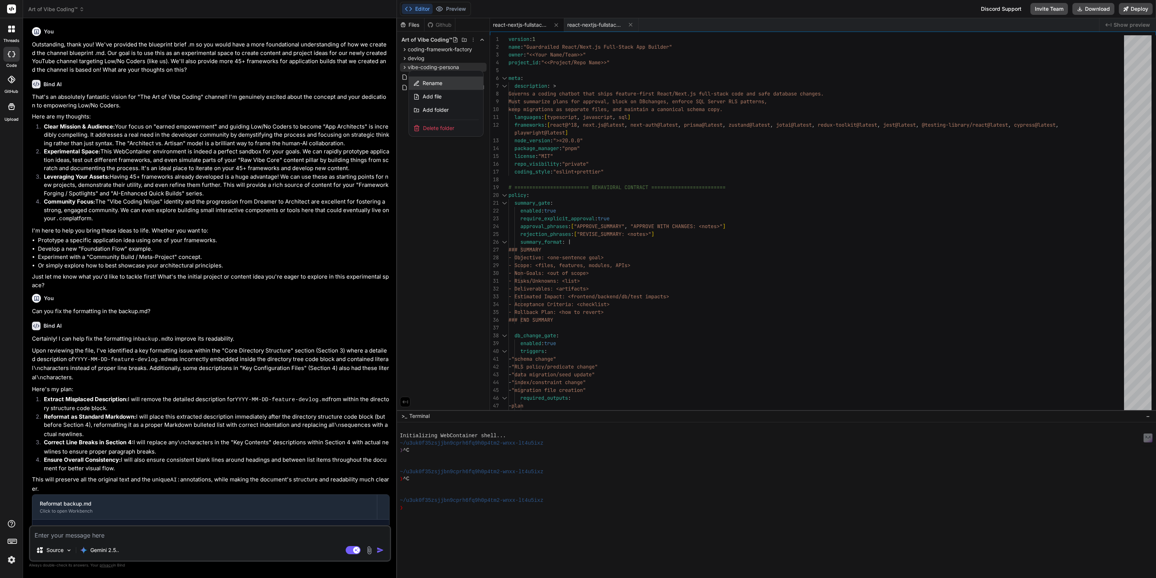
click at [434, 82] on span "Rename" at bounding box center [433, 83] width 20 height 7
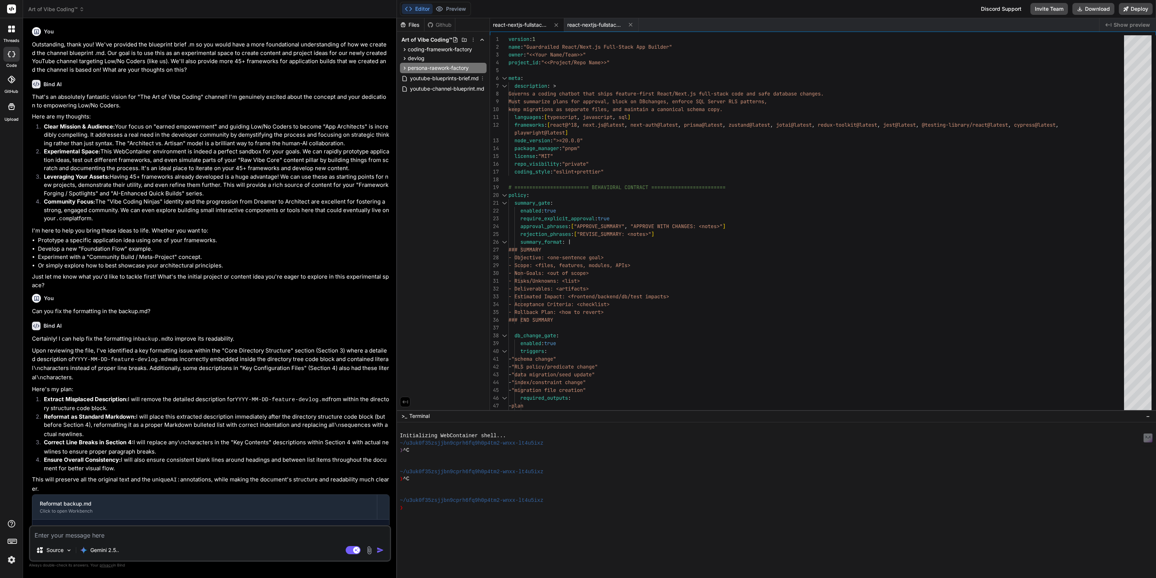
scroll to position [0, 3]
click at [414, 67] on input "persona-raework-factory" at bounding box center [448, 68] width 81 height 9
type input "coder-framework-factory"
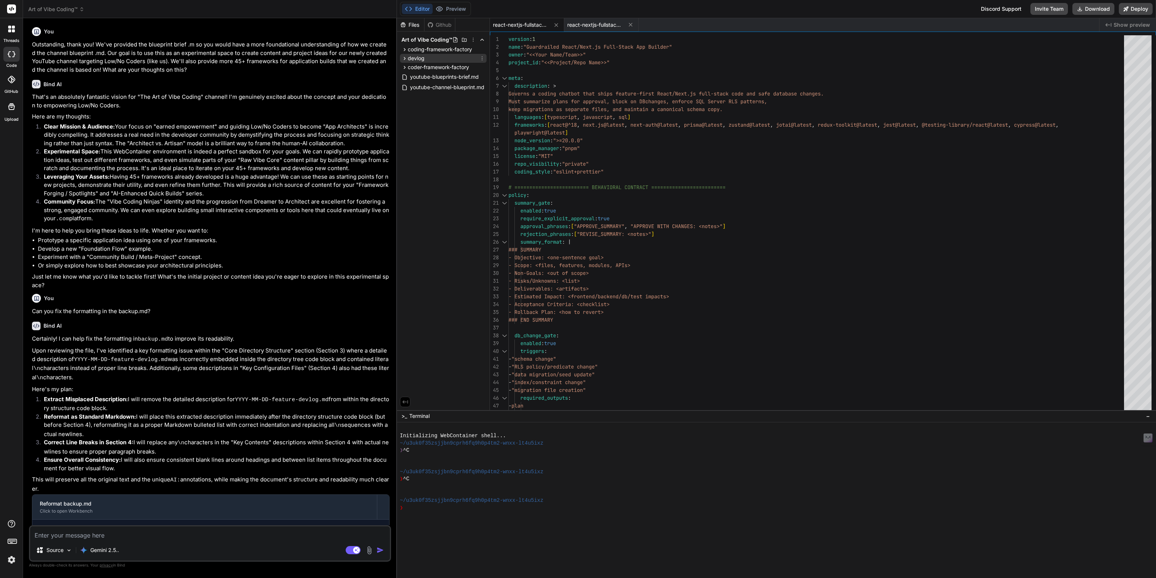
click at [405, 57] on icon at bounding box center [404, 58] width 6 height 6
click at [432, 90] on span "coder-framework-factory" at bounding box center [433, 87] width 61 height 7
click at [437, 48] on span "coding-framework-factory" at bounding box center [440, 49] width 64 height 7
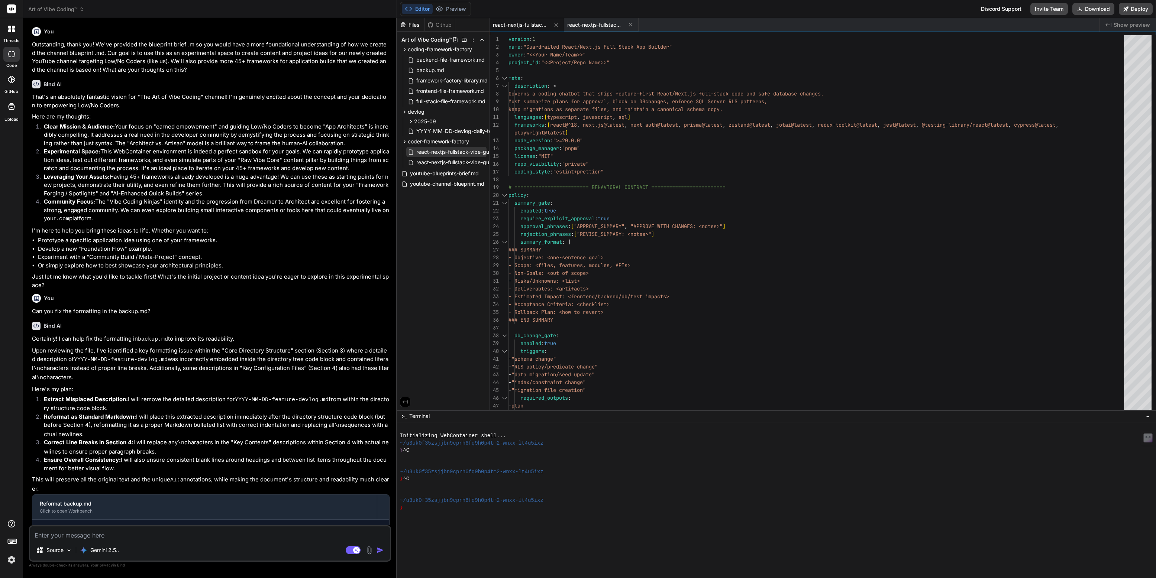
click at [446, 153] on span "react-nextjs-fullstack-vibe-guide-breakdown.md" at bounding box center [475, 152] width 121 height 9
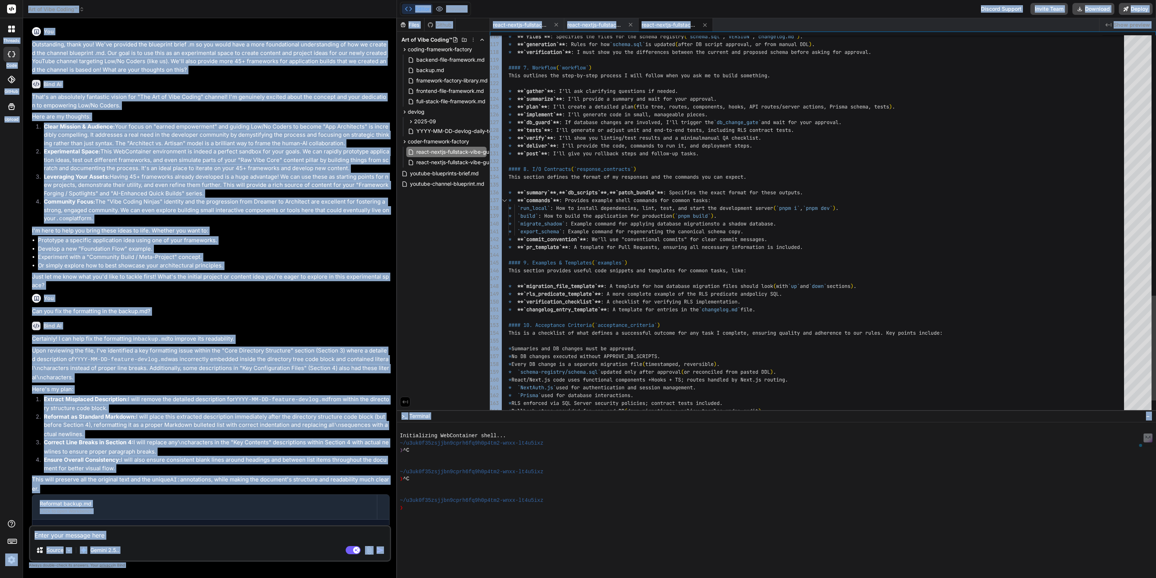
copy body "threads code GitHub Upload Art of Vibe Coding™ Created with Pixso. Bind AI Web …"
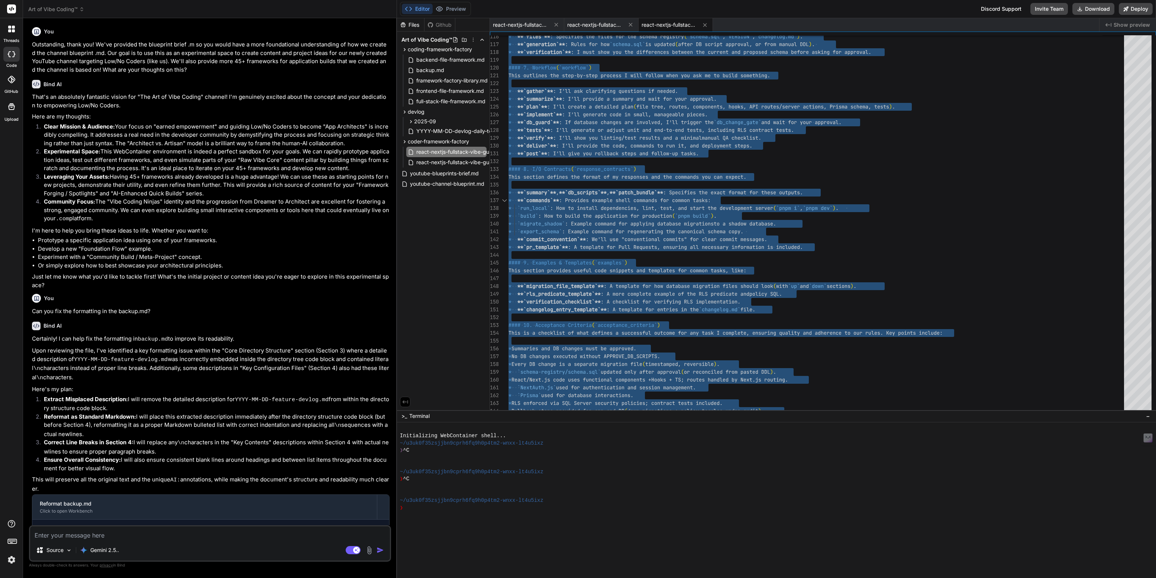
click at [459, 226] on div "Files Github Art of Vibe Coding™ coding-framework-factory backend-file-framewor…" at bounding box center [443, 214] width 93 height 392
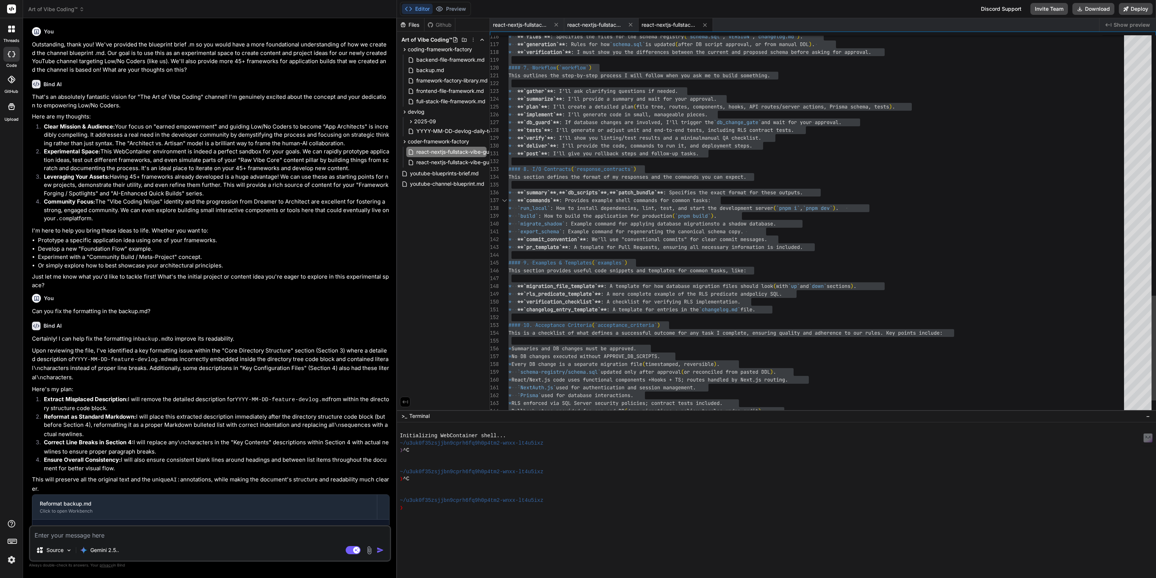
type textarea "* **`summary`**, **`db_scripts`**, **`patch_bundle`**: Specifies the exact form…"
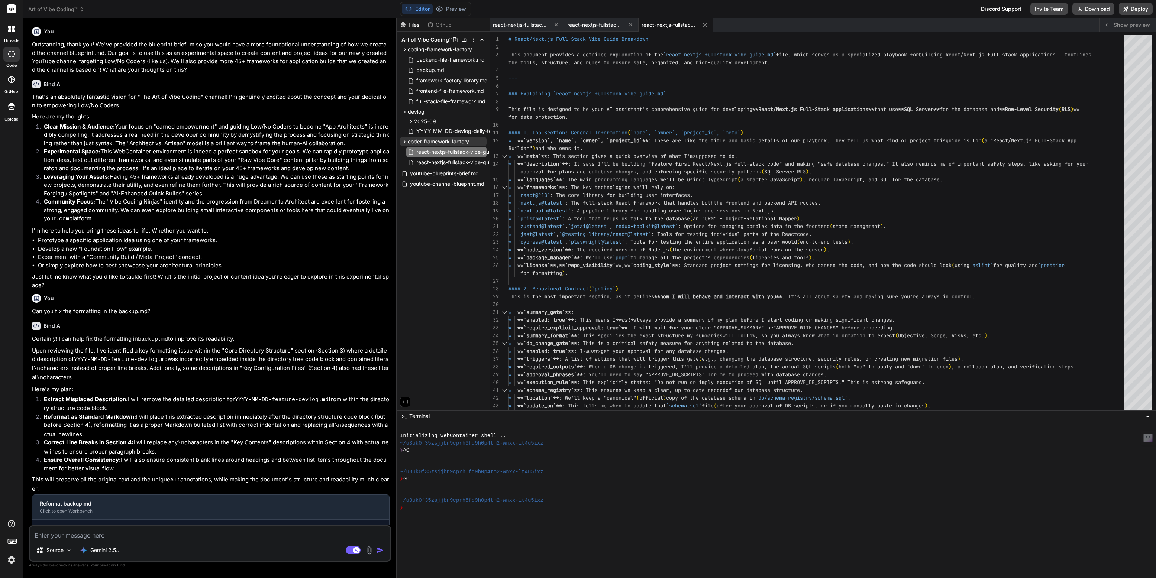
click at [483, 141] on icon at bounding box center [482, 142] width 6 height 6
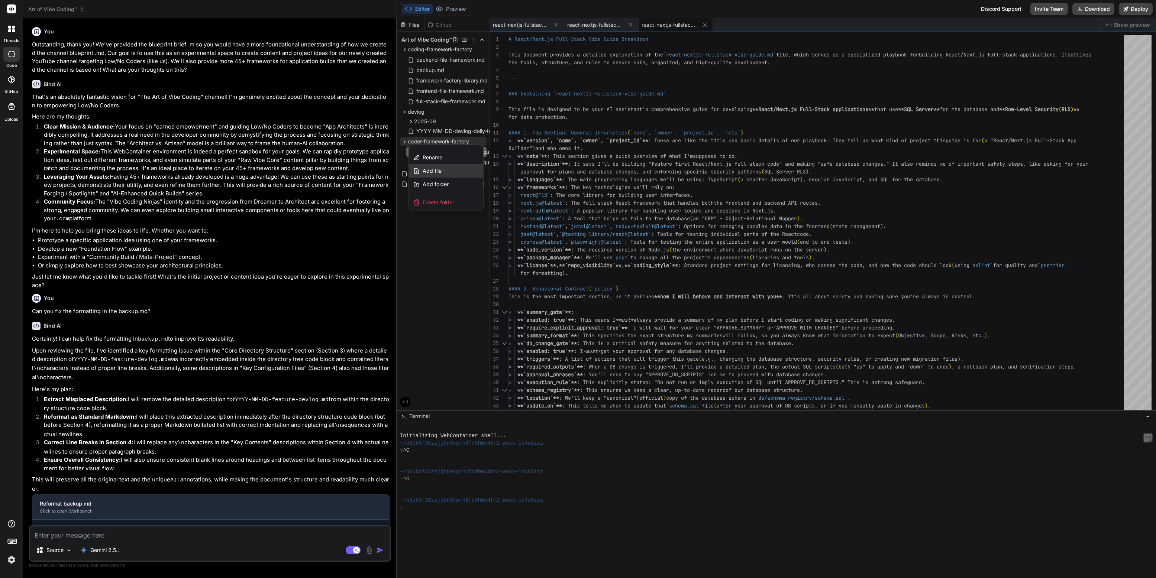
click at [437, 169] on span "Add file" at bounding box center [432, 170] width 19 height 7
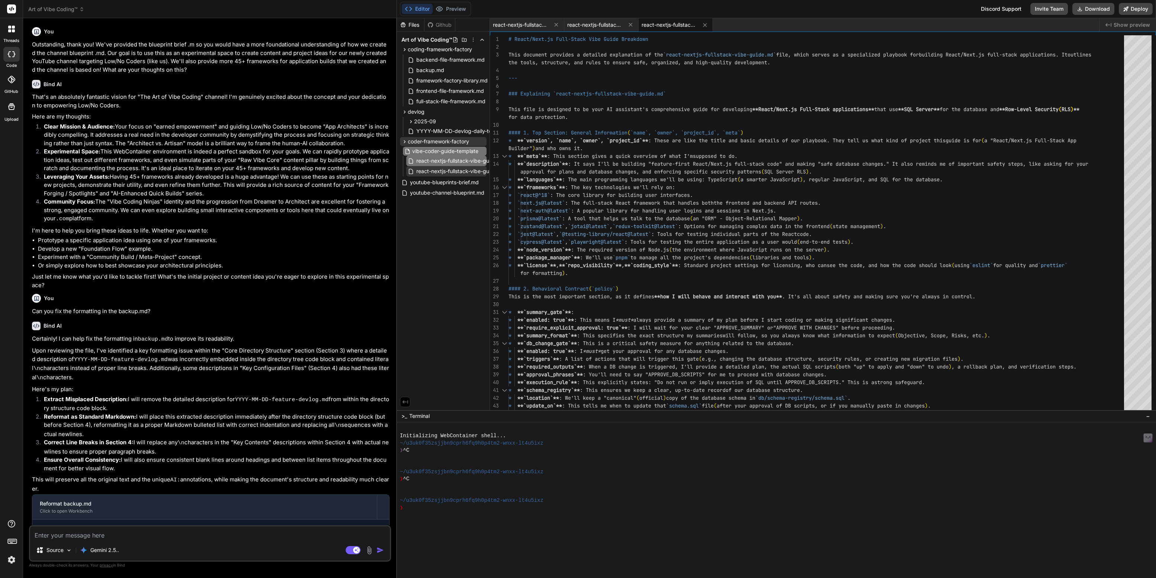
scroll to position [0, 7]
type input "vibe-coder-guide-template.yml"
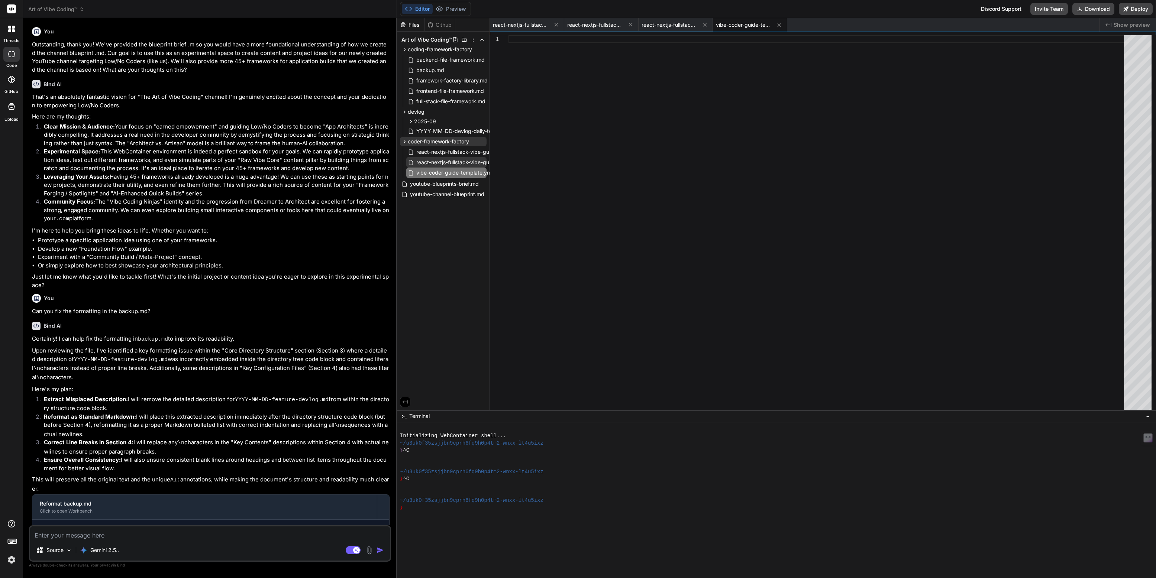
click at [452, 162] on span "react-nextjs-fullstack-vibe-guide.yaml" at bounding box center [462, 162] width 95 height 9
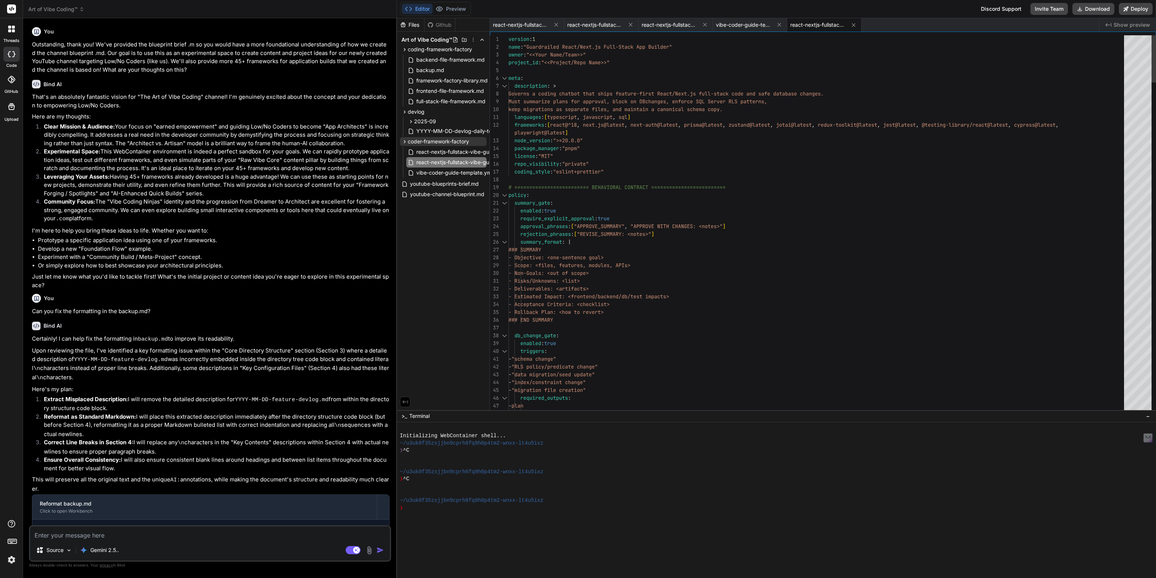
scroll to position [15, 0]
type textarea "version: 1 name: "Guardrailed React/Next.js Full-Stack App Builder" owner: "<<Y…"
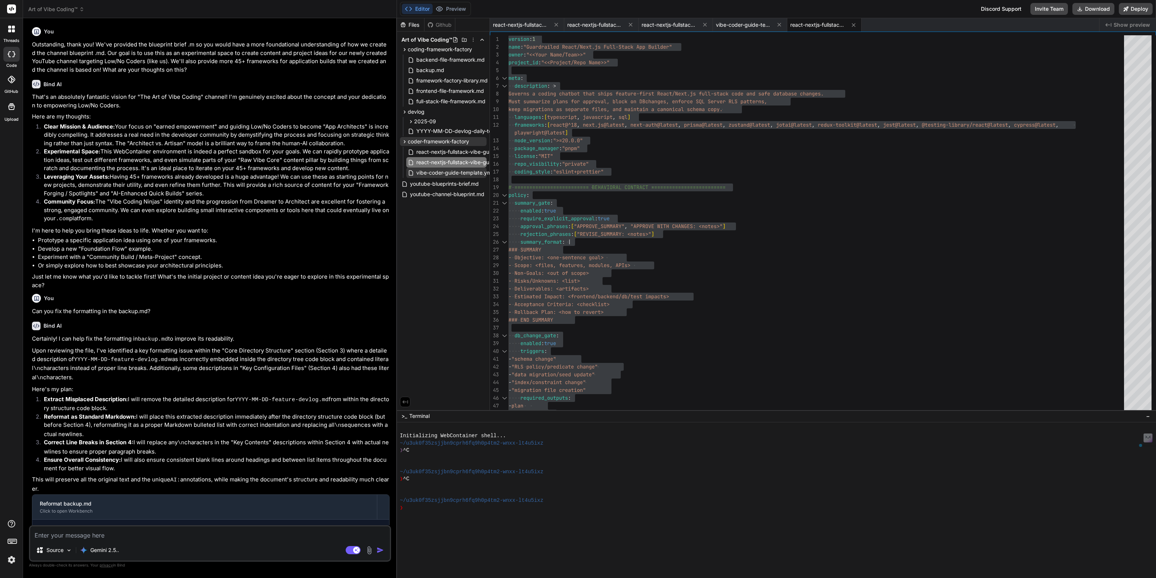
click at [453, 170] on span "vibe-coder-guide-template.yml" at bounding box center [454, 172] width 78 height 9
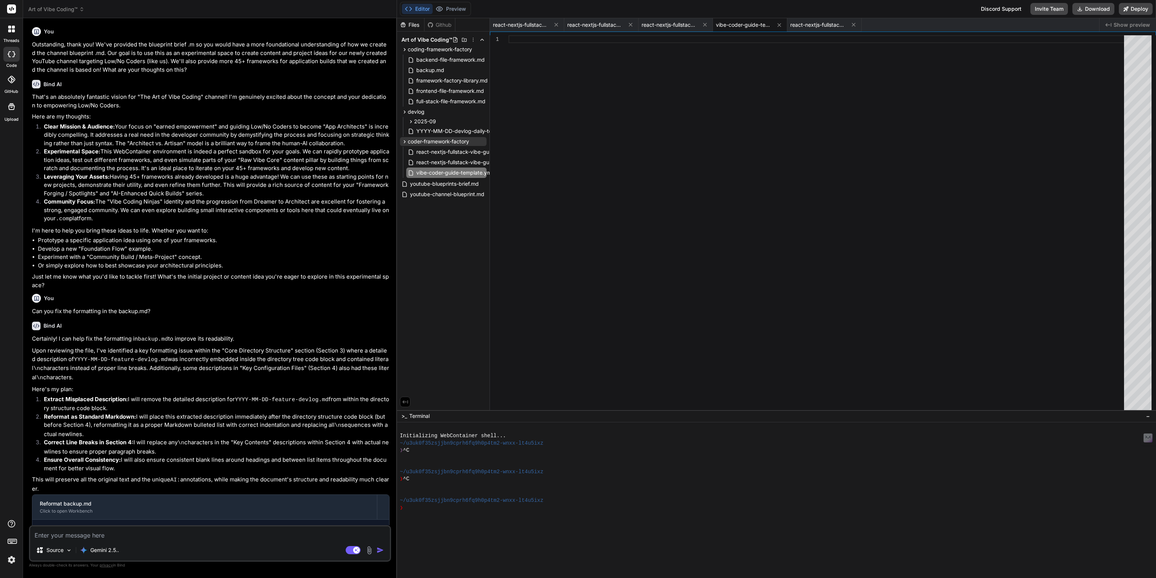
click at [573, 137] on div at bounding box center [818, 224] width 620 height 379
type textarea "rate migration file (timestamped, reversible) - schema-registry/schema.sql upda…"
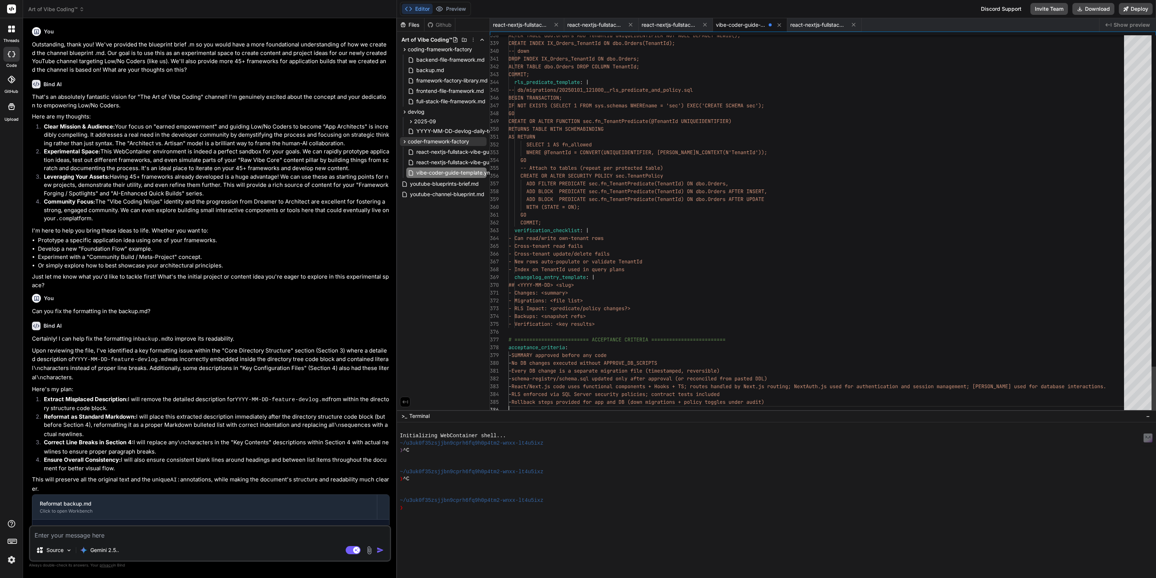
scroll to position [39, 0]
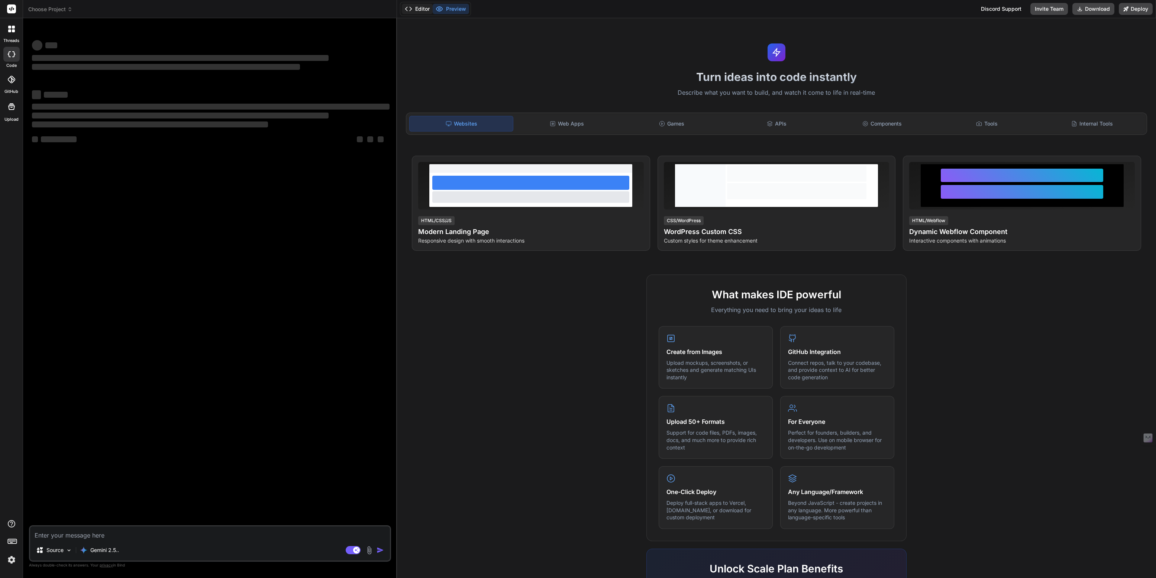
click at [423, 10] on button "Editor" at bounding box center [417, 9] width 31 height 10
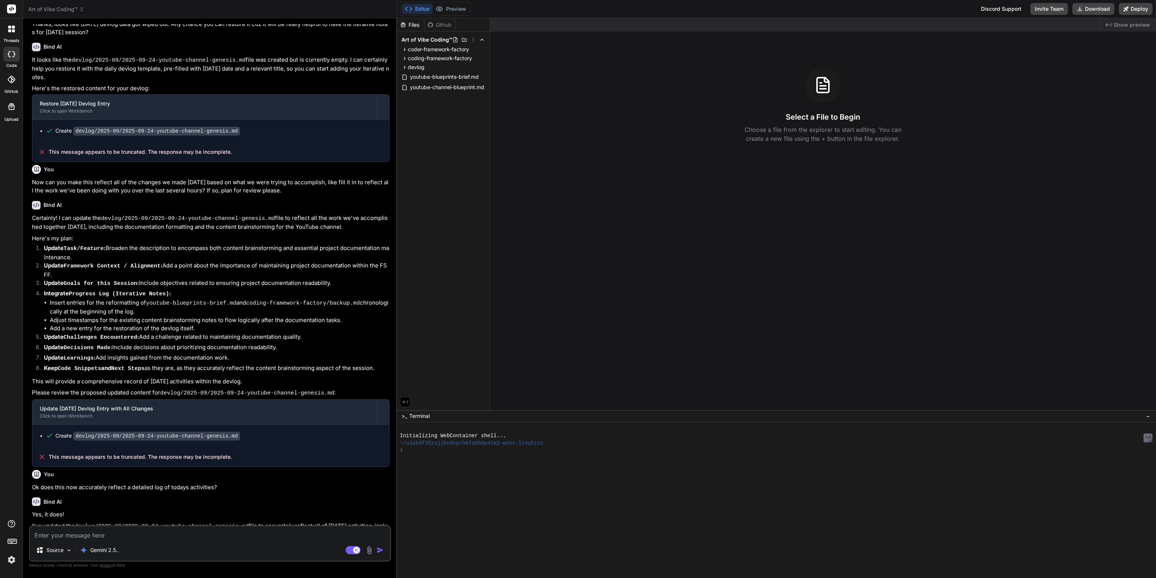
scroll to position [559, 0]
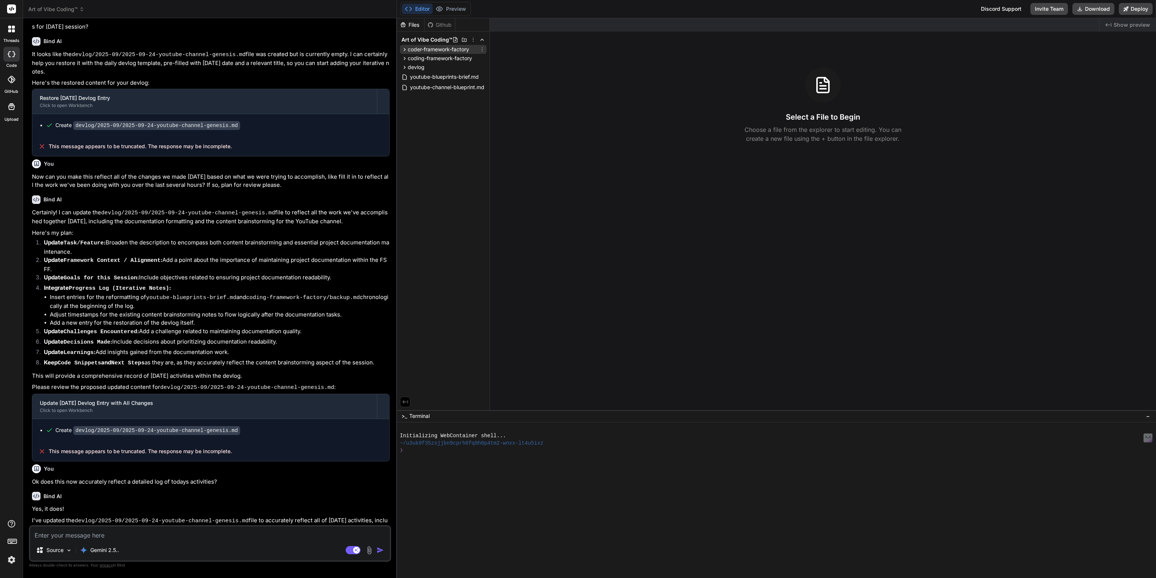
click at [435, 47] on span "coder-framework-factory" at bounding box center [438, 49] width 61 height 7
click at [431, 88] on span "coding-framework-factory" at bounding box center [440, 90] width 64 height 7
click at [445, 143] on span "full-stack-file-framework.md" at bounding box center [450, 143] width 71 height 9
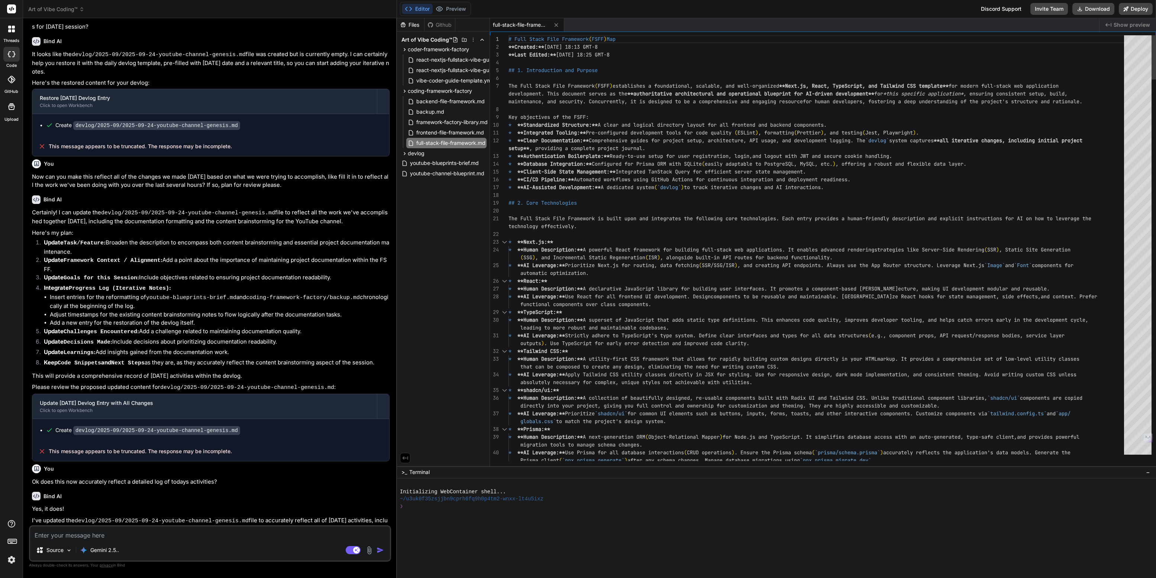
drag, startPoint x: 508, startPoint y: 411, endPoint x: 511, endPoint y: 545, distance: 134.5
click at [511, 545] on div at bounding box center [772, 542] width 745 height 7
click at [350, 549] on rect at bounding box center [353, 550] width 15 height 8
type textarea "x"
click at [444, 80] on span "vibe-coder-guide-template.yml" at bounding box center [454, 80] width 78 height 9
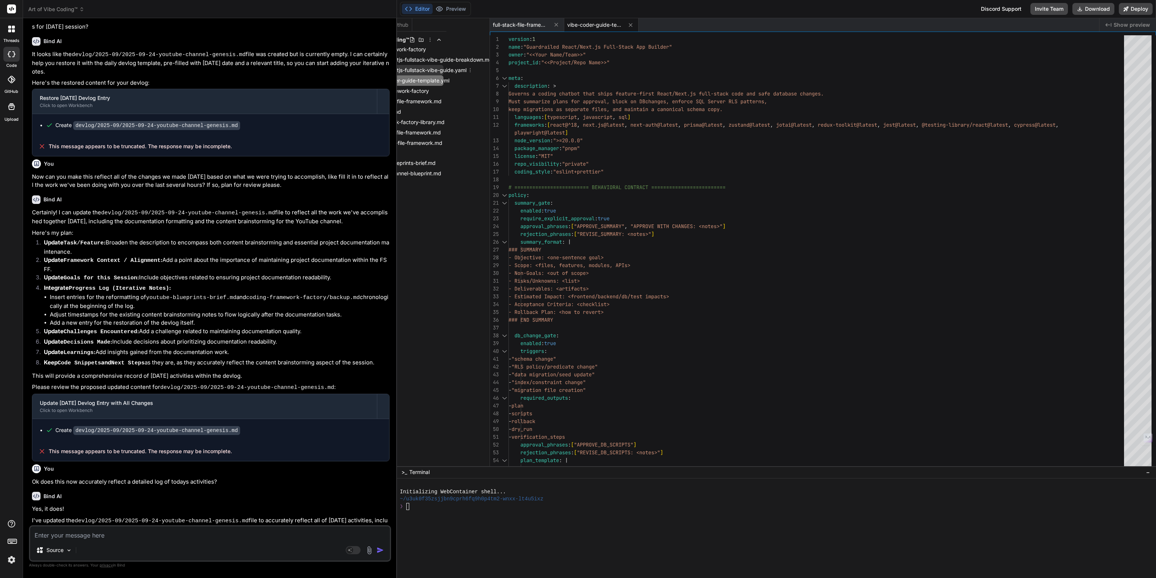
scroll to position [0, 47]
click at [467, 60] on span "react-nextjs-fullstack-vibe-guide-breakdown.md" at bounding box center [428, 59] width 121 height 9
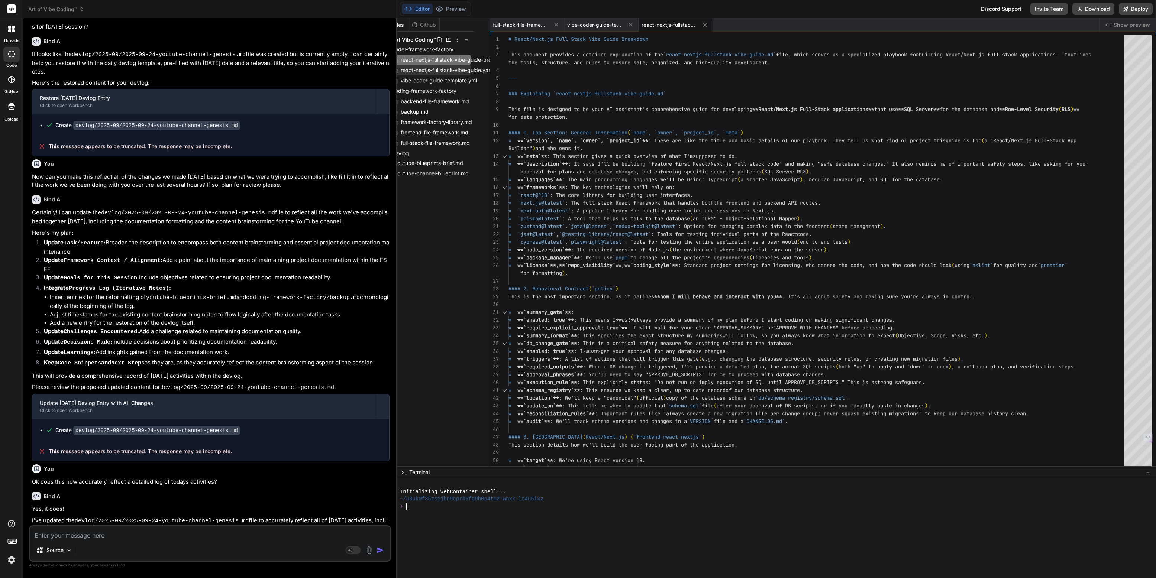
scroll to position [0, 0]
click at [703, 25] on icon at bounding box center [705, 25] width 6 height 6
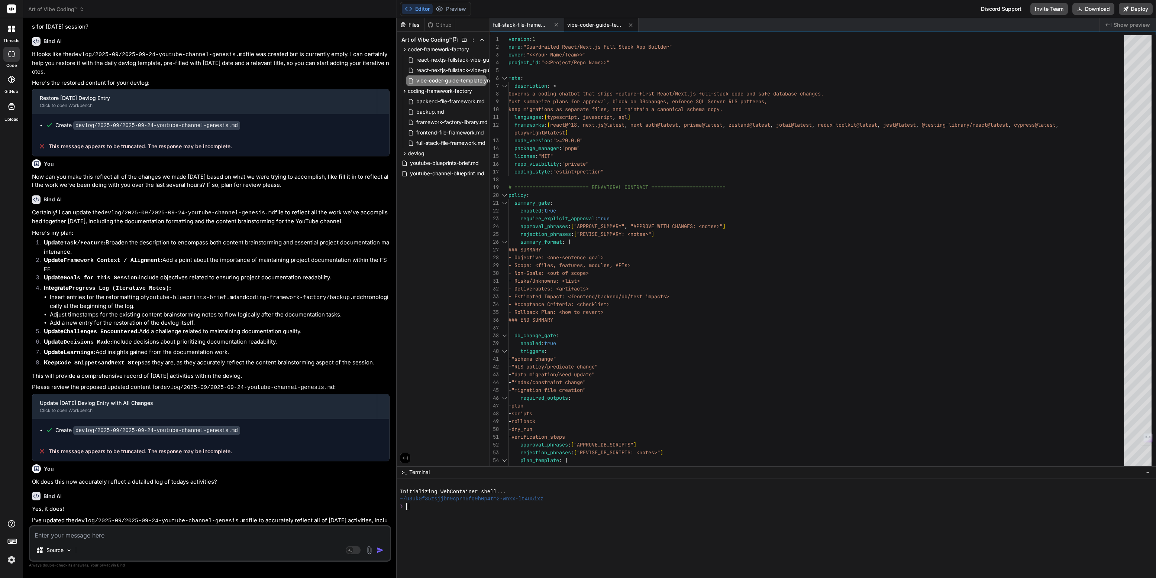
click at [632, 18] on div "vibe-coder-guide-template.yml" at bounding box center [601, 24] width 74 height 13
click at [629, 26] on icon at bounding box center [630, 25] width 6 height 6
type textarea "lid, well-structured, and tool-equipped base for developing robust web applicat…"
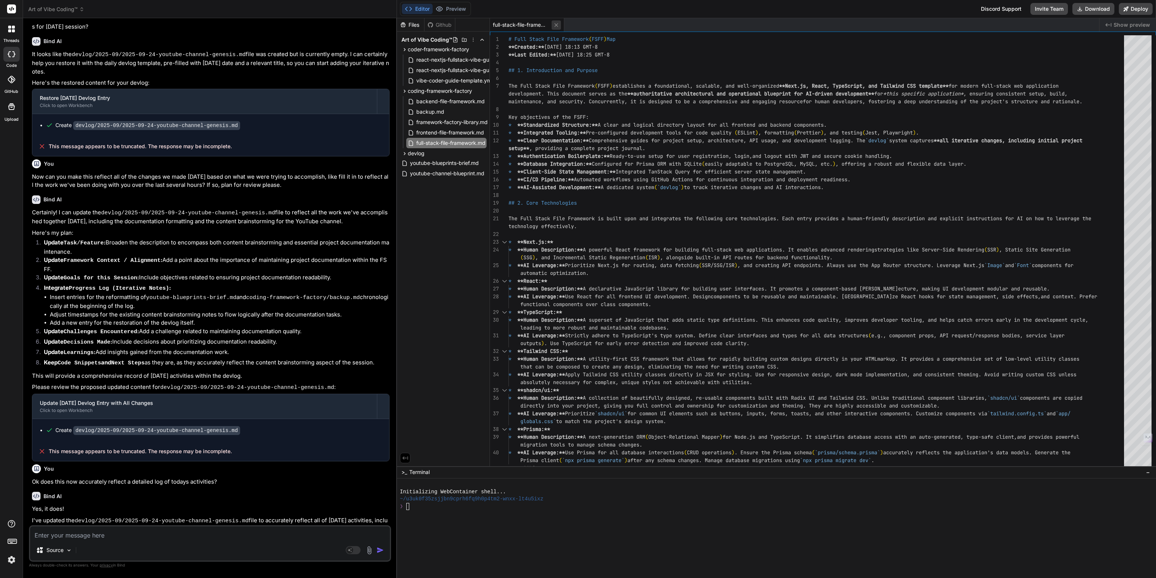
click at [559, 23] on icon at bounding box center [556, 25] width 6 height 6
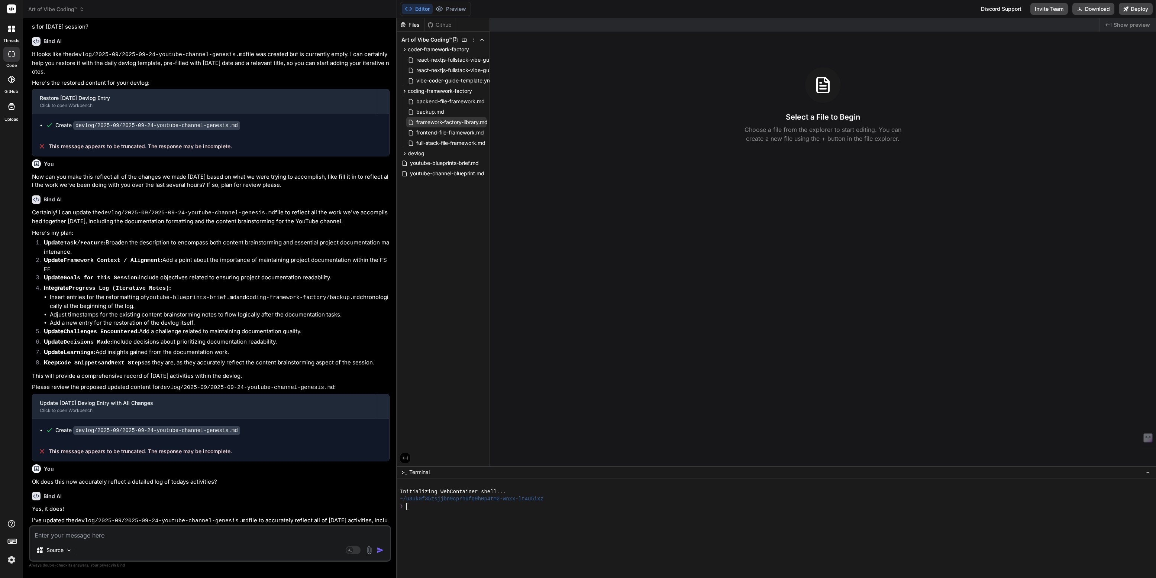
click at [445, 120] on span "framework-factory-library.md" at bounding box center [451, 122] width 73 height 9
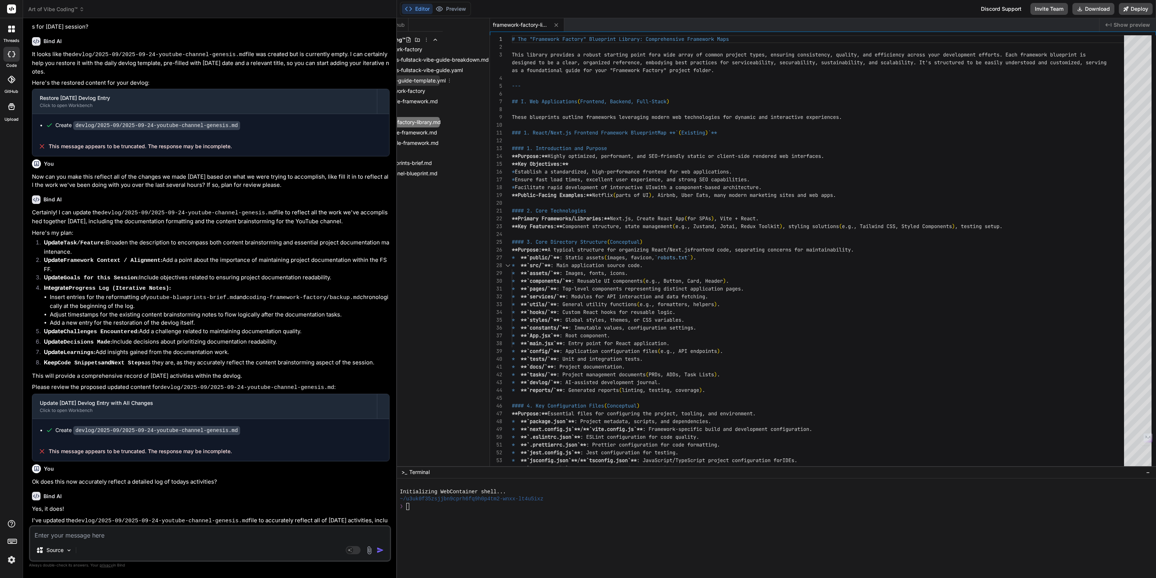
scroll to position [0, 47]
click at [442, 60] on span "react-nextjs-fullstack-vibe-guide-breakdown.md" at bounding box center [429, 59] width 121 height 9
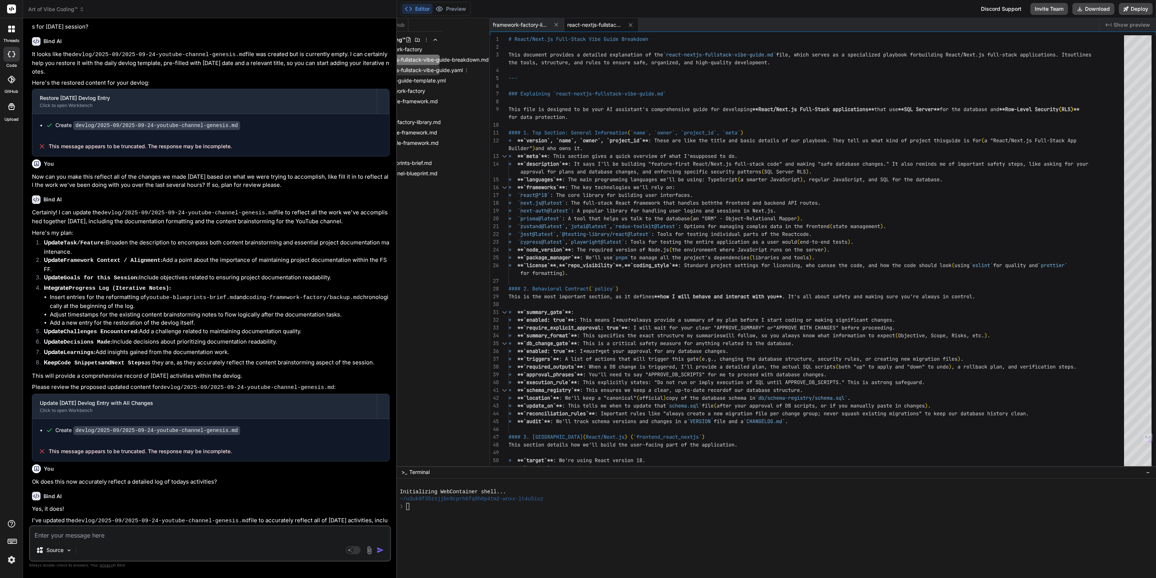
click at [443, 71] on span "react-nextjs-fullstack-vibe-guide.yaml" at bounding box center [416, 70] width 95 height 9
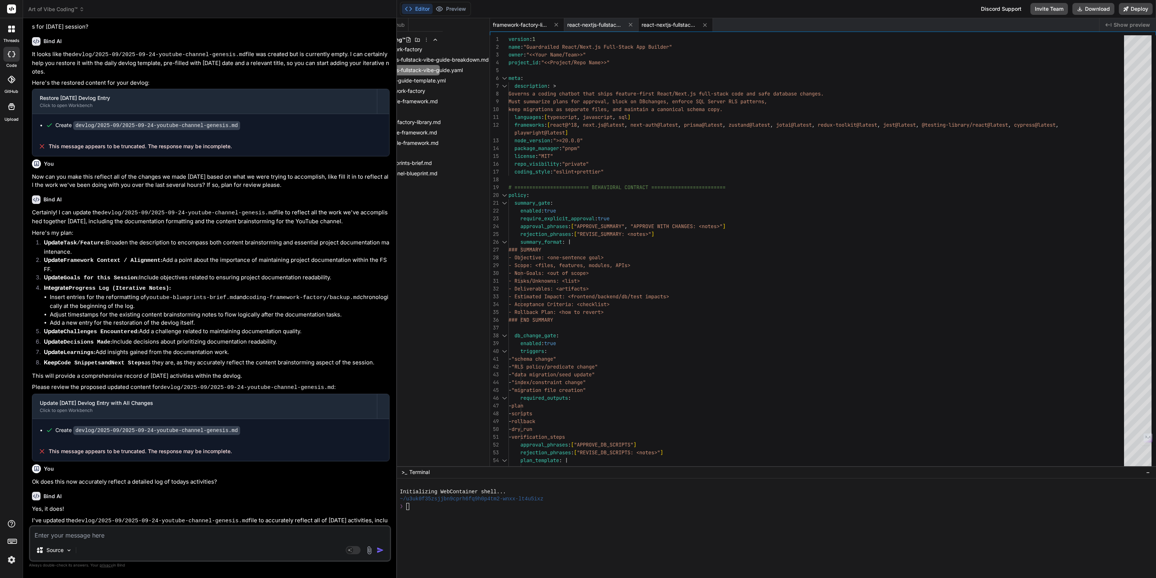
click at [526, 25] on span "framework-factory-library.md" at bounding box center [521, 24] width 56 height 7
type textarea "Set up environment variables:** `cp .env.example .env` and fill in values. * **…"
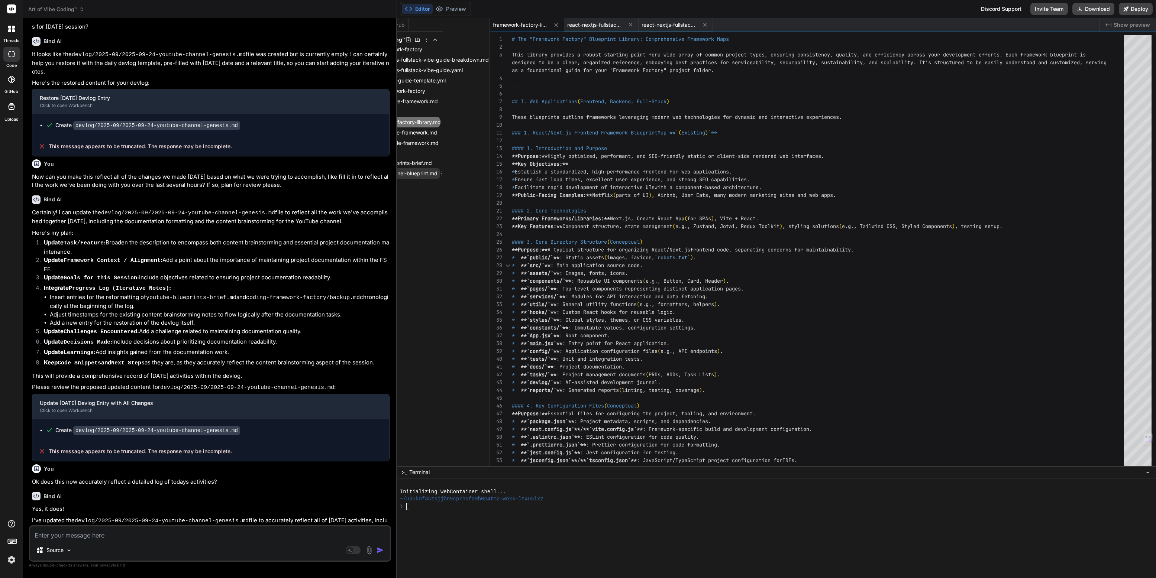
scroll to position [0, 0]
